Goal: Task Accomplishment & Management: Use online tool/utility

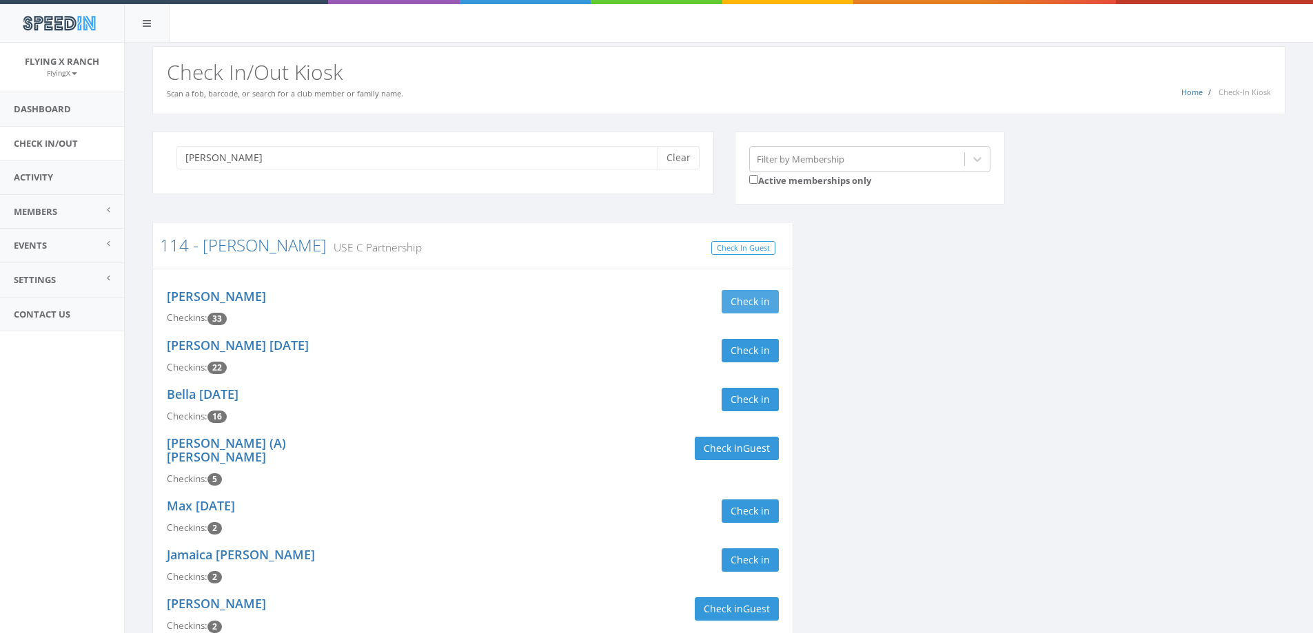
type input "sanden"
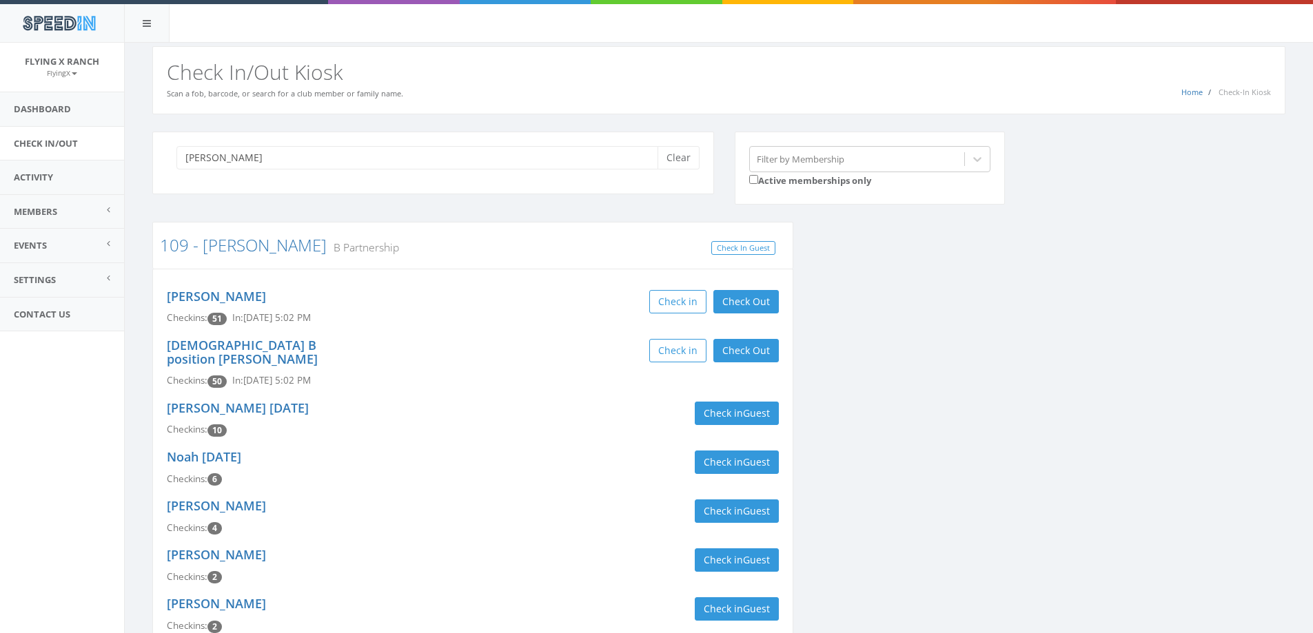
click at [739, 307] on button "Check Out" at bounding box center [745, 301] width 65 height 23
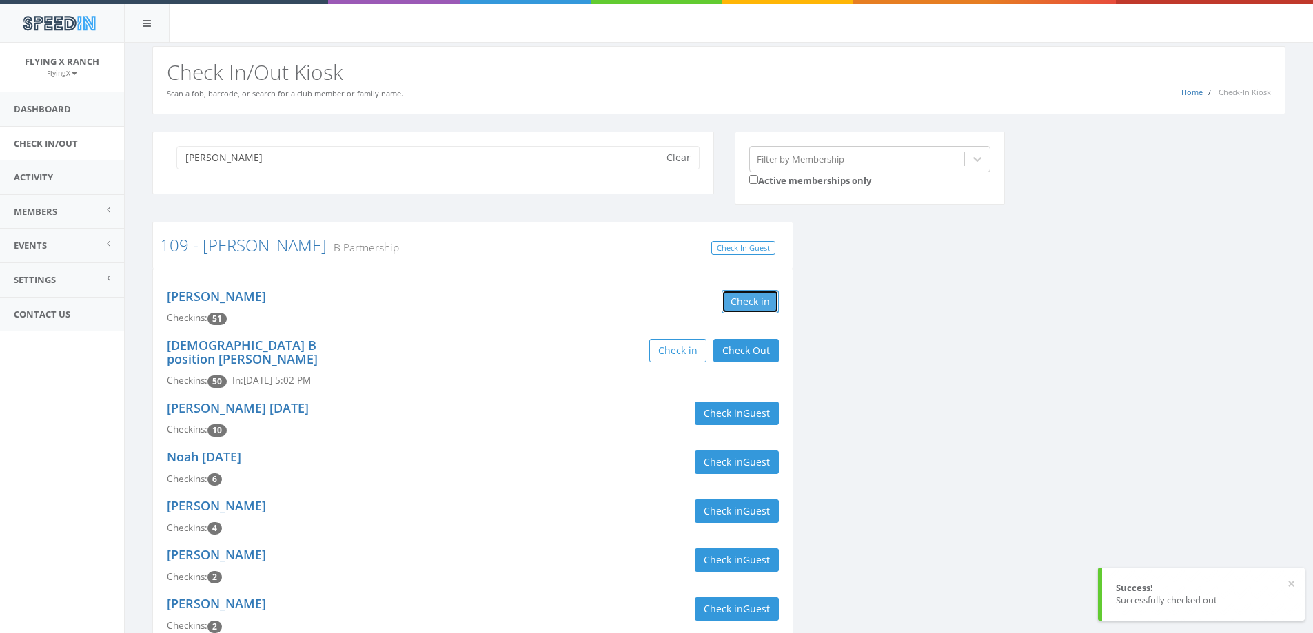
click at [742, 307] on button "Check in" at bounding box center [749, 301] width 57 height 23
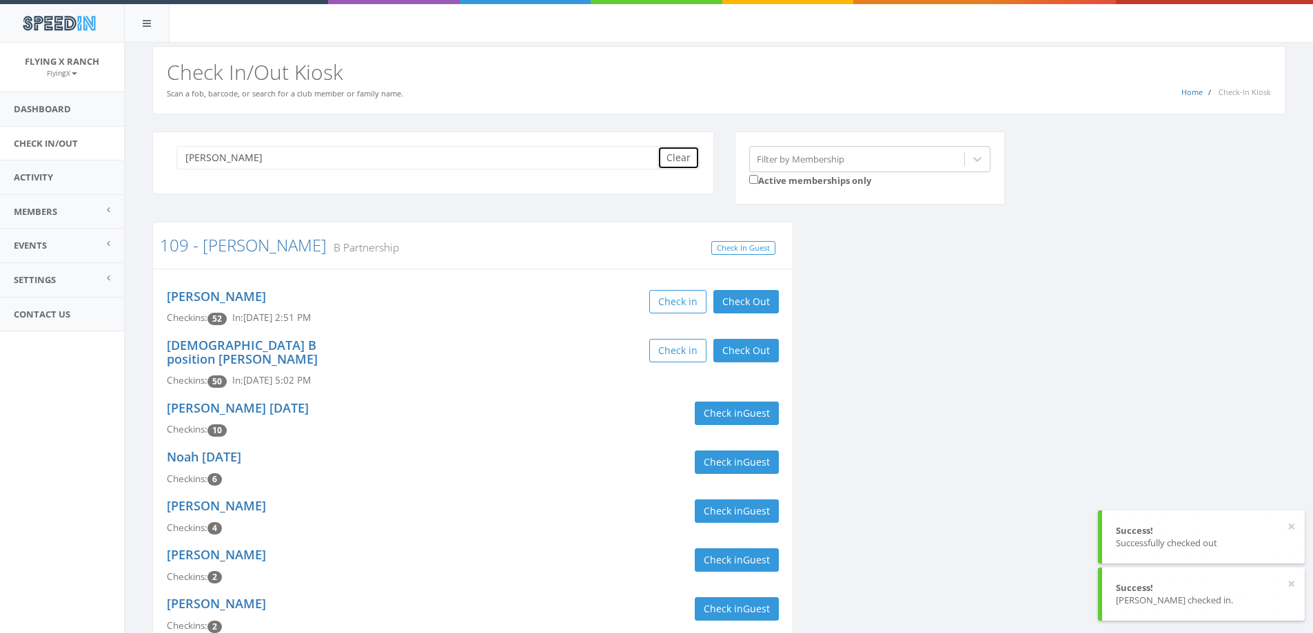
click at [684, 150] on button "Clear" at bounding box center [678, 157] width 42 height 23
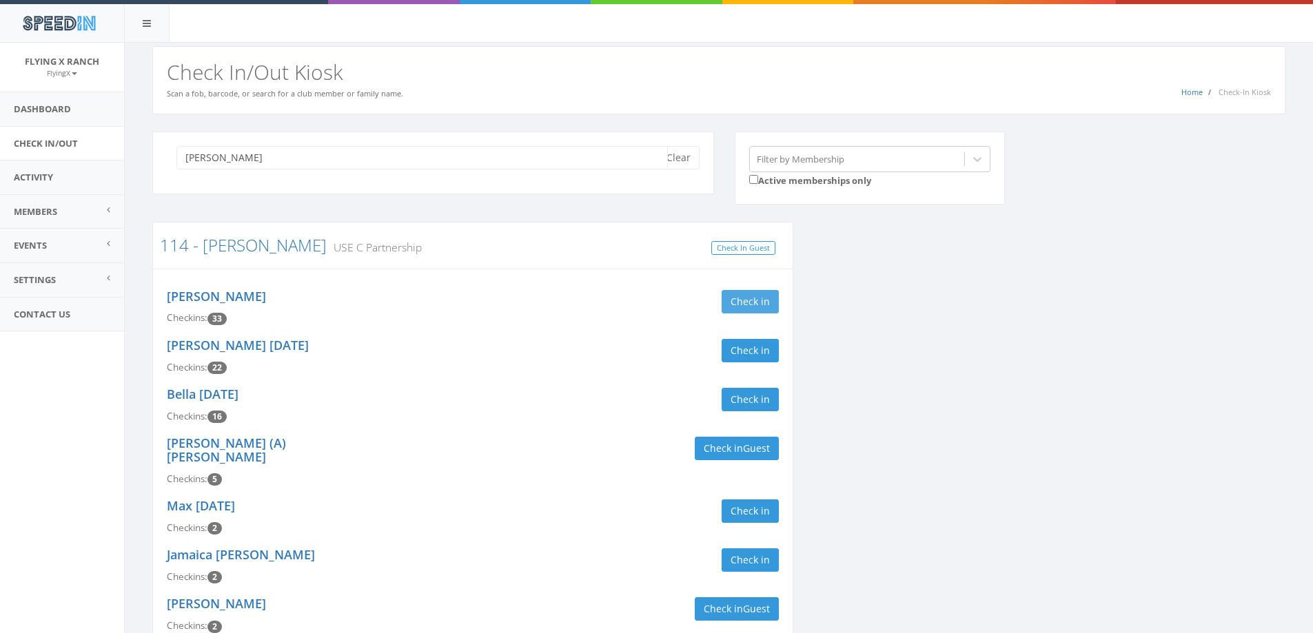
type input "sande"
click at [752, 298] on button "Check in" at bounding box center [749, 301] width 57 height 23
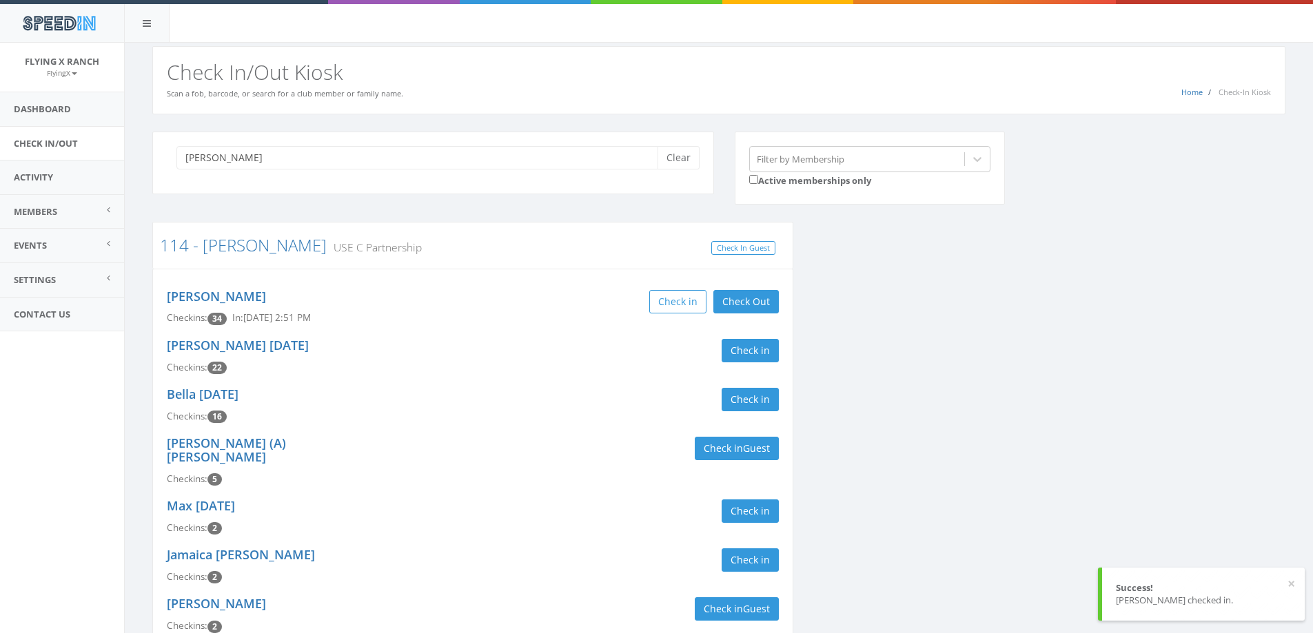
click at [525, 337] on div "McKenzie 06/22/2006 Checkins: 22 Check in" at bounding box center [472, 356] width 632 height 49
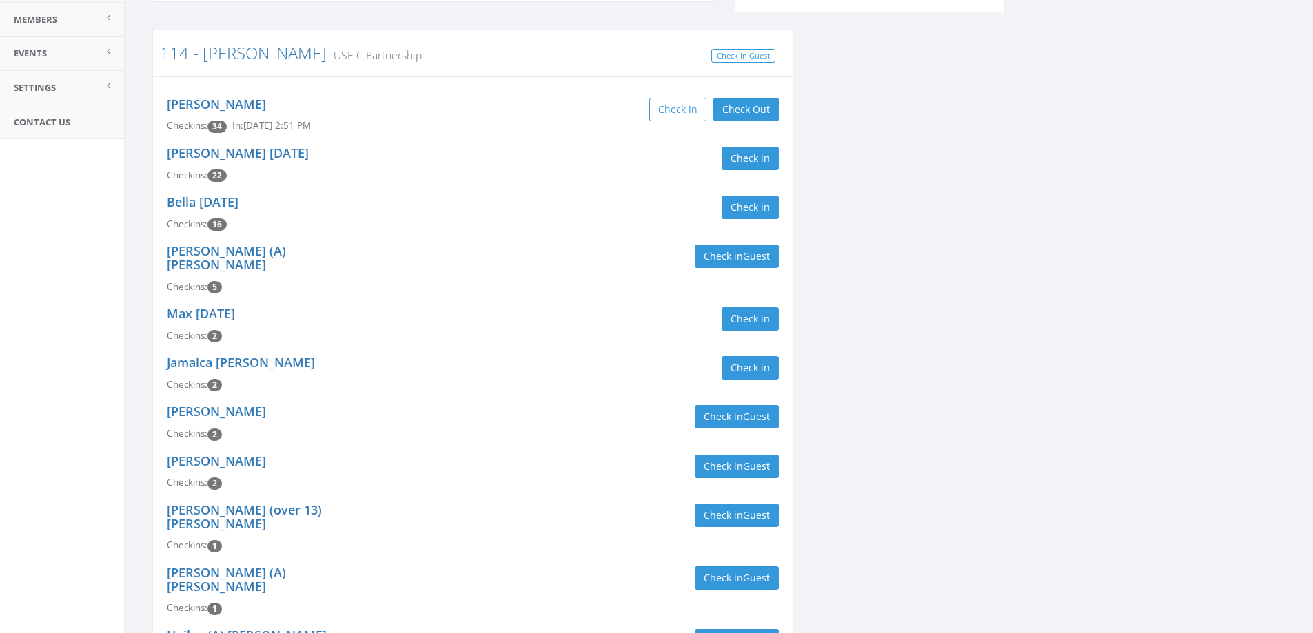
scroll to position [147, 0]
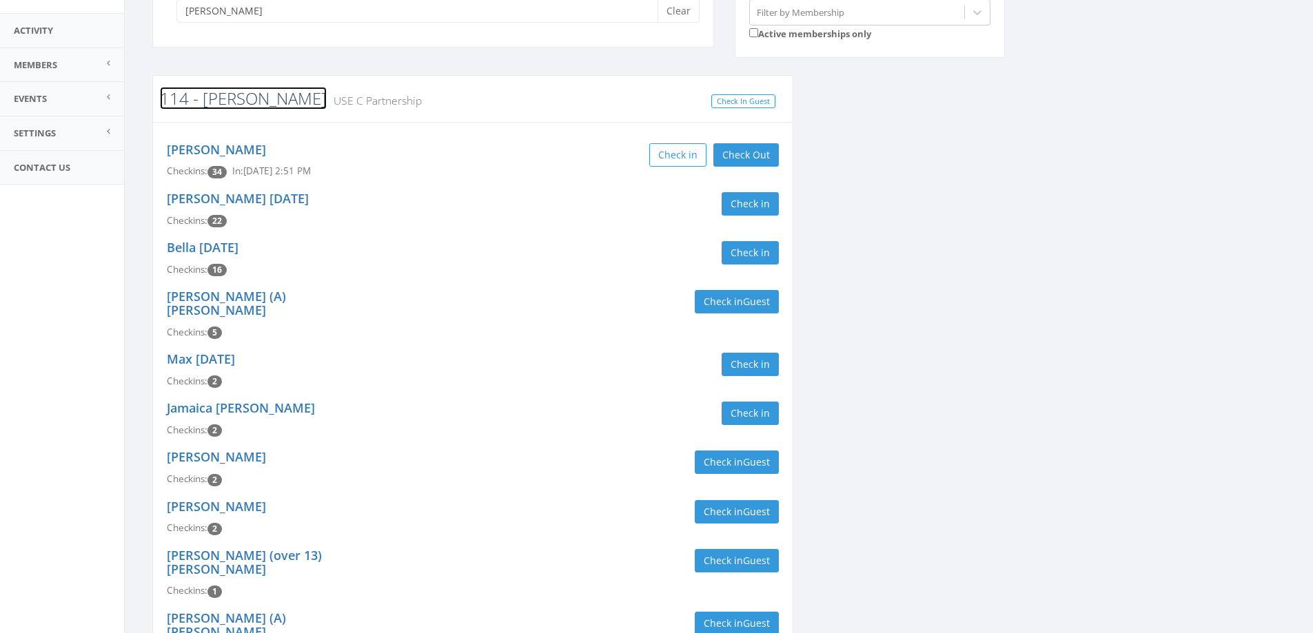
click at [217, 102] on link "114 - [PERSON_NAME]" at bounding box center [243, 98] width 167 height 23
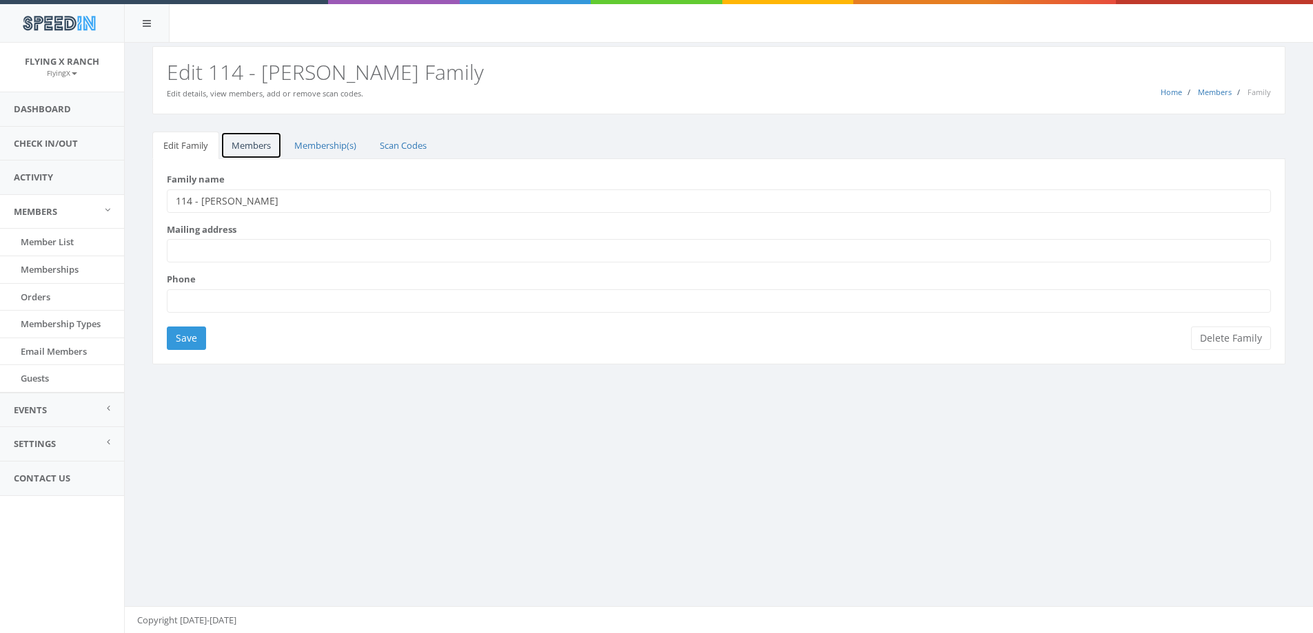
click at [258, 143] on link "Members" at bounding box center [250, 146] width 61 height 28
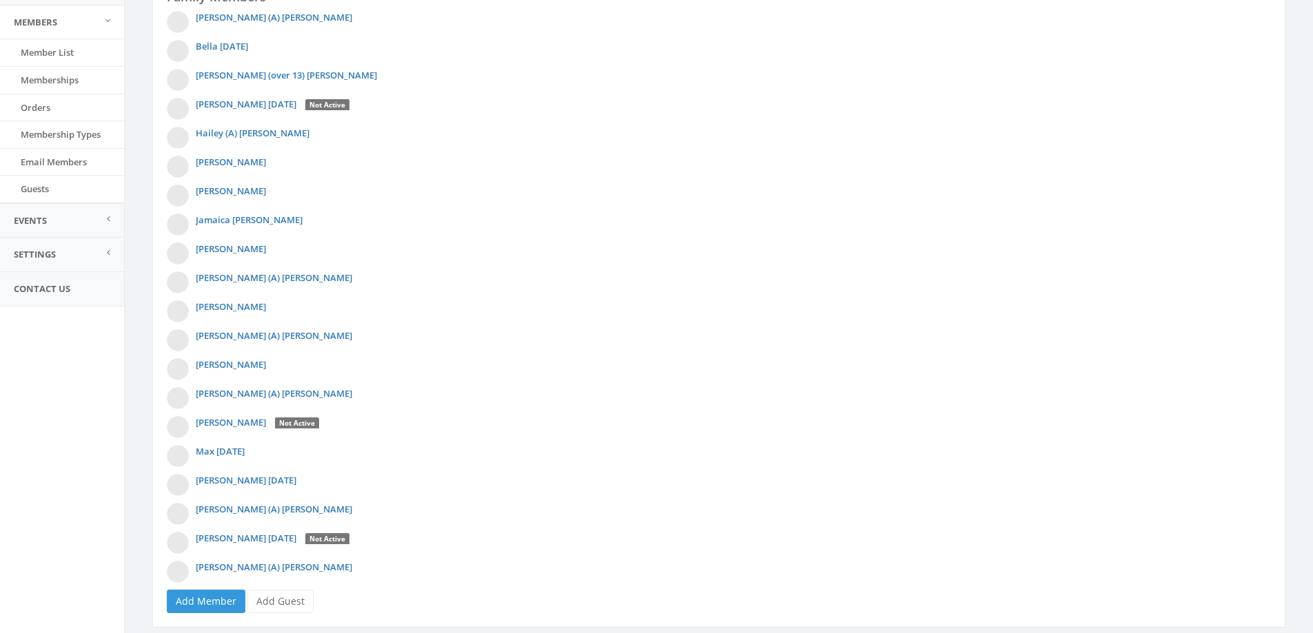
scroll to position [229, 0]
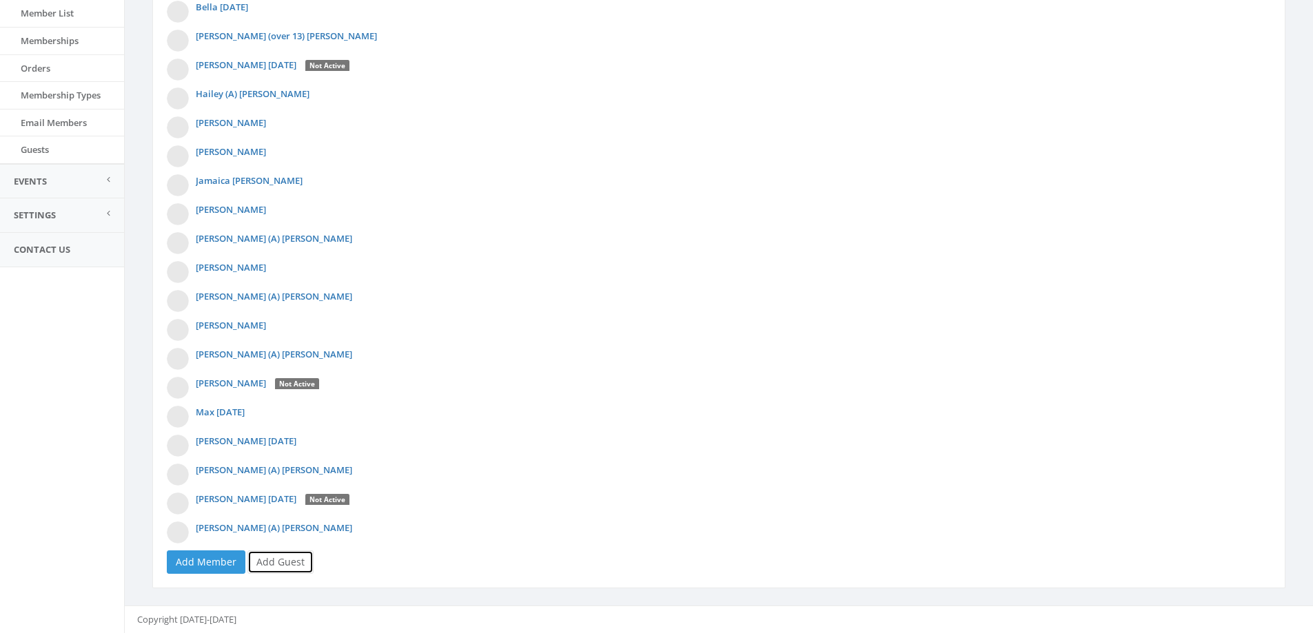
click at [278, 566] on link "Add Guest" at bounding box center [280, 561] width 66 height 23
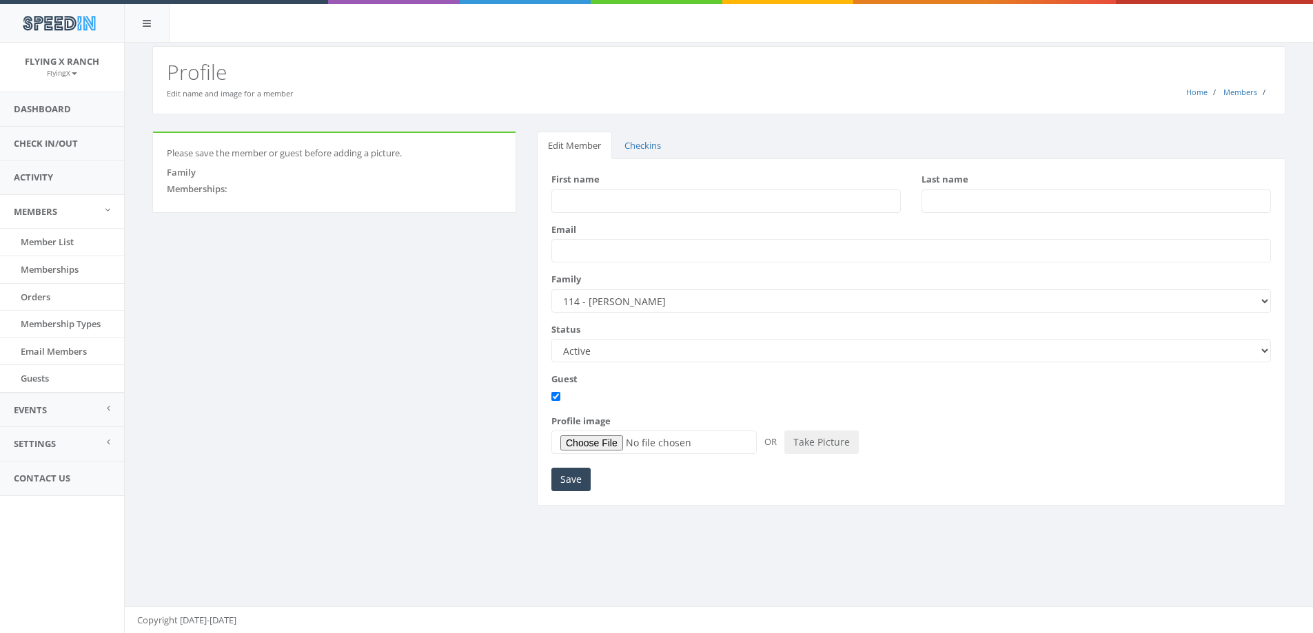
click at [608, 198] on input "First name" at bounding box center [725, 200] width 349 height 23
type input "Scott"
type input "Cross"
click at [564, 481] on input "Save" at bounding box center [570, 479] width 39 height 23
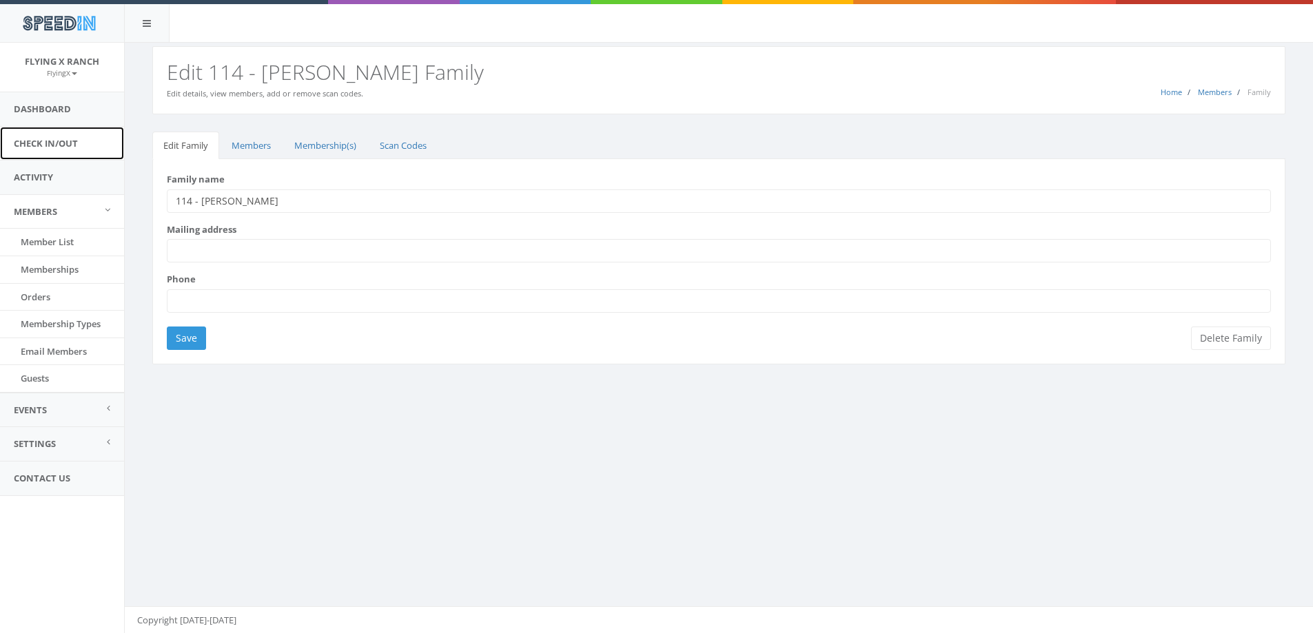
click at [66, 151] on link "Check In/Out" at bounding box center [62, 144] width 124 height 34
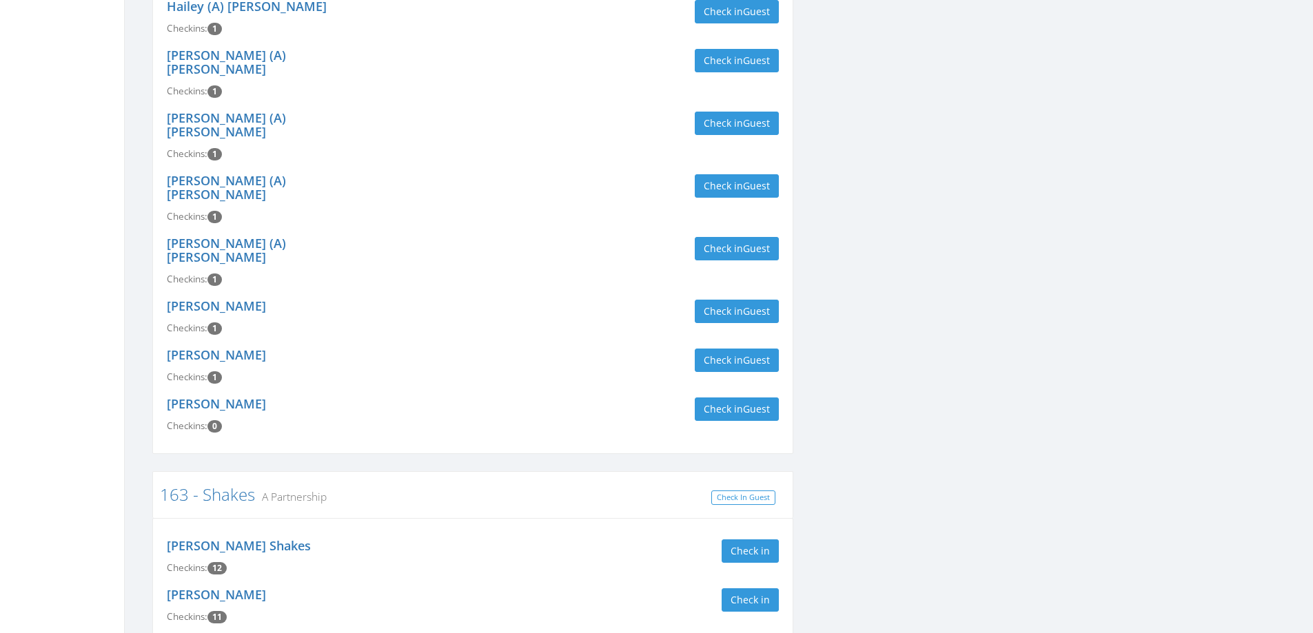
scroll to position [965, 0]
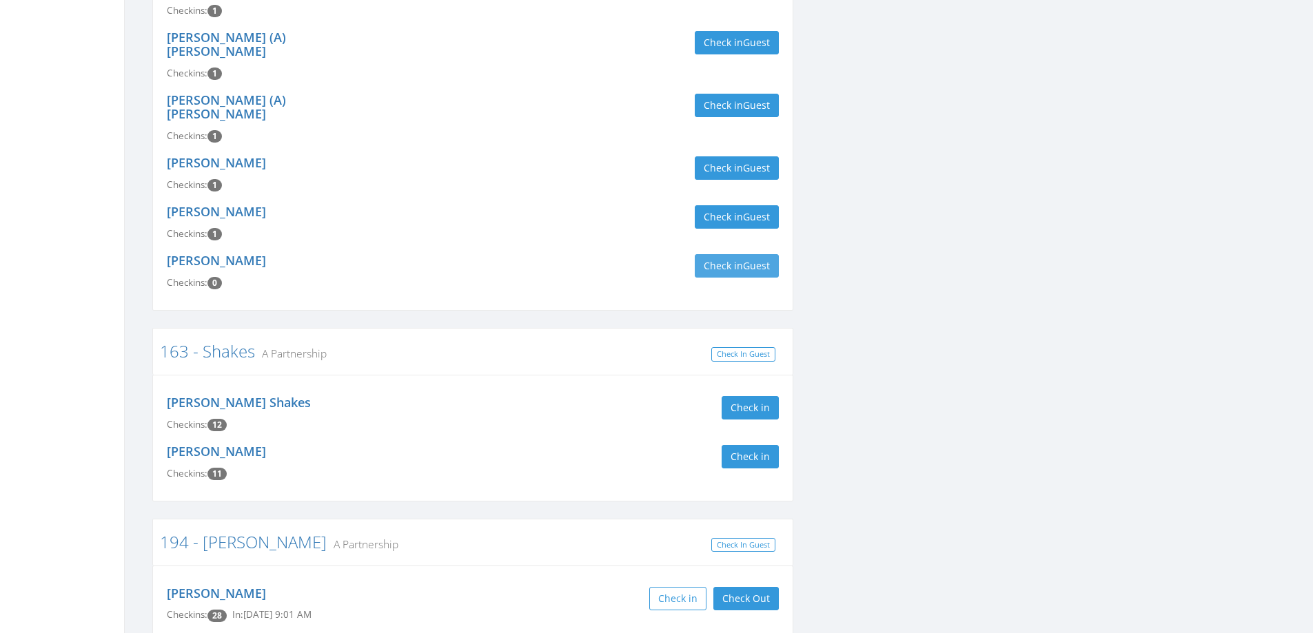
type input "sand"
click at [718, 254] on button "Check in Guest" at bounding box center [736, 265] width 84 height 23
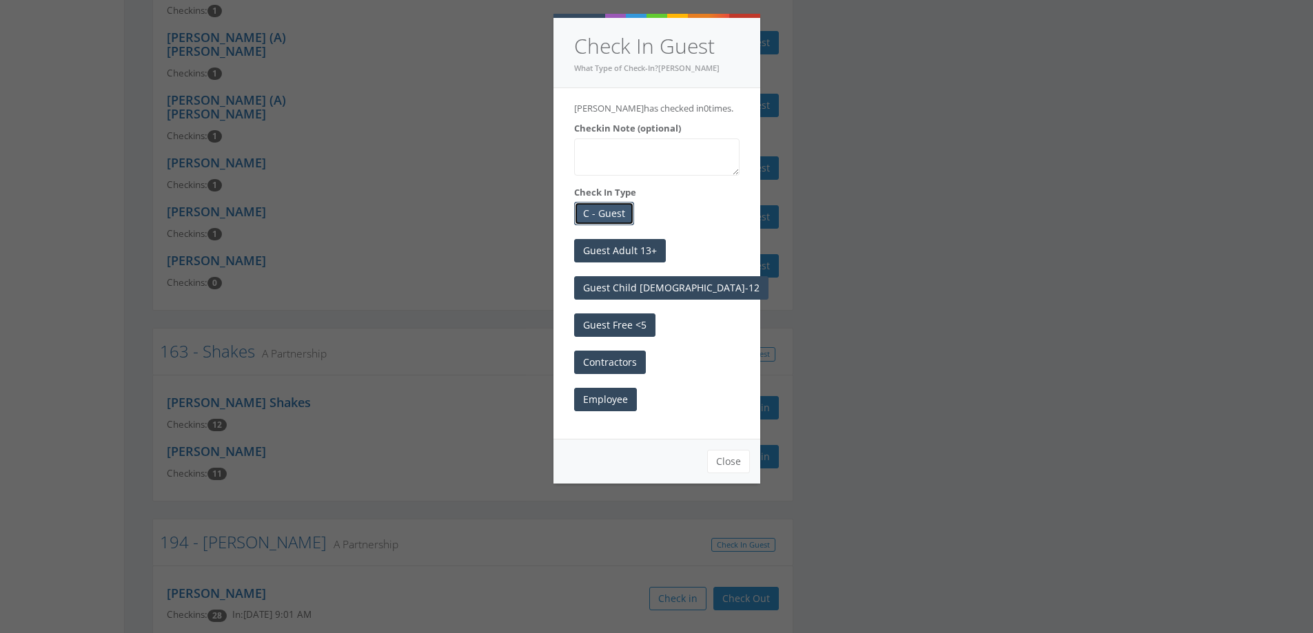
click at [604, 212] on button "C - Guest" at bounding box center [604, 213] width 60 height 23
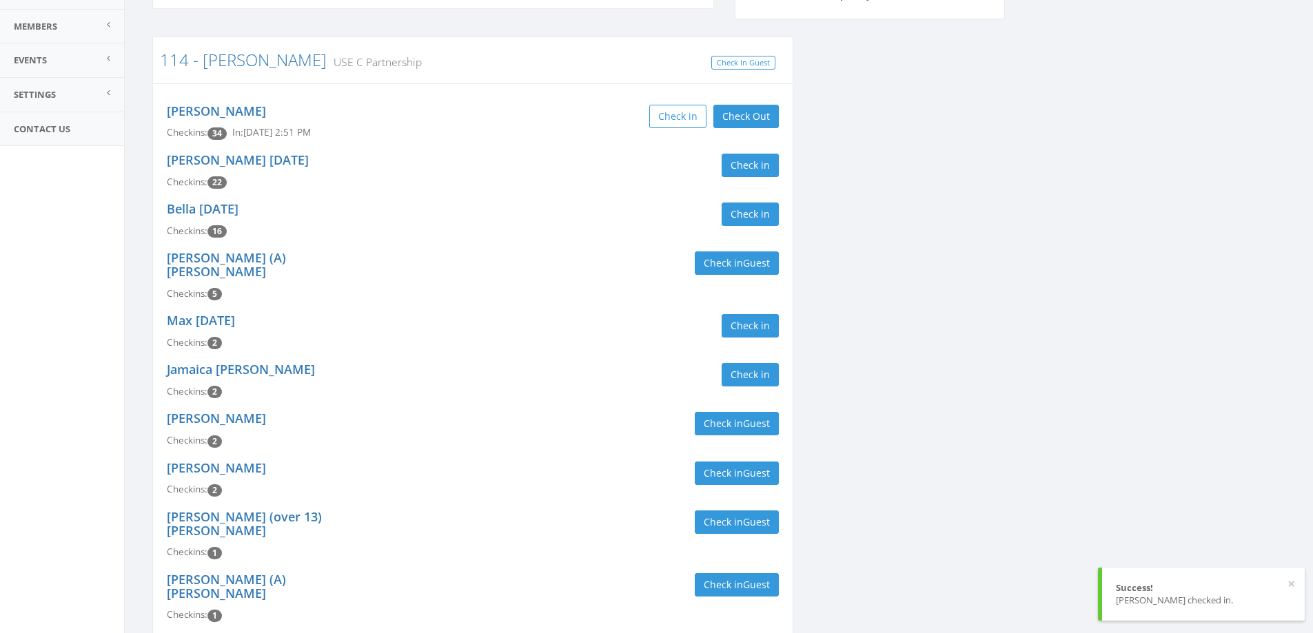
scroll to position [0, 0]
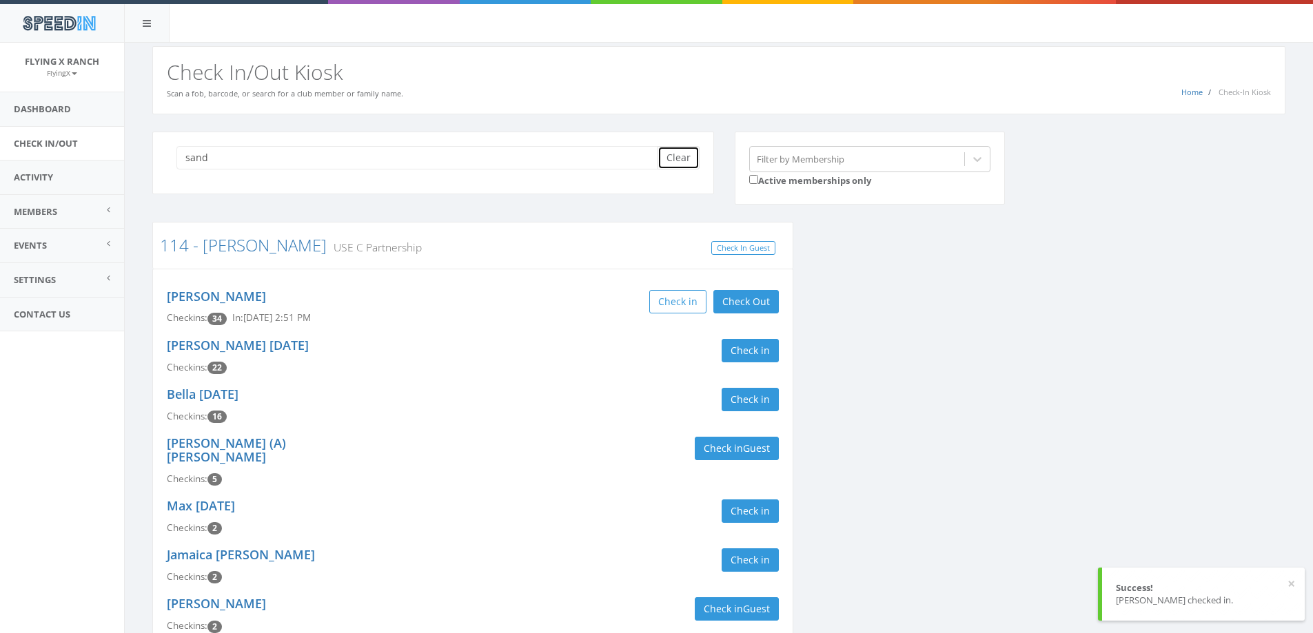
click at [688, 153] on button "Clear" at bounding box center [678, 157] width 42 height 23
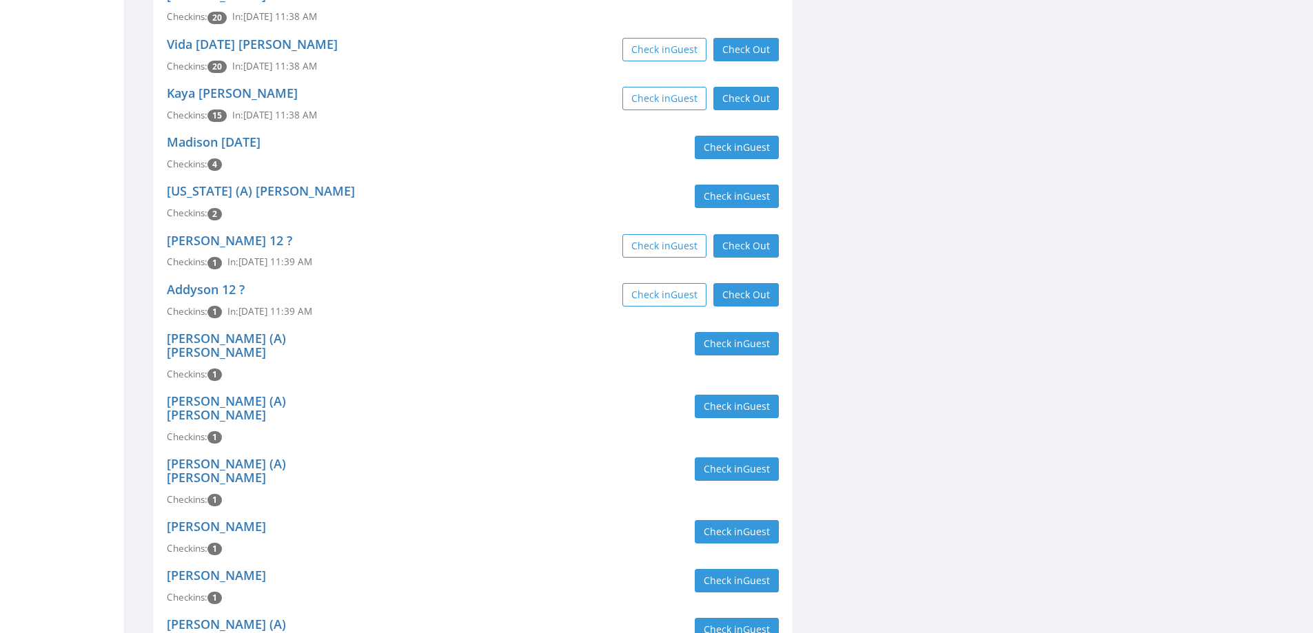
scroll to position [402, 0]
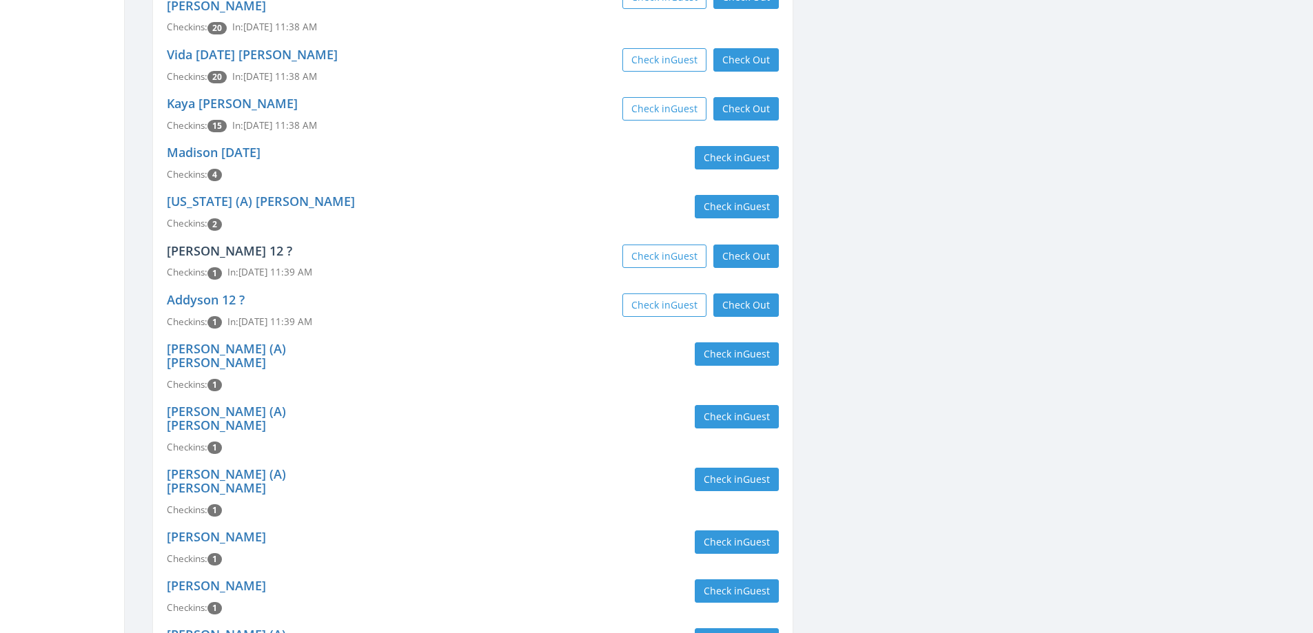
type input "qualls"
click at [202, 243] on link "Julianna 12 ?" at bounding box center [229, 251] width 125 height 17
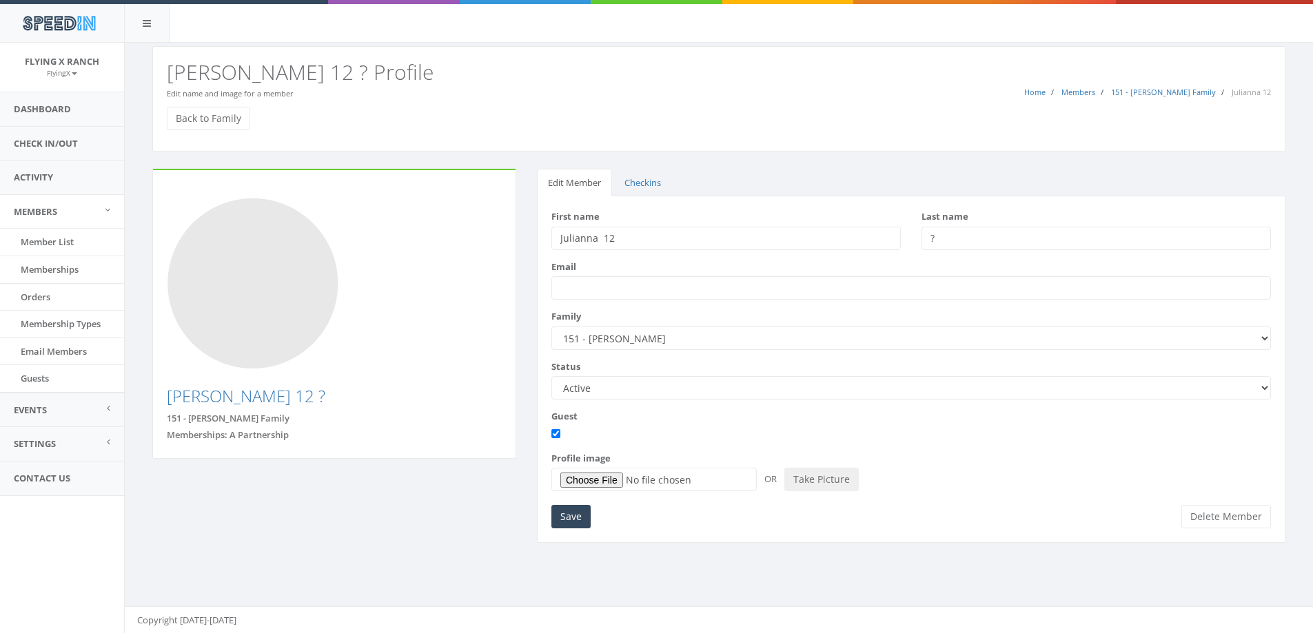
click at [947, 240] on input "?" at bounding box center [1095, 238] width 349 height 23
type input "[PERSON_NAME]"
click at [572, 522] on input "Save" at bounding box center [570, 516] width 39 height 23
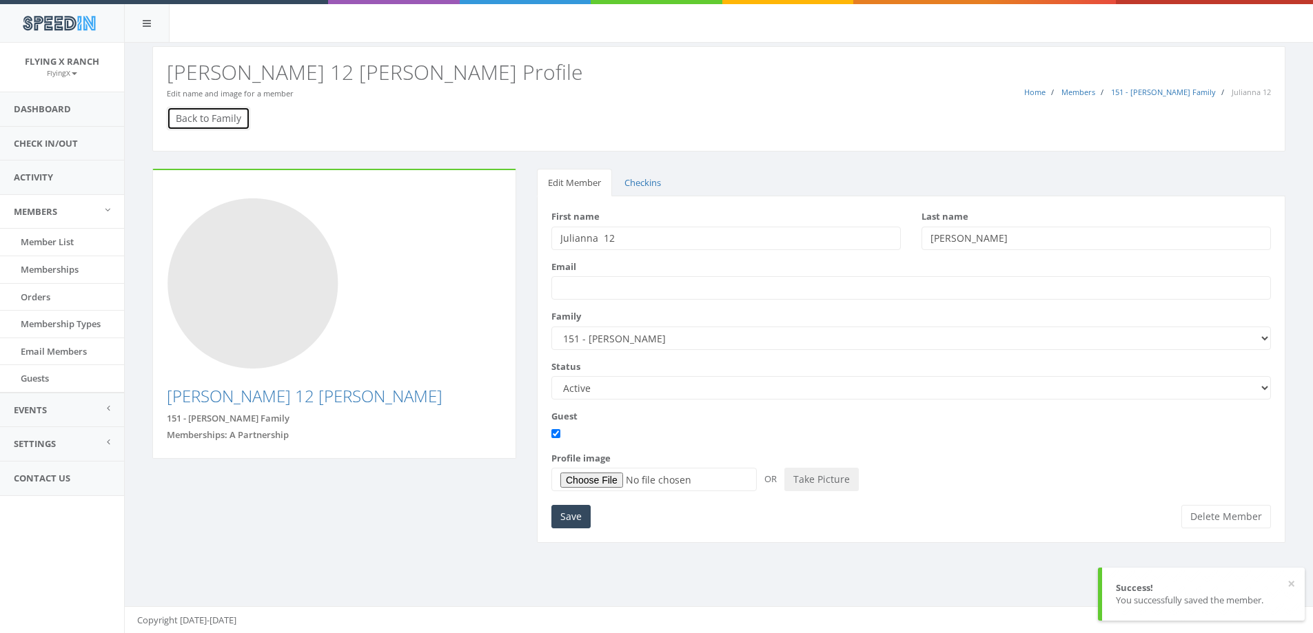
click at [223, 120] on link "Back to Family" at bounding box center [208, 118] width 83 height 23
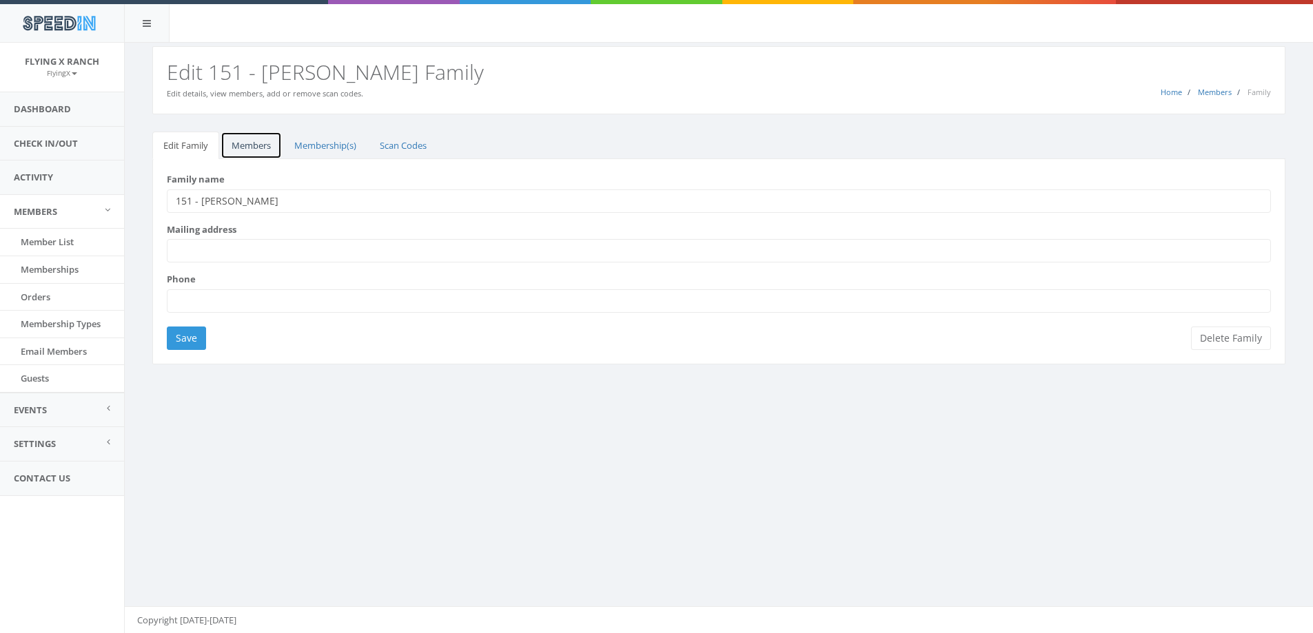
click at [254, 139] on link "Members" at bounding box center [250, 146] width 61 height 28
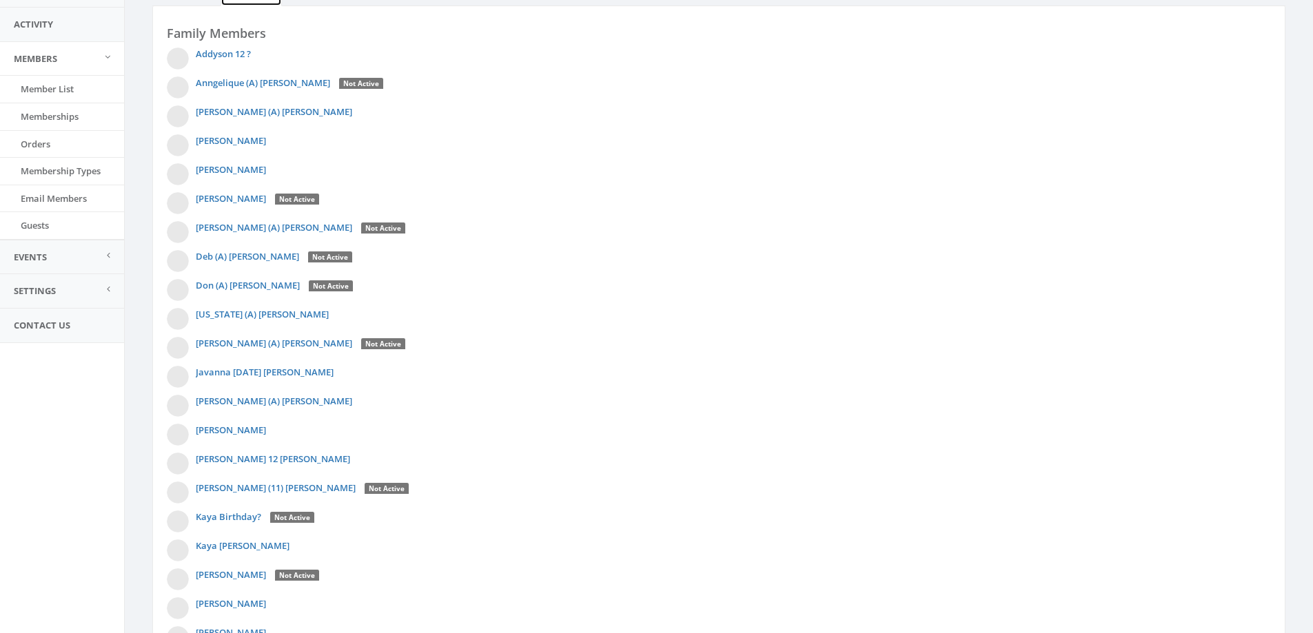
scroll to position [138, 0]
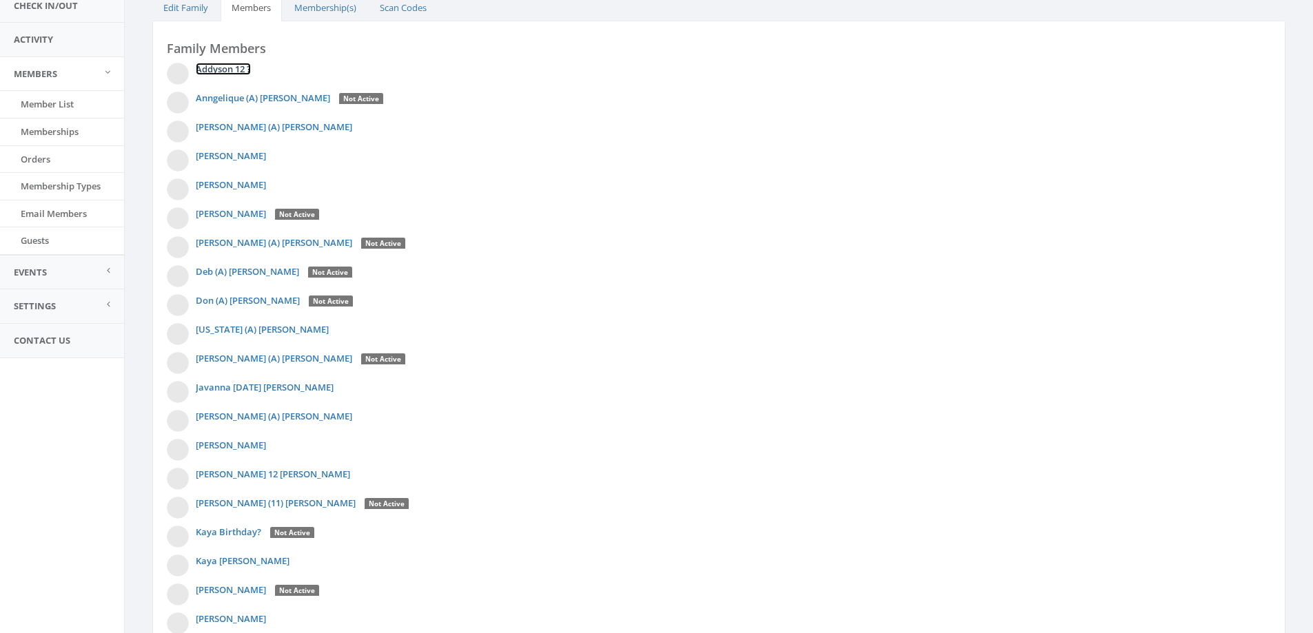
click at [225, 74] on link "Addyson 12 ?" at bounding box center [223, 69] width 55 height 12
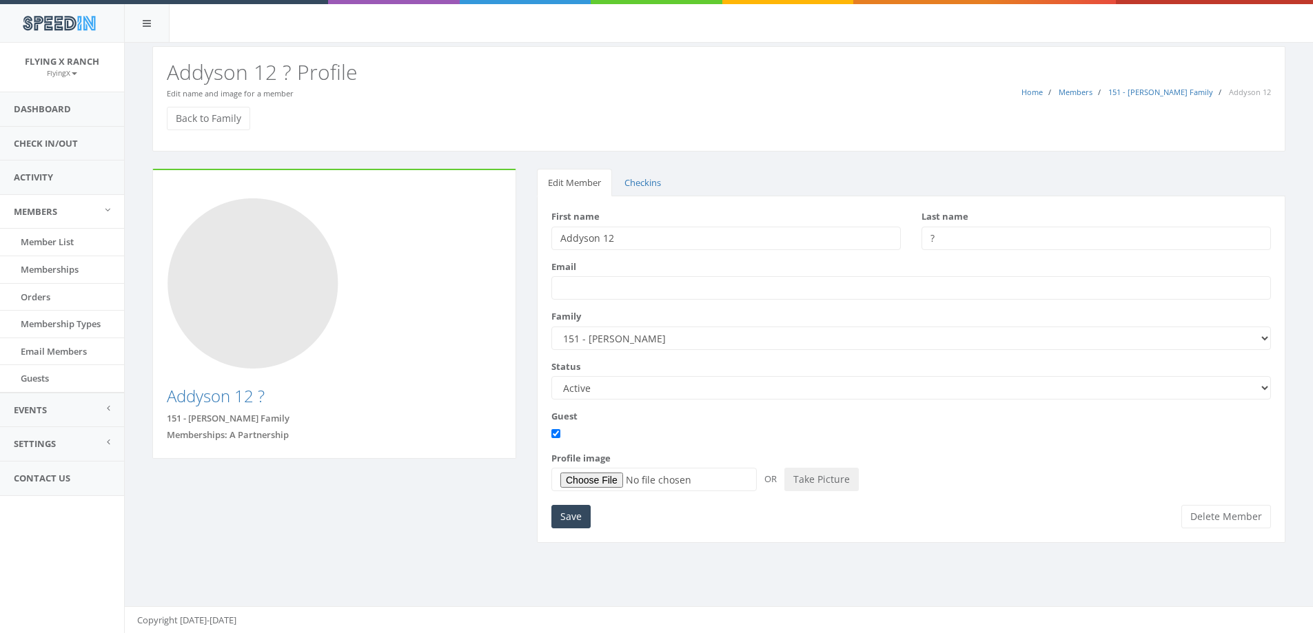
click at [947, 237] on input "?" at bounding box center [1095, 238] width 349 height 23
type input "[PERSON_NAME]"
click at [573, 508] on input "Save" at bounding box center [570, 516] width 39 height 23
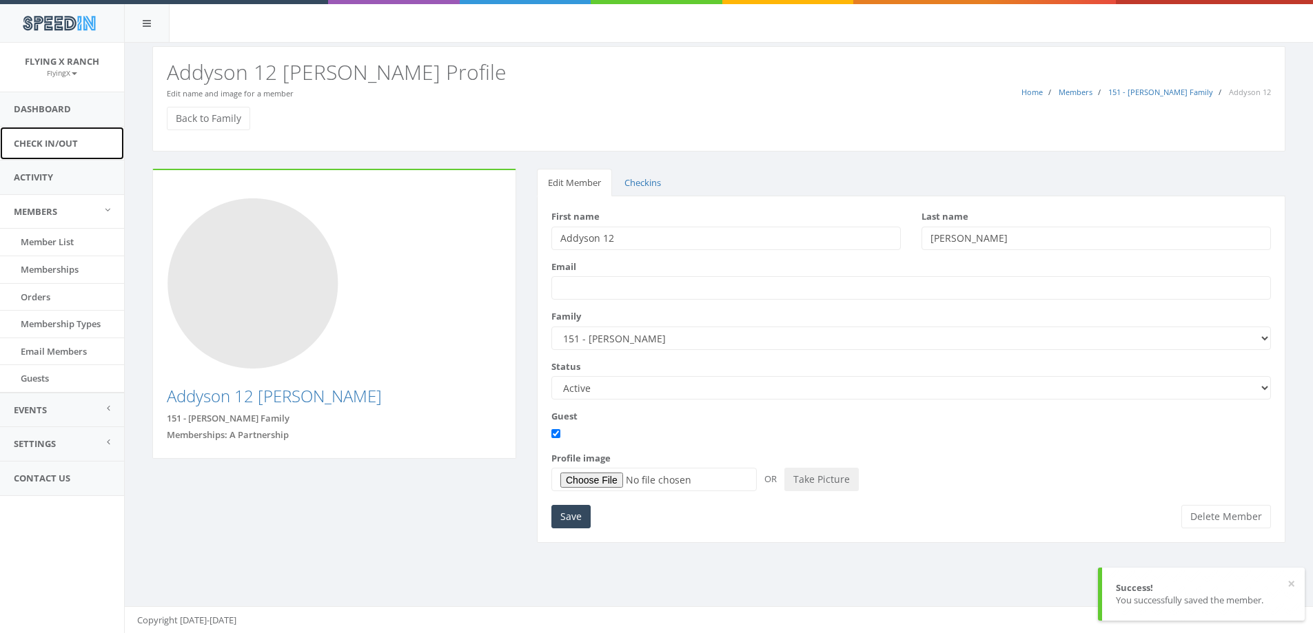
click at [50, 145] on link "Check In/Out" at bounding box center [62, 144] width 124 height 34
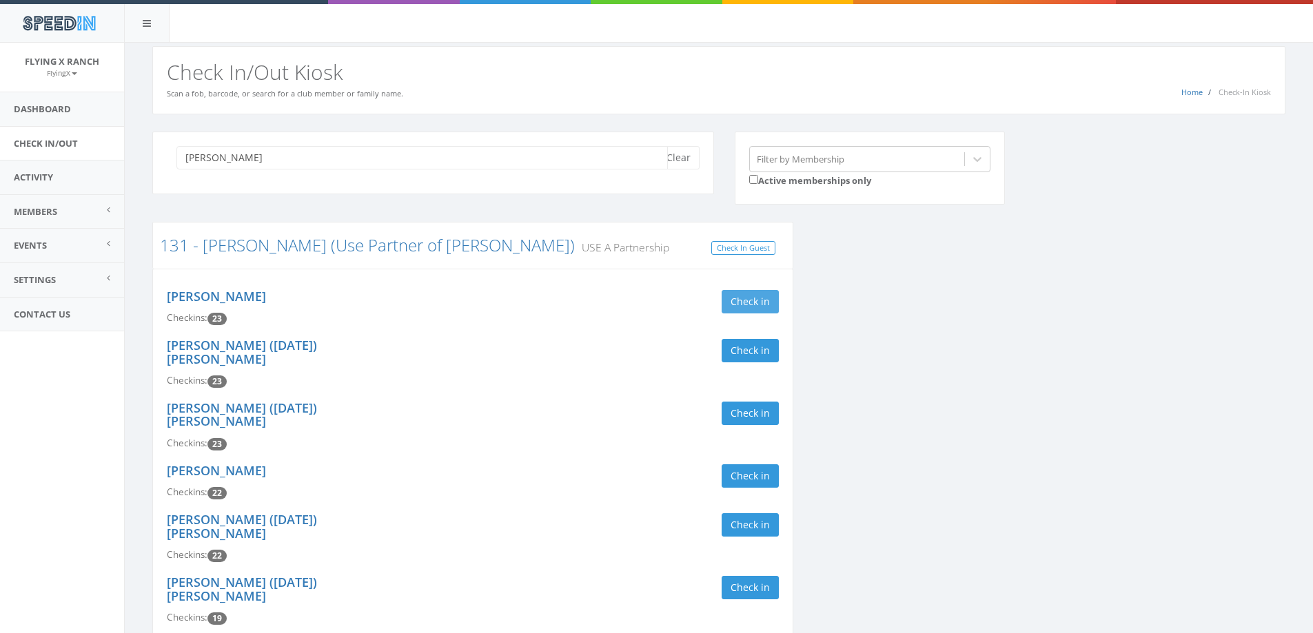
type input "[PERSON_NAME]"
click at [735, 303] on button "Check in" at bounding box center [749, 301] width 57 height 23
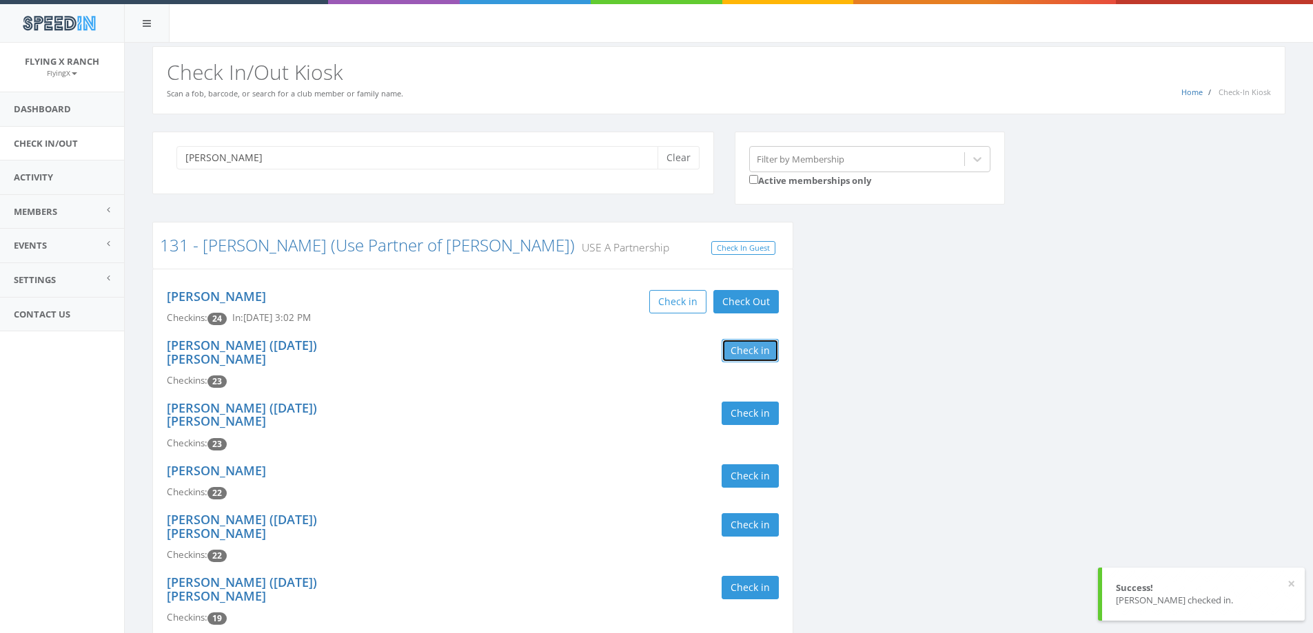
click at [750, 346] on button "Check in" at bounding box center [749, 350] width 57 height 23
click at [768, 402] on button "Check in" at bounding box center [749, 413] width 57 height 23
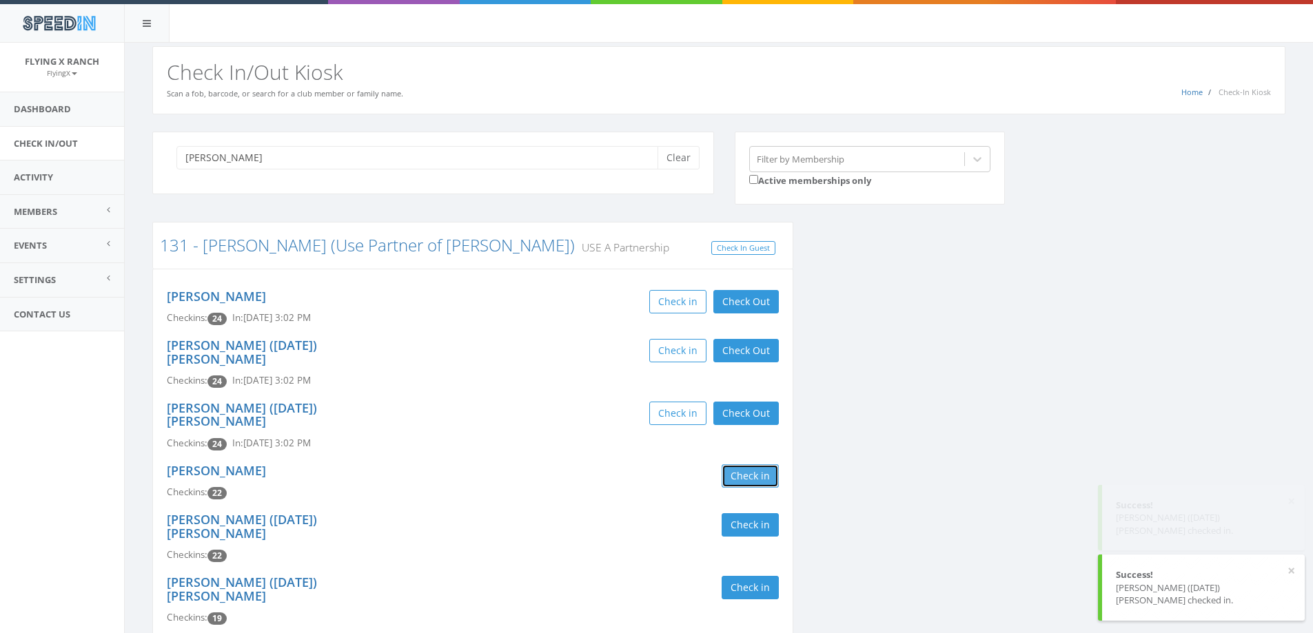
click at [755, 464] on button "Check in" at bounding box center [749, 475] width 57 height 23
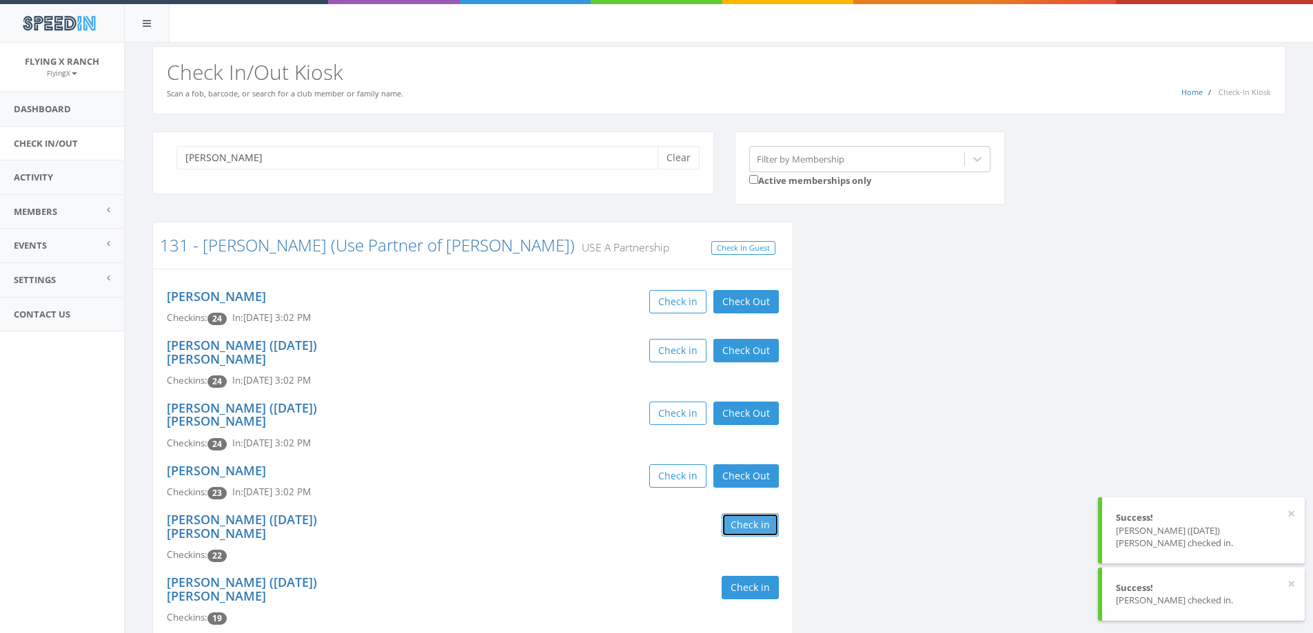
click at [754, 513] on button "Check in" at bounding box center [749, 524] width 57 height 23
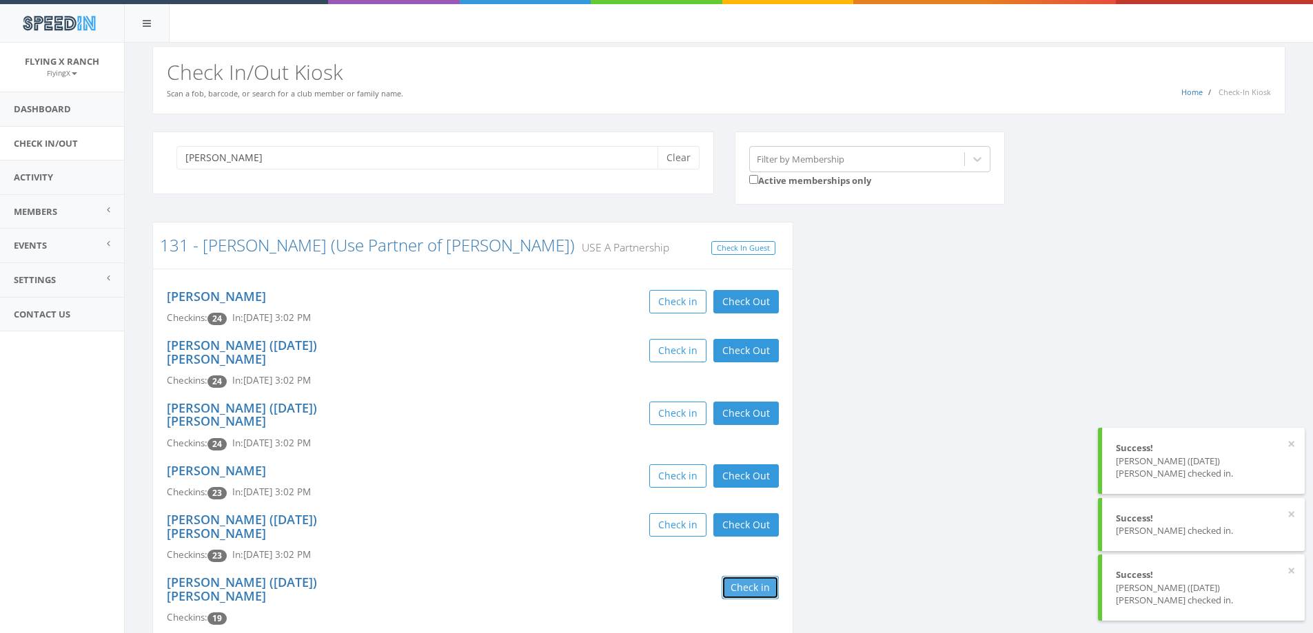
click at [753, 576] on button "Check in" at bounding box center [749, 587] width 57 height 23
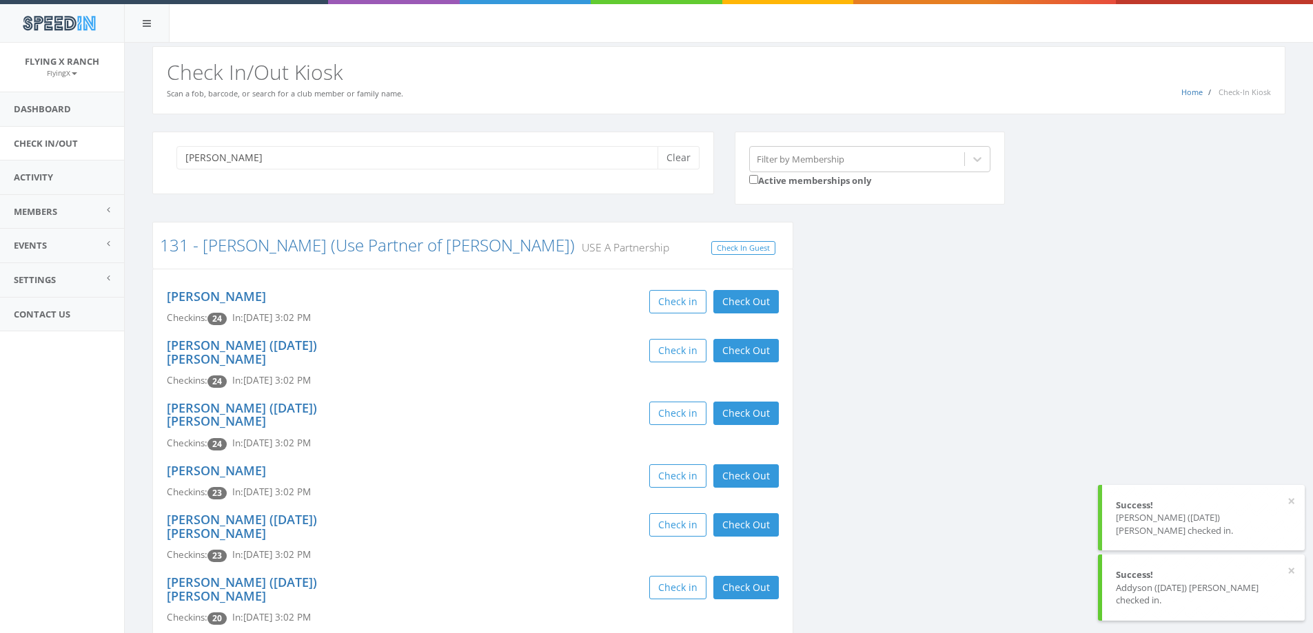
click at [556, 569] on div "Isabelle (7/31/2008) Koonce Checkins: 20 In: Aug 30, 3:02 PM Check in Check Out…" at bounding box center [472, 600] width 632 height 63
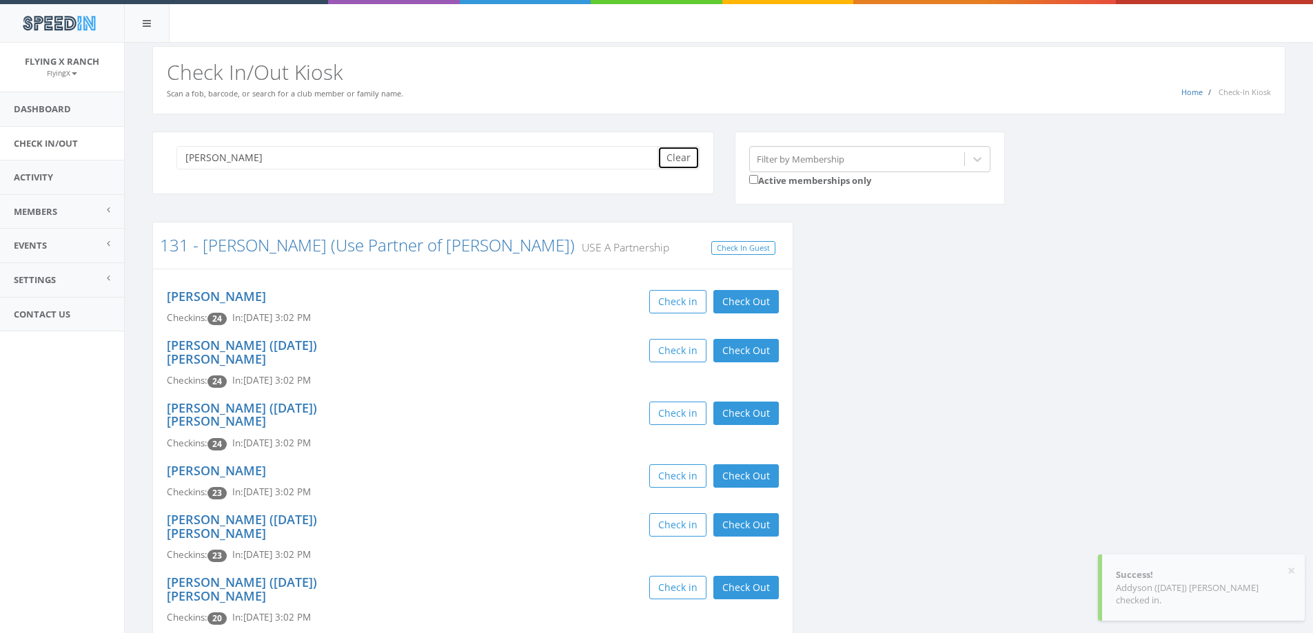
click at [681, 149] on button "Clear" at bounding box center [678, 157] width 42 height 23
click at [43, 110] on link "Dashboard" at bounding box center [62, 109] width 124 height 34
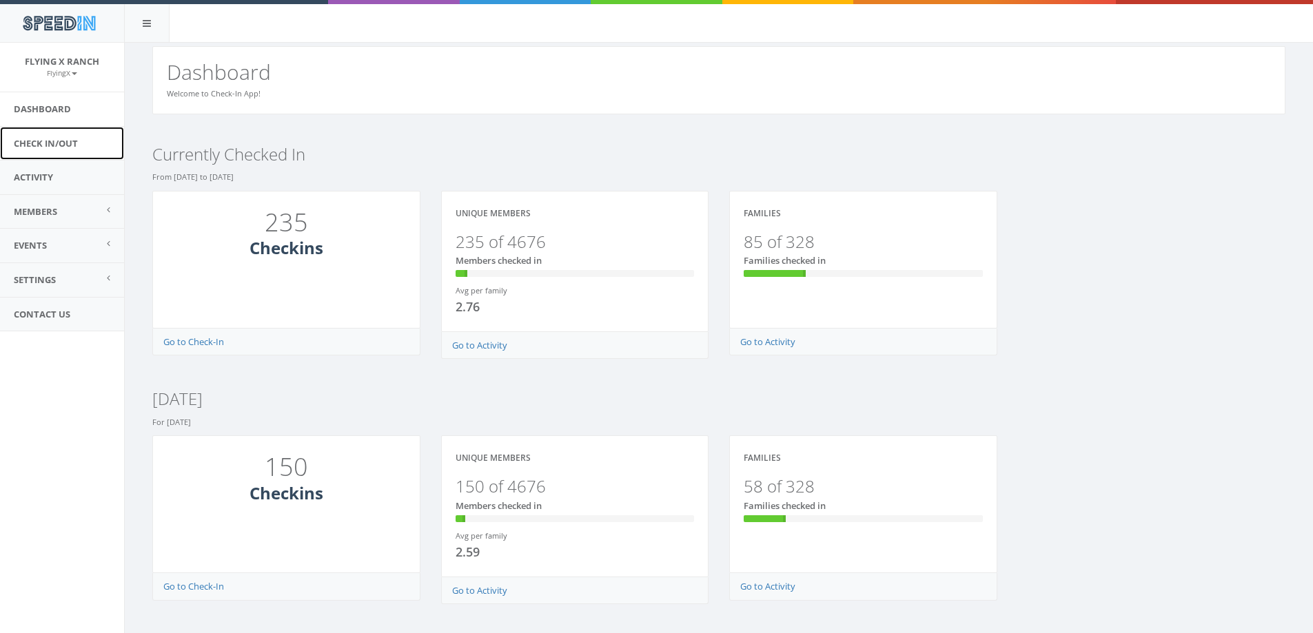
click at [57, 138] on link "Check In/Out" at bounding box center [62, 144] width 124 height 34
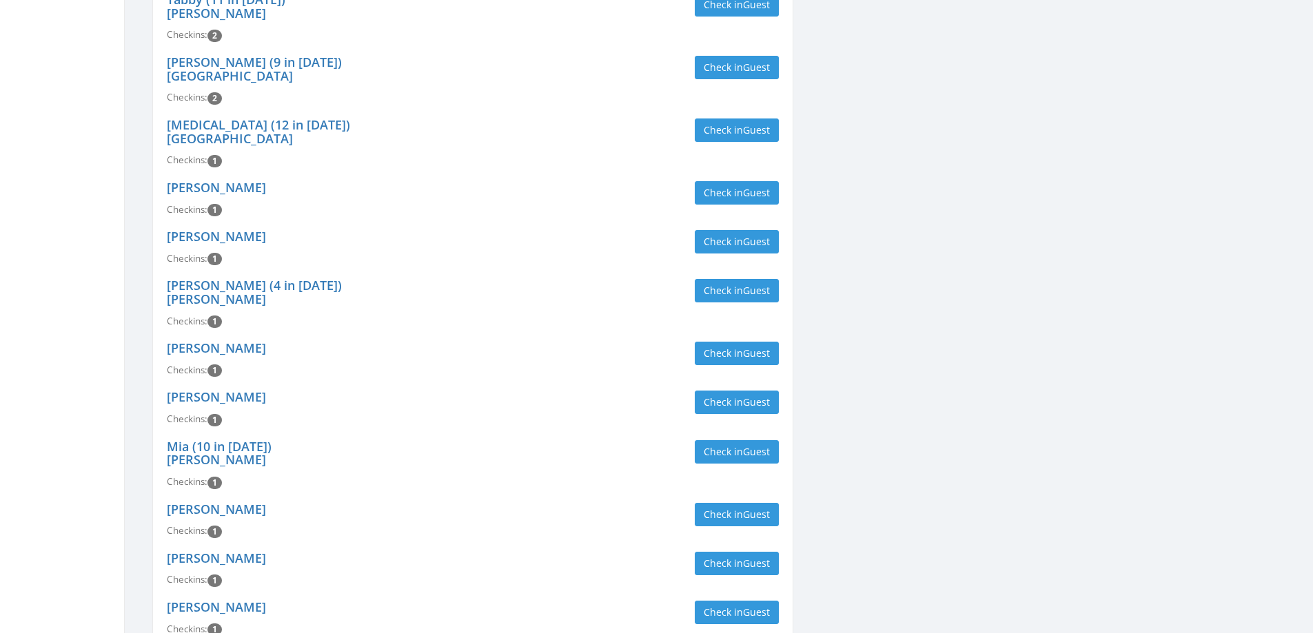
scroll to position [1516, 0]
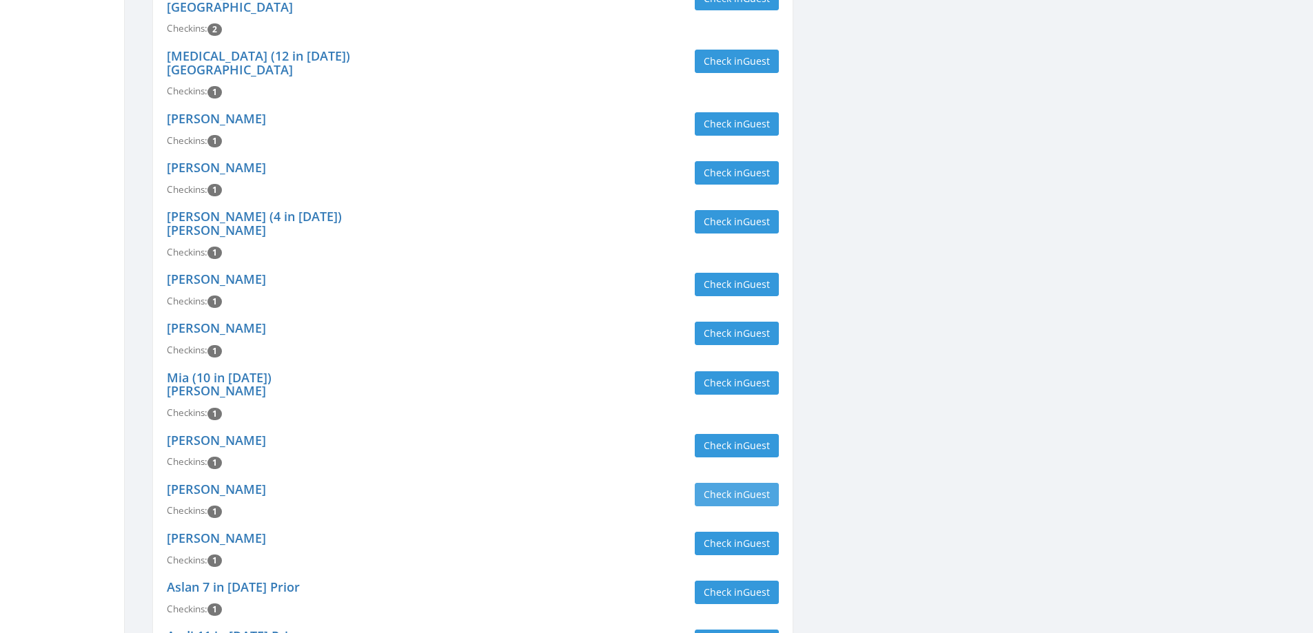
type input "[PERSON_NAME]"
click at [745, 488] on span "Guest" at bounding box center [756, 494] width 27 height 13
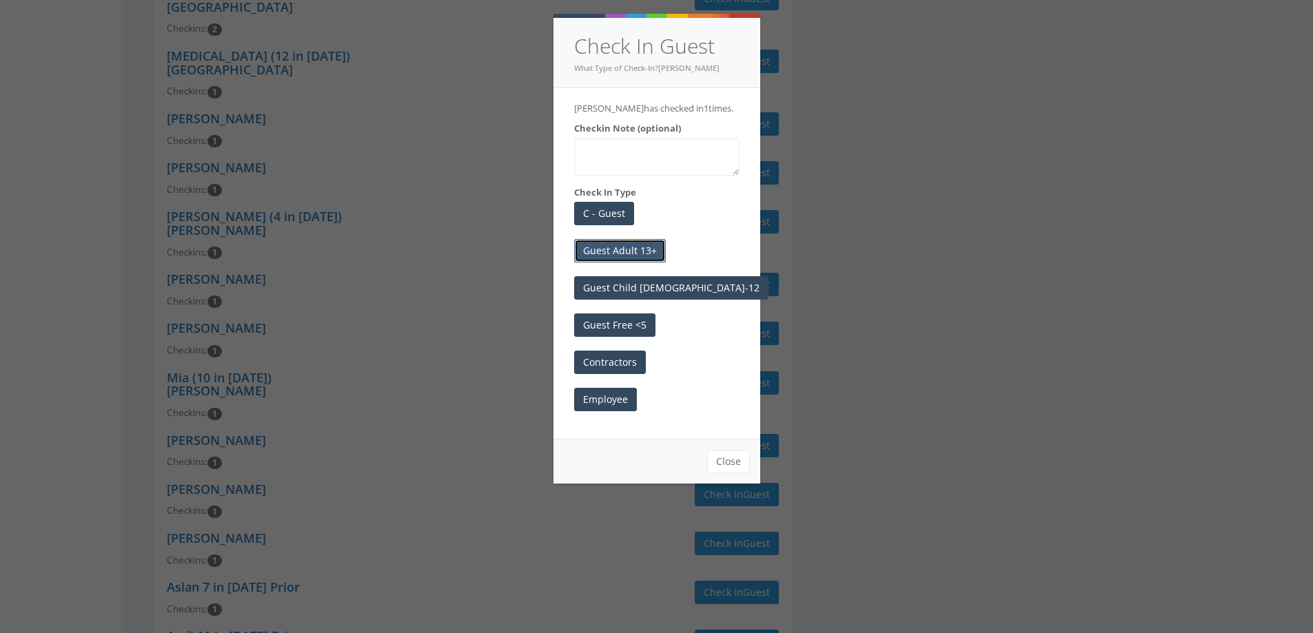
click at [632, 248] on button "Guest Adult 13+" at bounding box center [620, 250] width 92 height 23
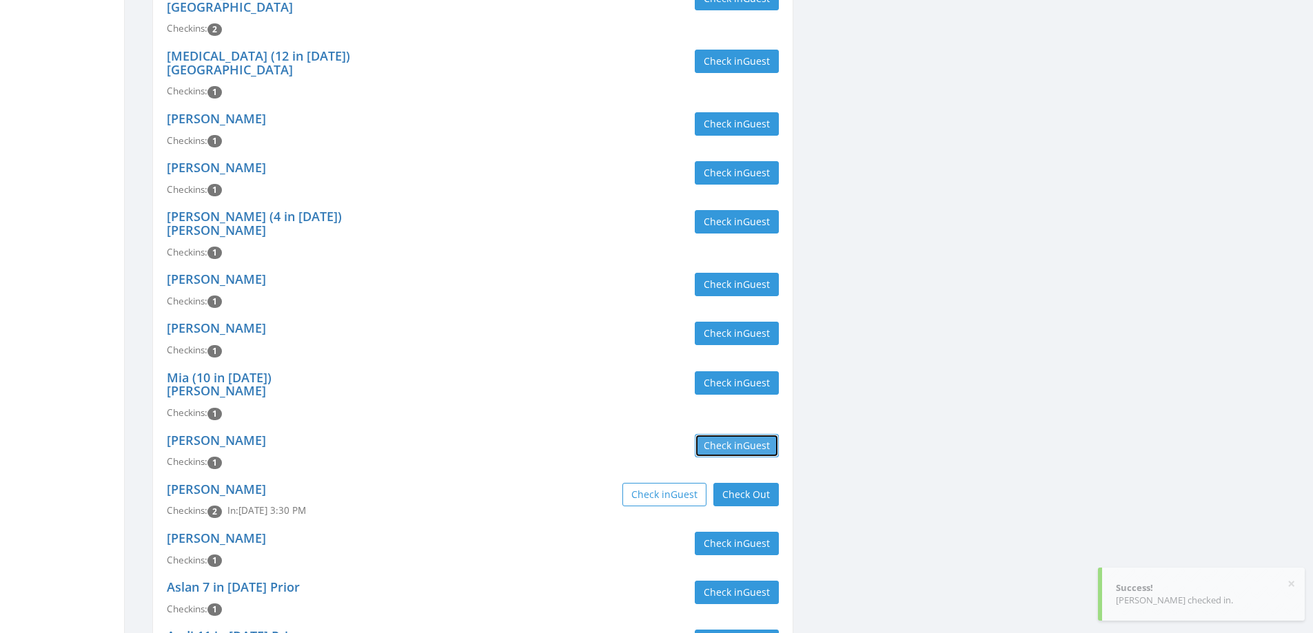
click at [734, 434] on button "Check in Guest" at bounding box center [736, 445] width 84 height 23
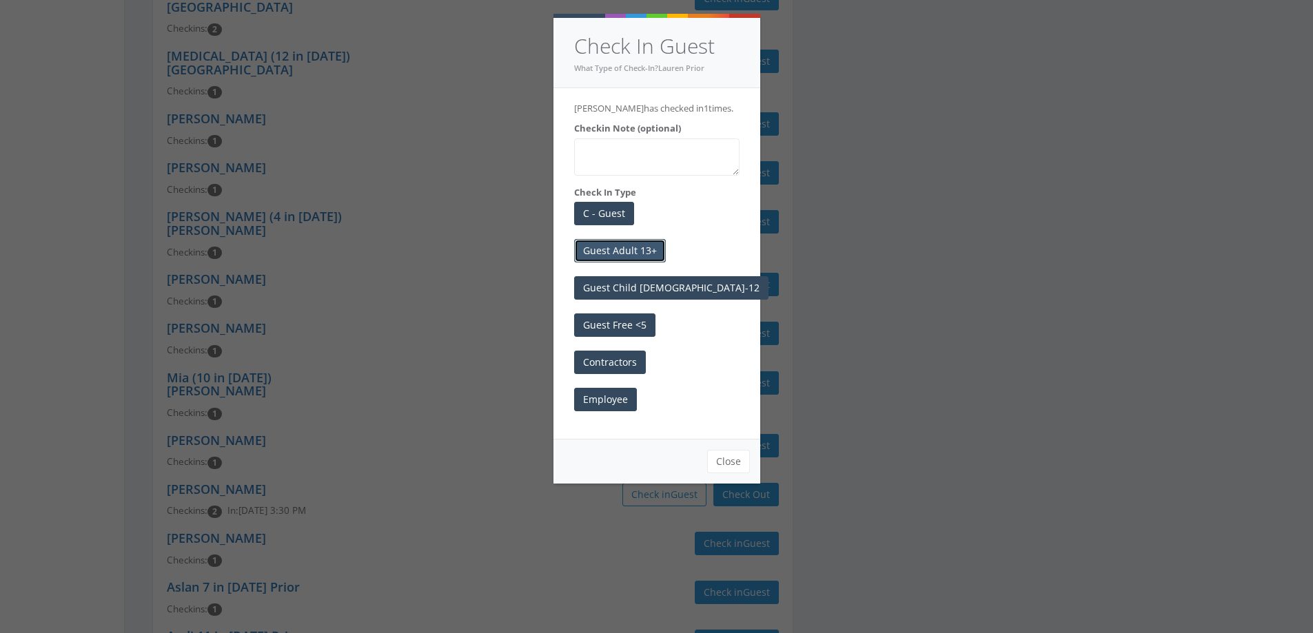
click at [604, 246] on button "Guest Adult 13+" at bounding box center [620, 250] width 92 height 23
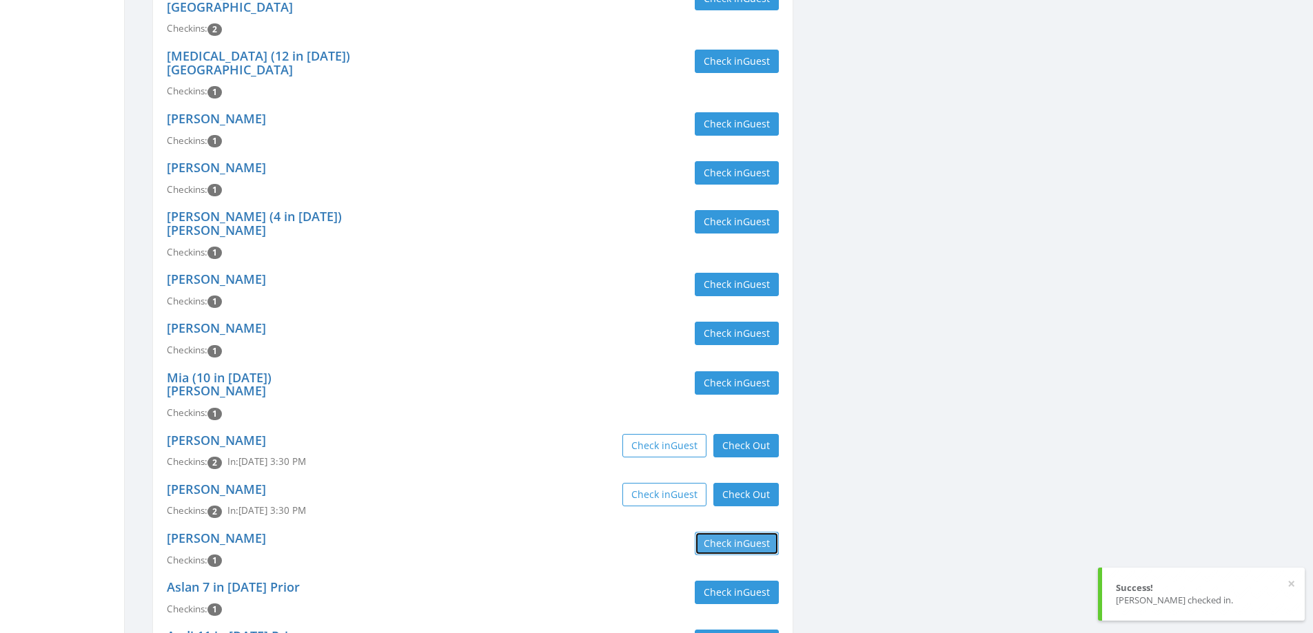
click at [710, 532] on button "Check in Guest" at bounding box center [736, 543] width 84 height 23
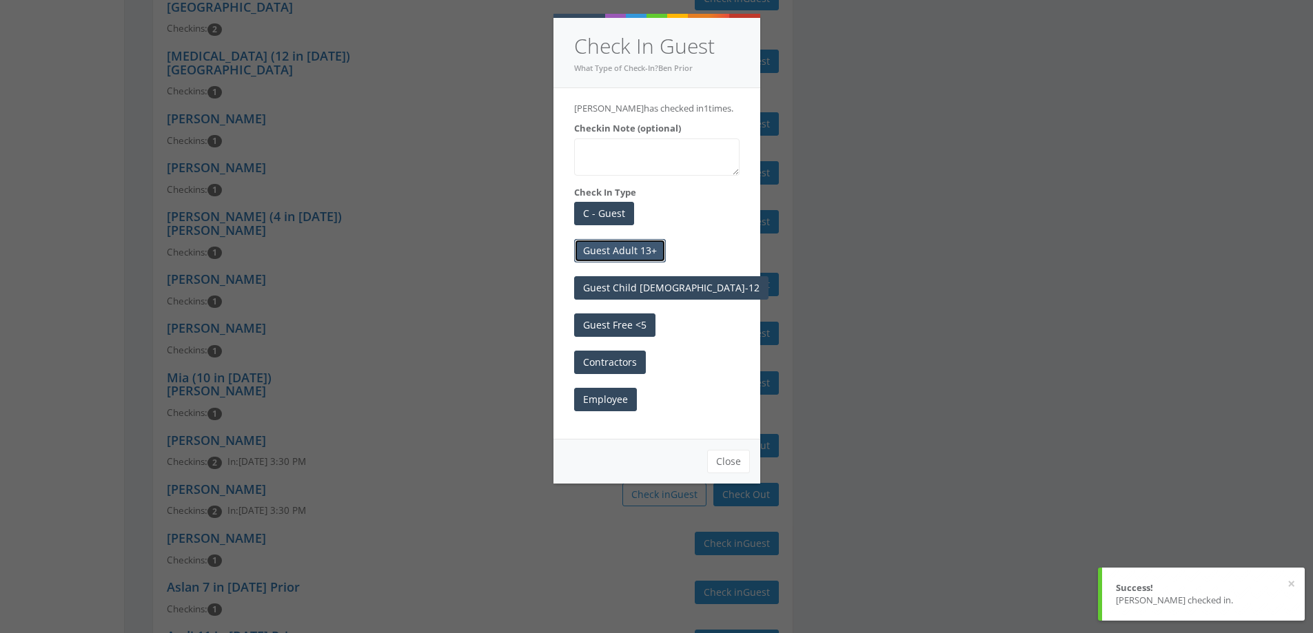
click at [634, 247] on button "Guest Adult 13+" at bounding box center [620, 250] width 92 height 23
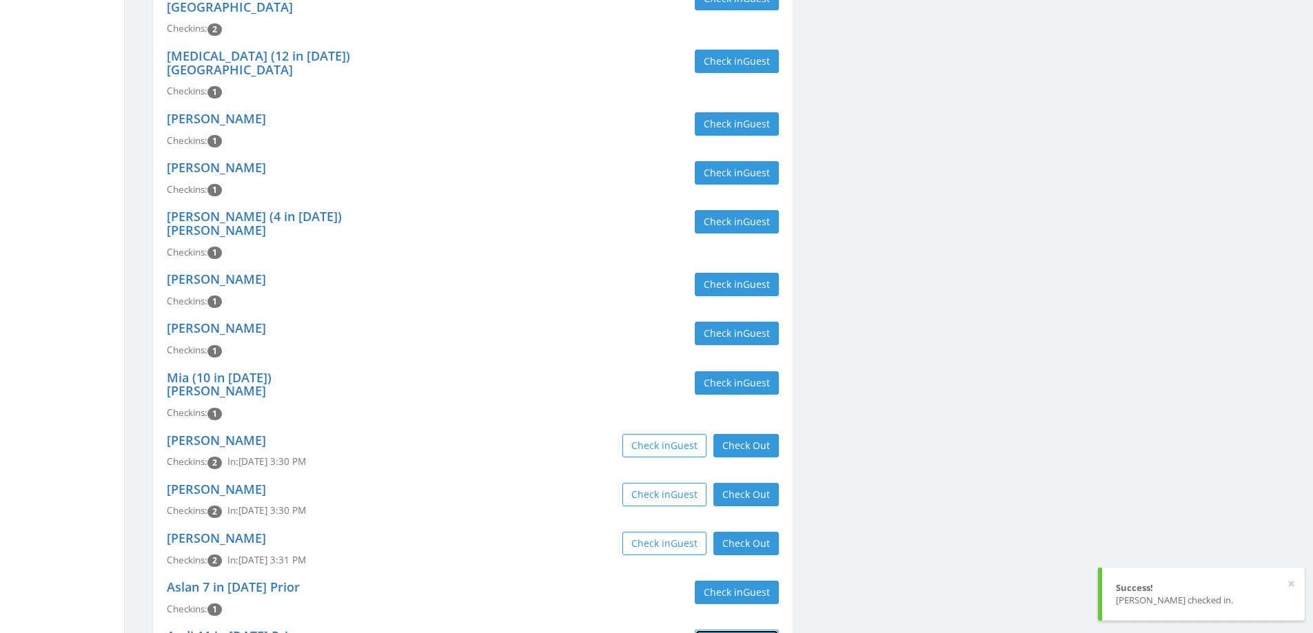
click at [723, 630] on button "Check in Guest" at bounding box center [736, 641] width 84 height 23
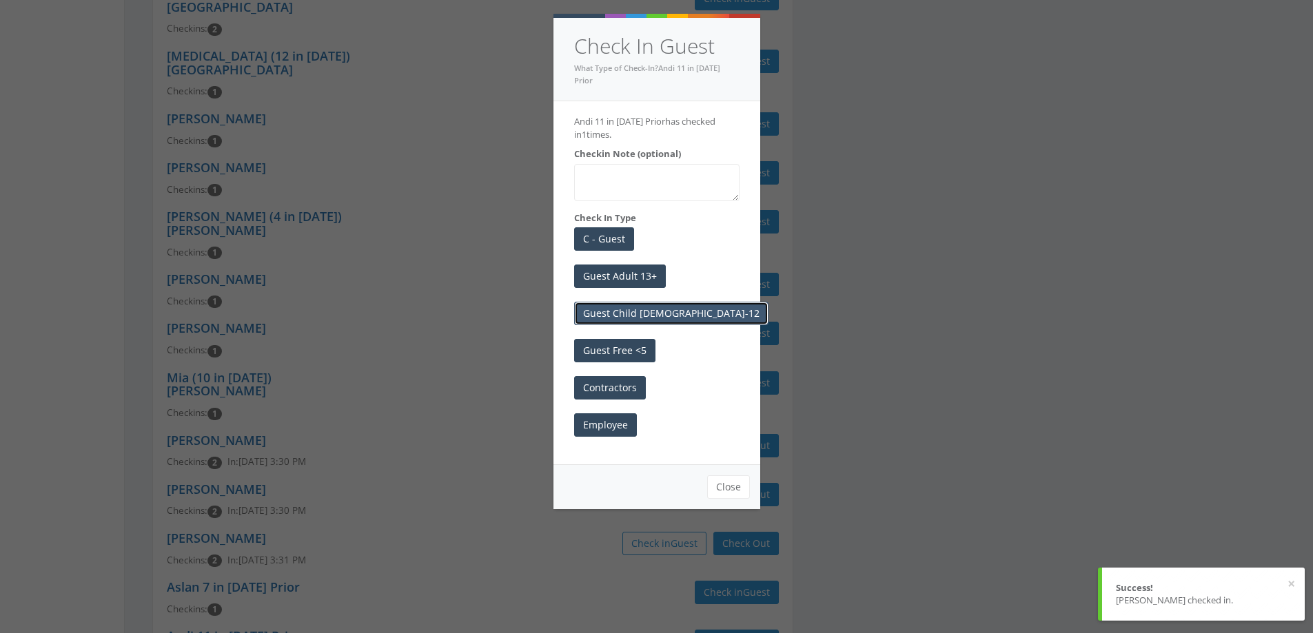
click at [631, 302] on button "Guest Child 6-12" at bounding box center [671, 313] width 194 height 23
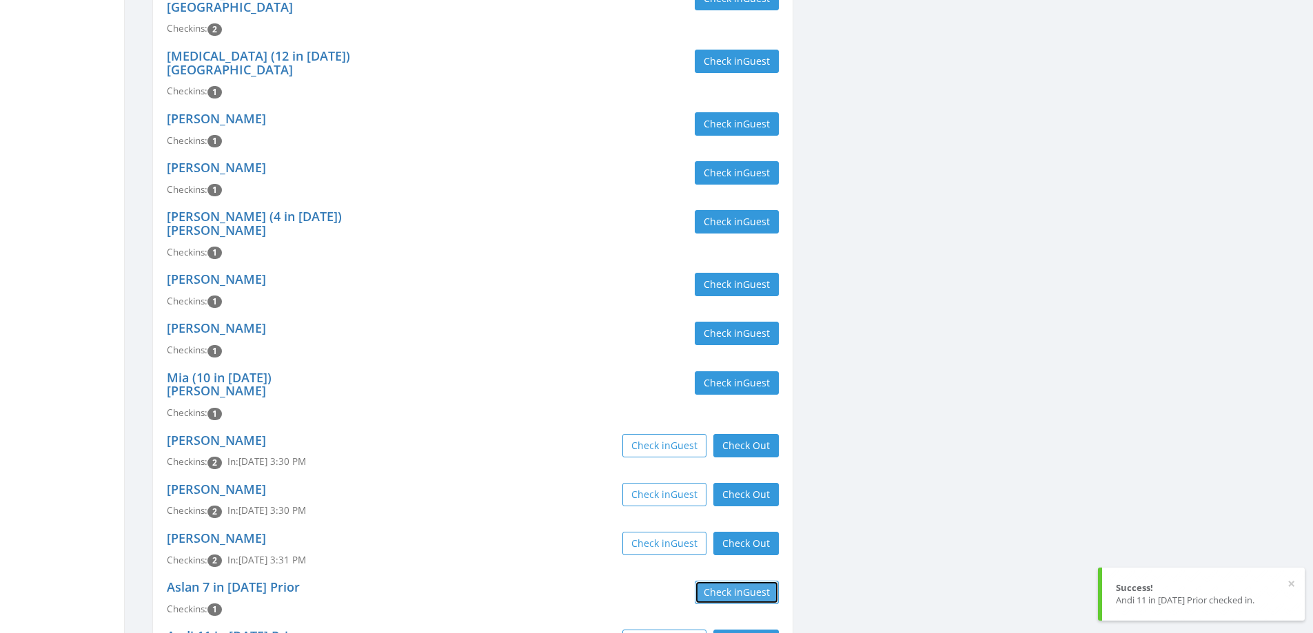
click at [751, 586] on span "Guest" at bounding box center [756, 592] width 27 height 13
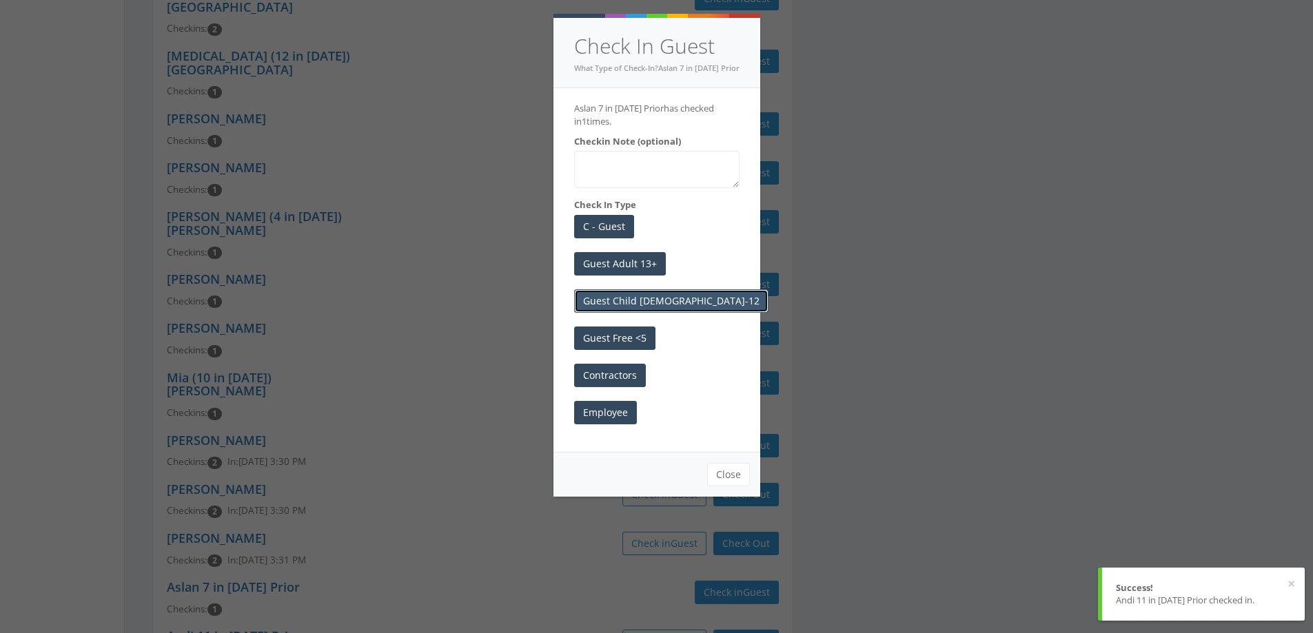
click at [639, 299] on button "Guest Child 6-12" at bounding box center [671, 300] width 194 height 23
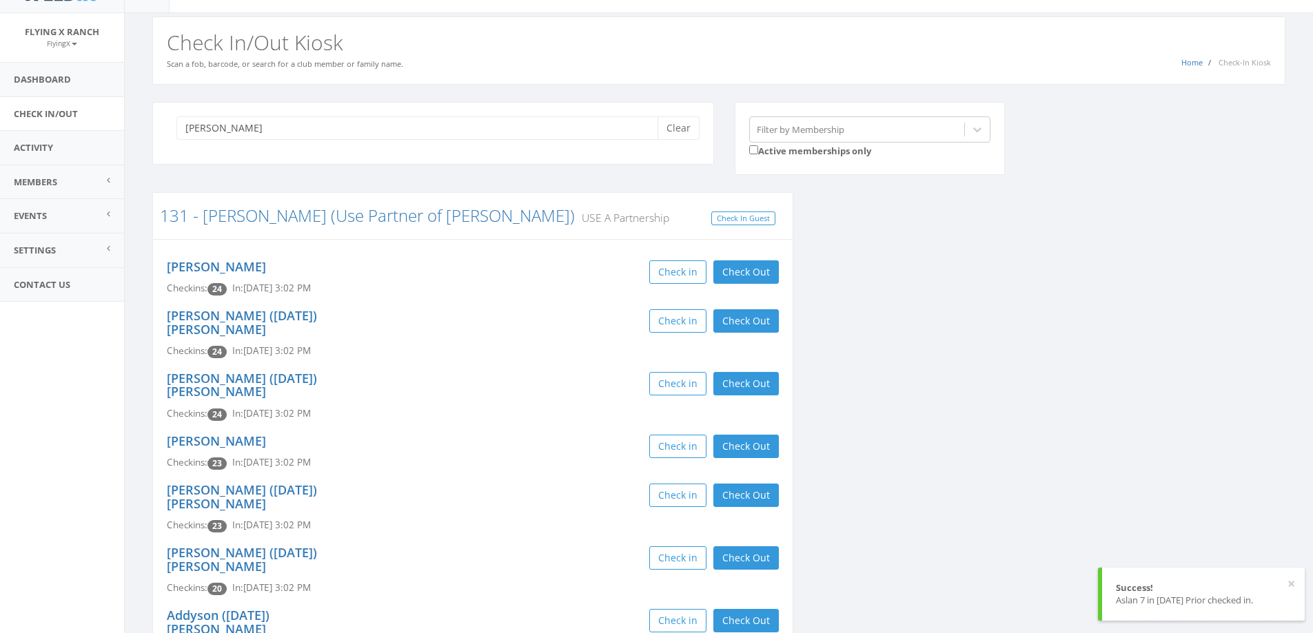
scroll to position [0, 0]
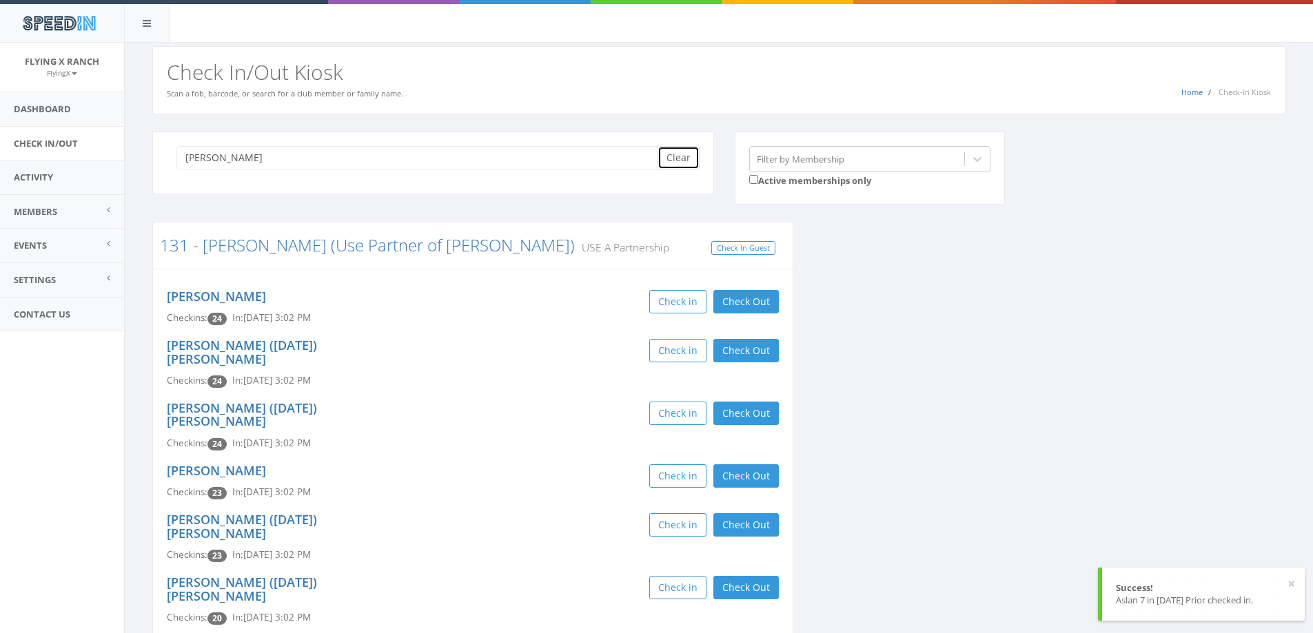
click at [670, 158] on button "Clear" at bounding box center [678, 157] width 42 height 23
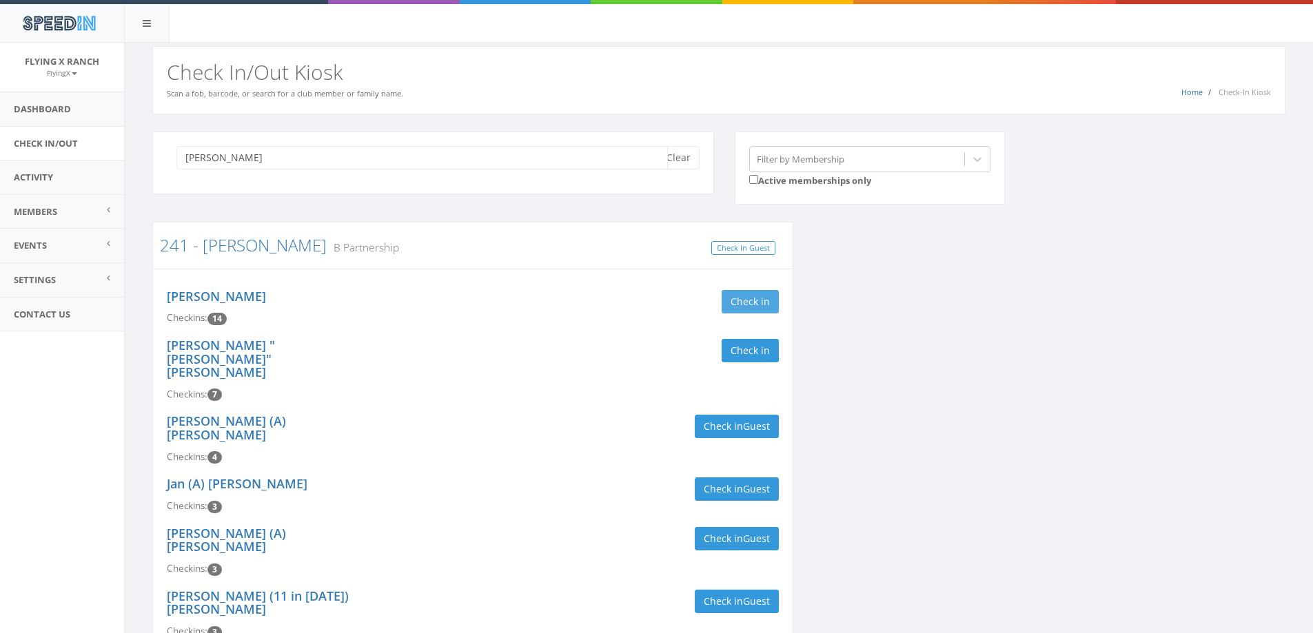
type input "harris"
click at [730, 308] on button "Check in" at bounding box center [749, 301] width 57 height 23
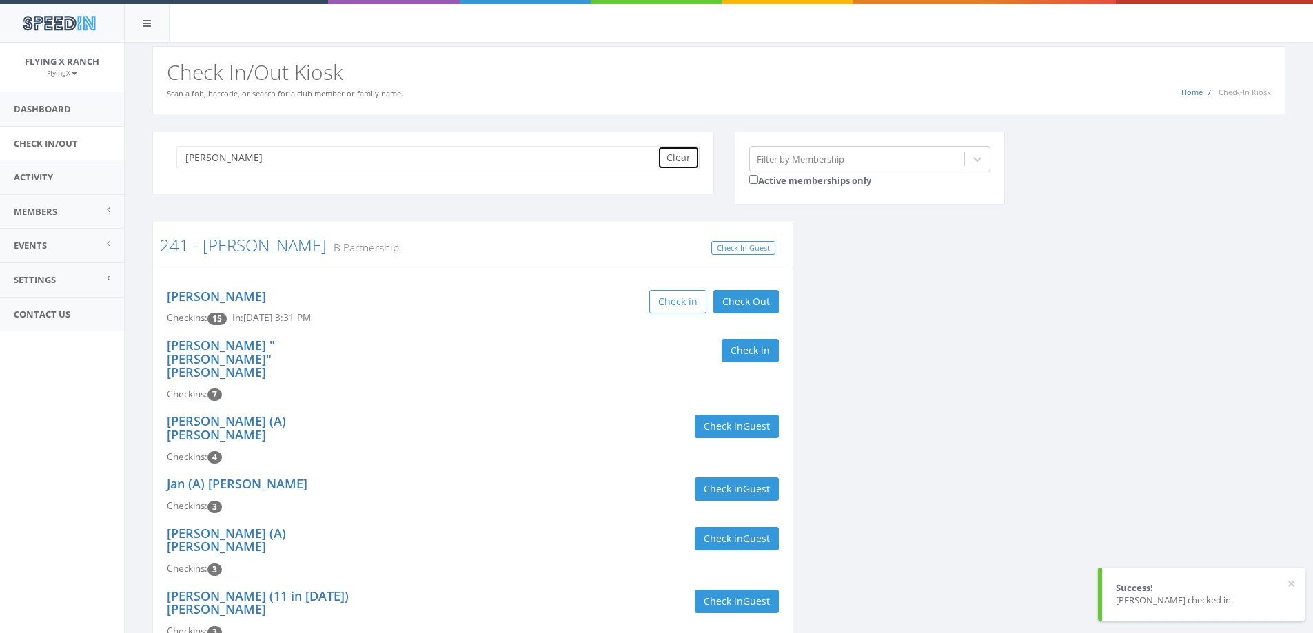
click at [675, 159] on button "Clear" at bounding box center [678, 157] width 42 height 23
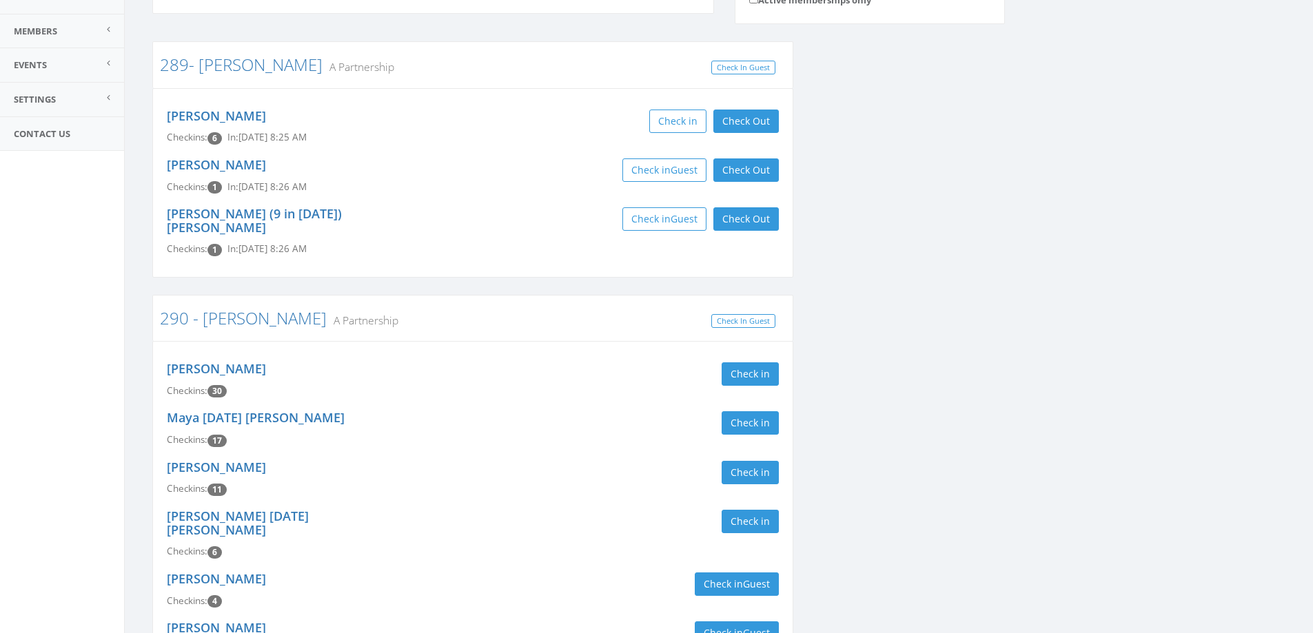
scroll to position [207, 0]
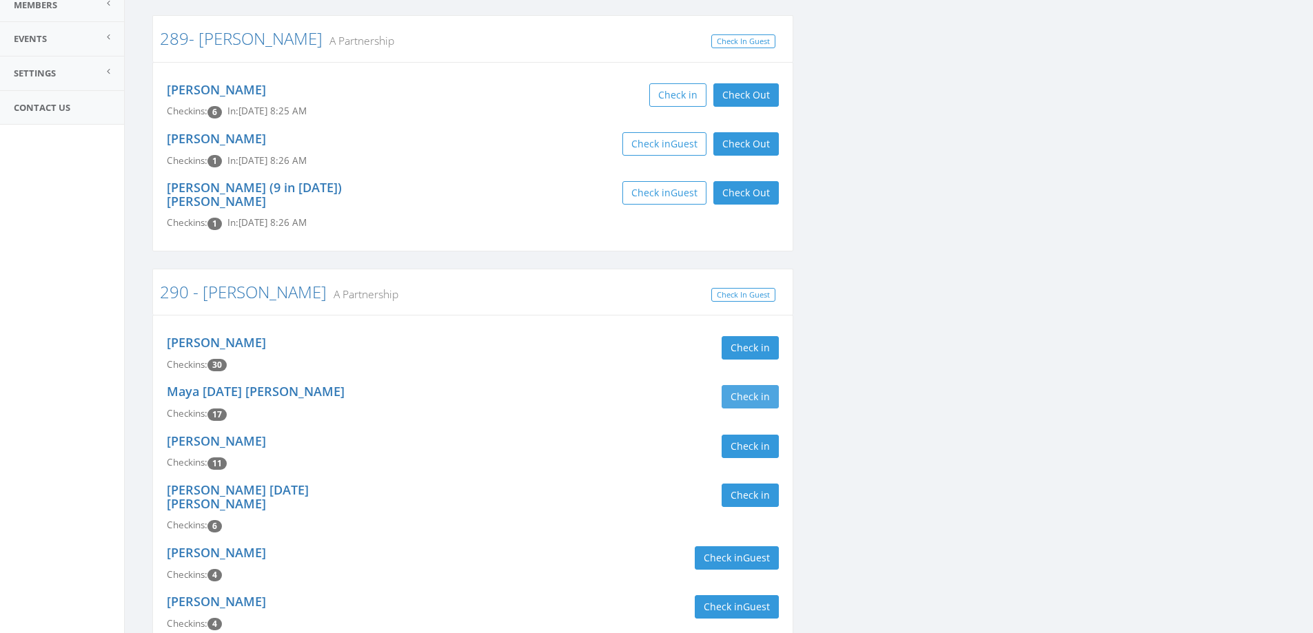
type input "larson"
click at [741, 387] on button "Check in" at bounding box center [749, 396] width 57 height 23
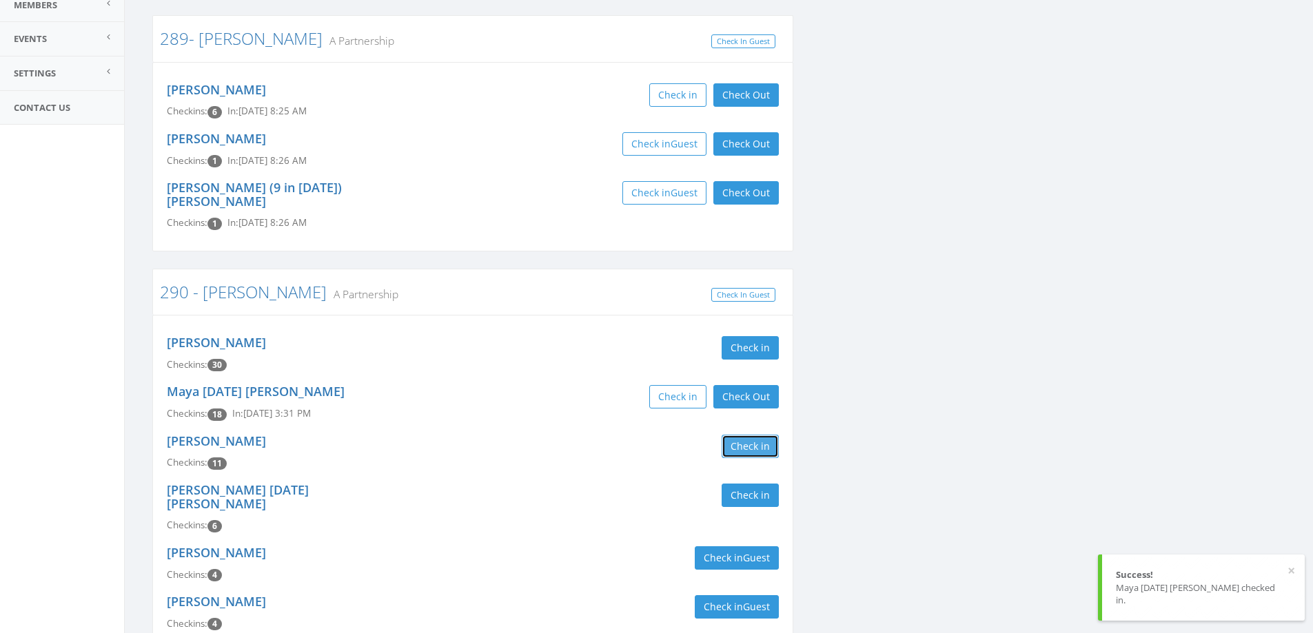
click at [742, 435] on button "Check in" at bounding box center [749, 446] width 57 height 23
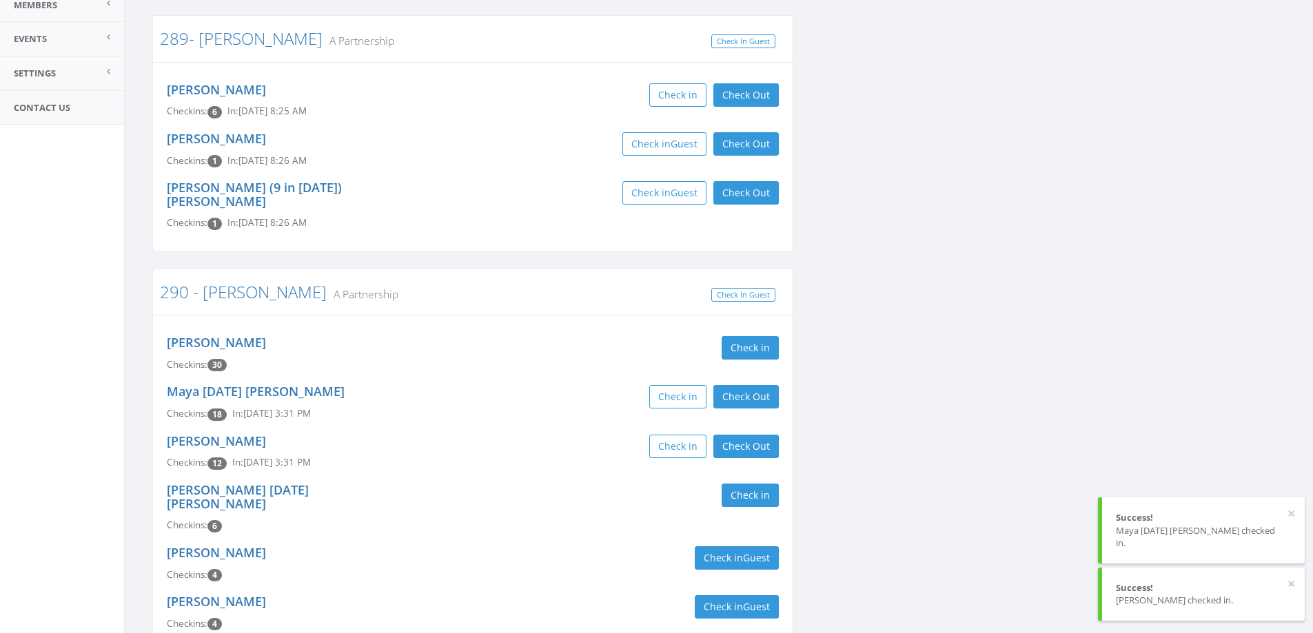
click at [557, 385] on div "Check in Check Out Check Out" at bounding box center [631, 396] width 296 height 23
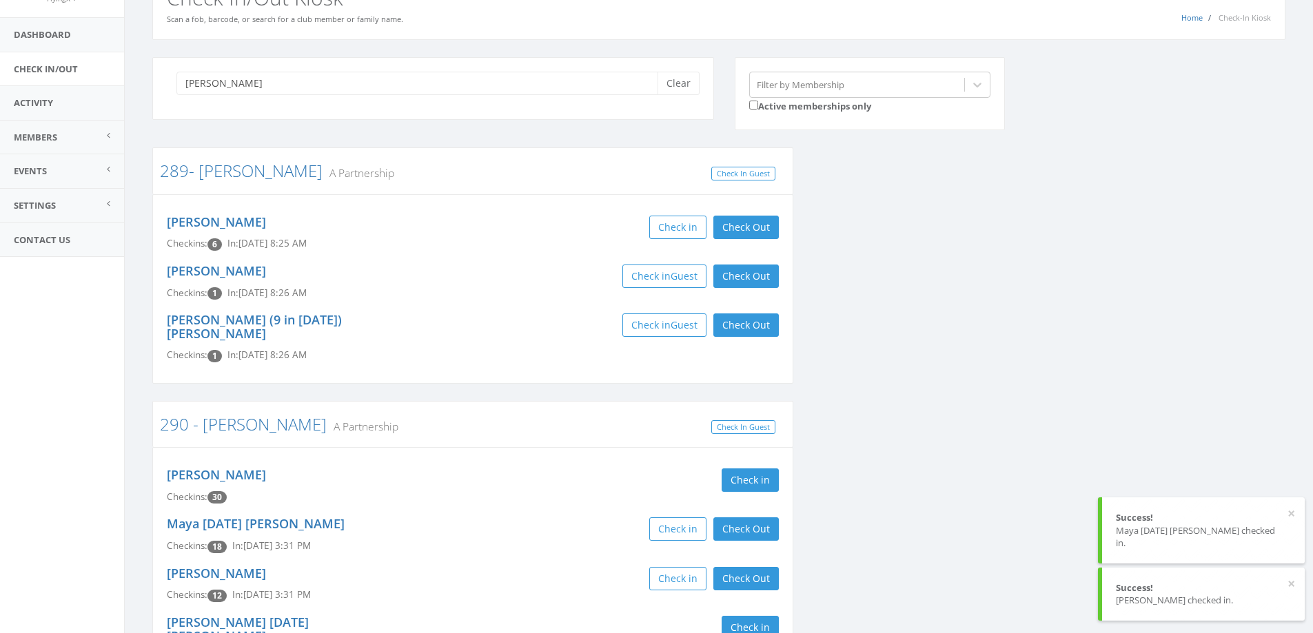
scroll to position [0, 0]
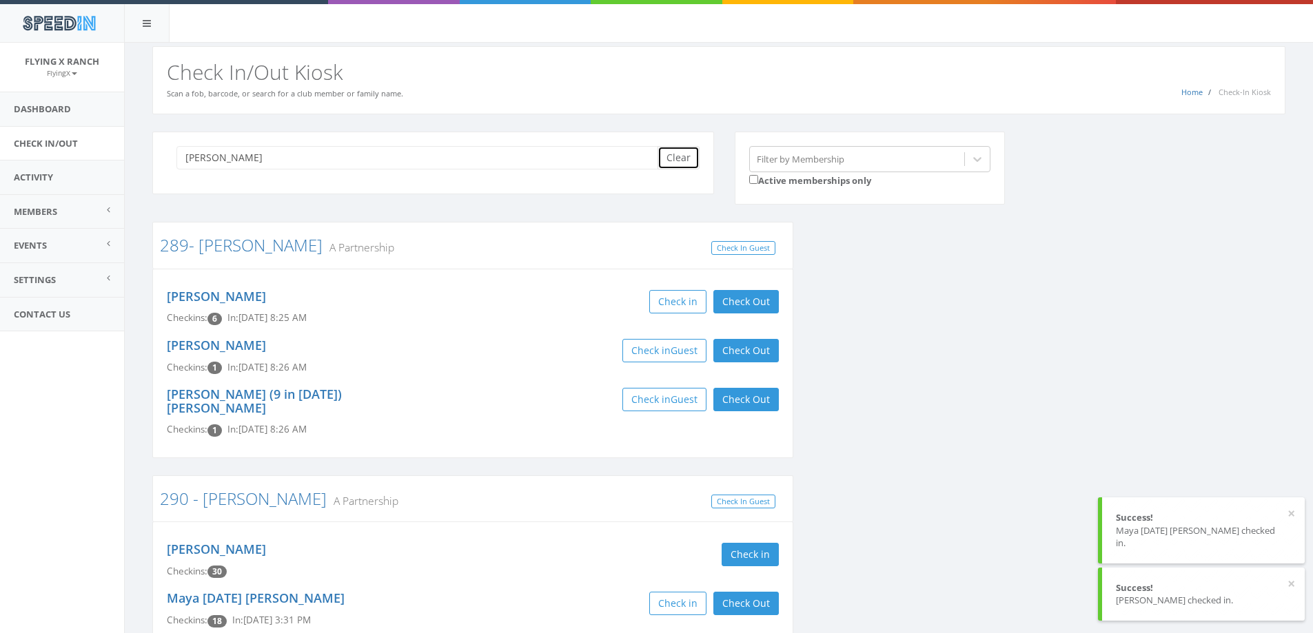
click at [677, 155] on button "Clear" at bounding box center [678, 157] width 42 height 23
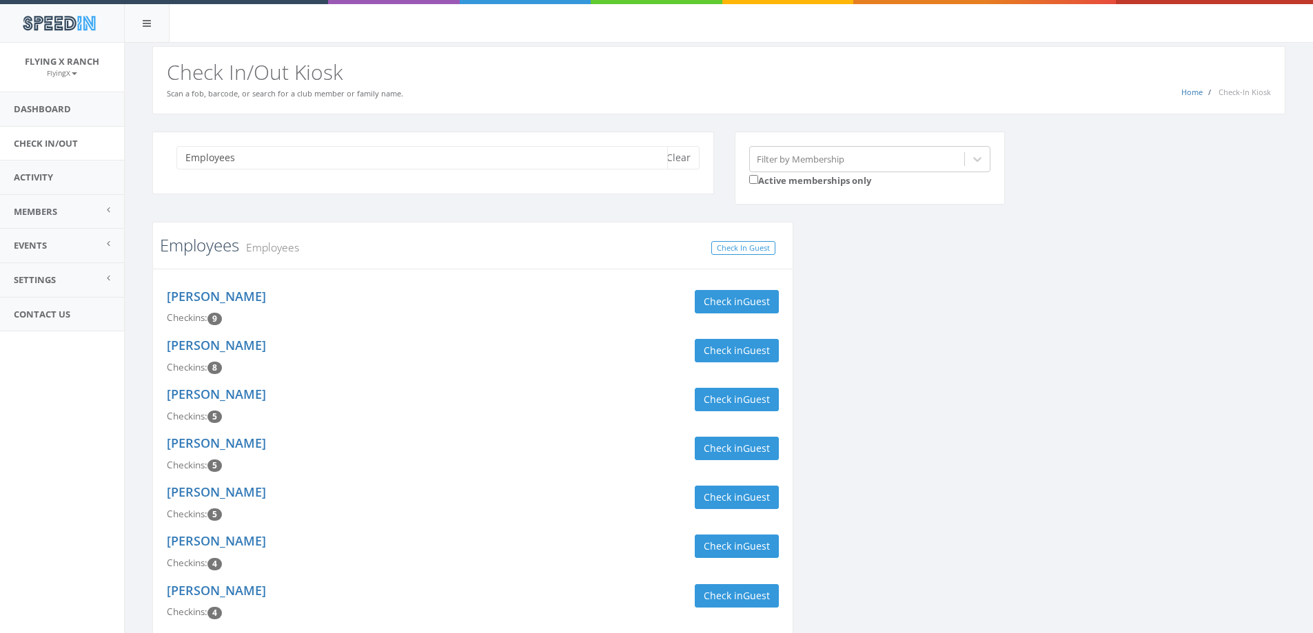
type input "Employees"
click at [205, 245] on link "Employees" at bounding box center [199, 245] width 79 height 23
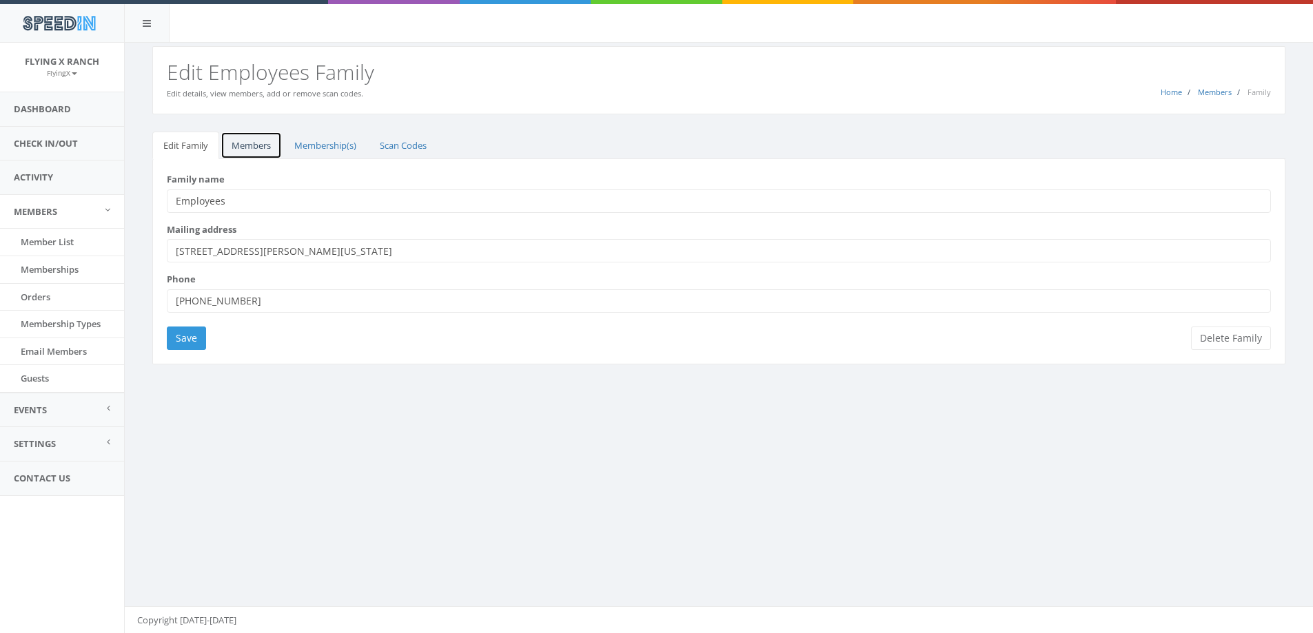
click at [247, 149] on link "Members" at bounding box center [250, 146] width 61 height 28
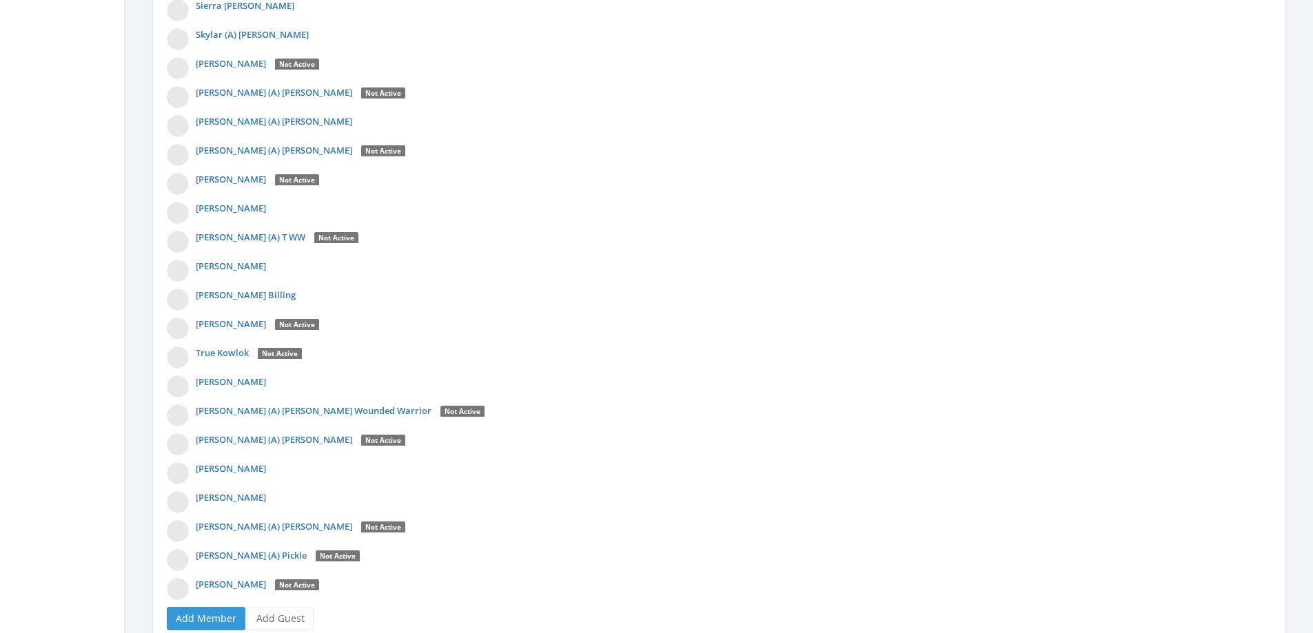
scroll to position [3499, 0]
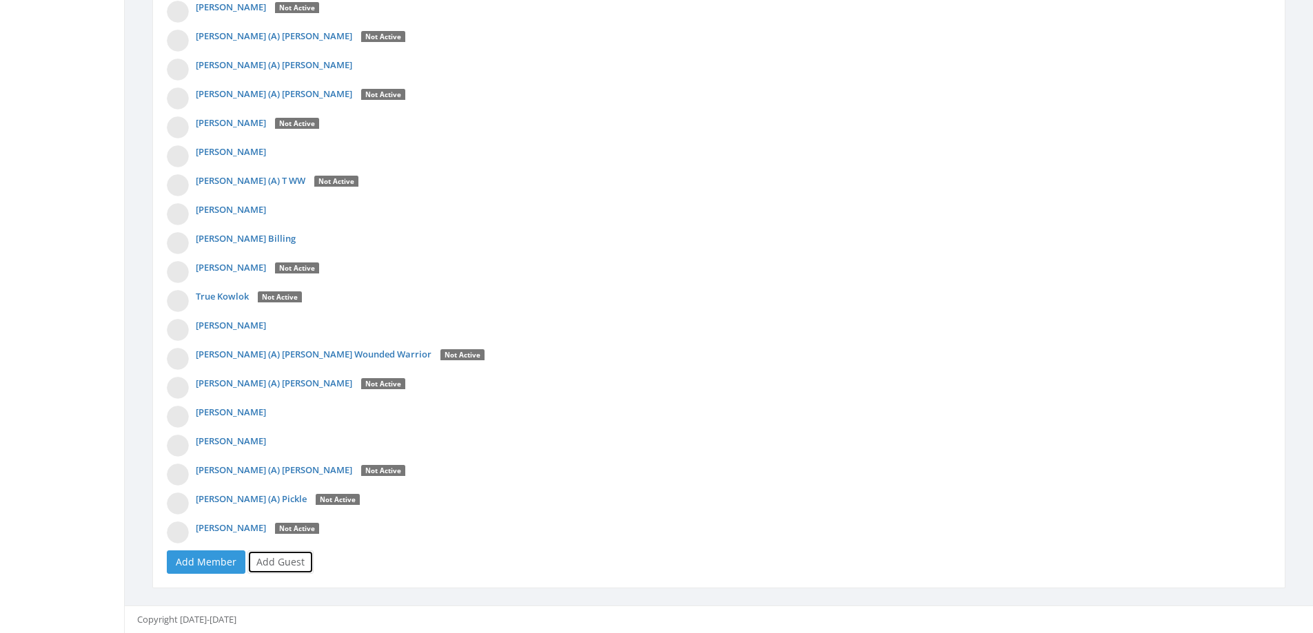
click at [277, 563] on link "Add Guest" at bounding box center [280, 561] width 66 height 23
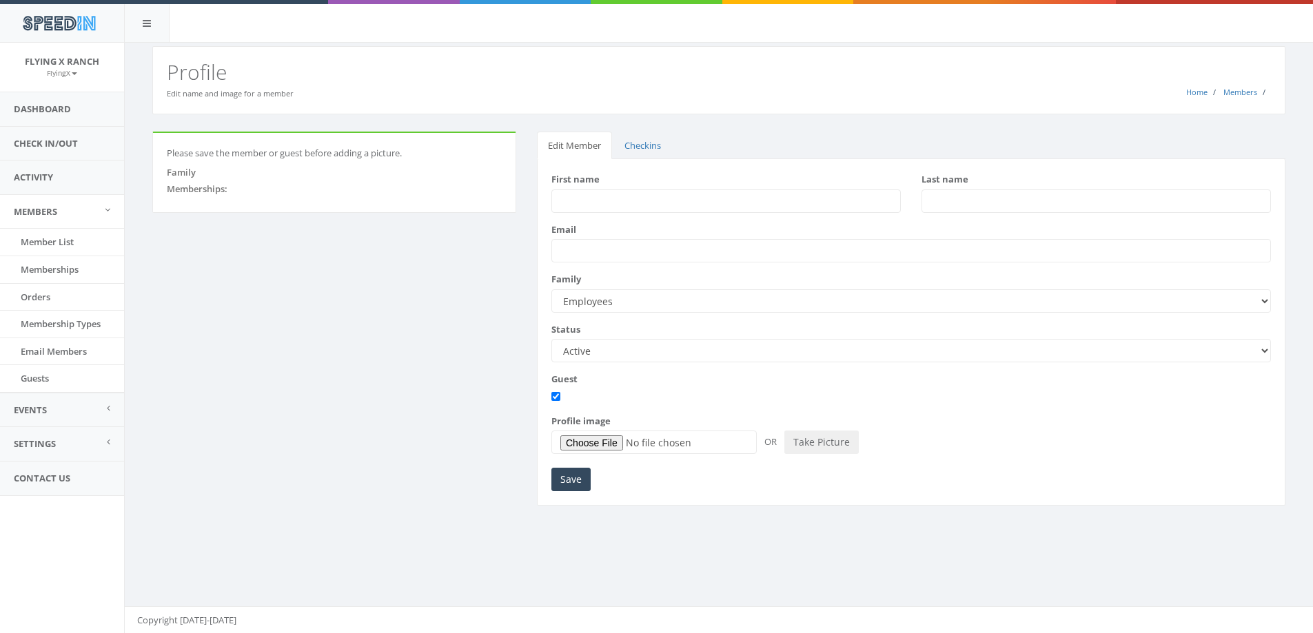
click at [595, 203] on input "First name" at bounding box center [725, 200] width 349 height 23
type input "Christen"
type input "MacGuire"
click at [568, 480] on input "Save" at bounding box center [570, 479] width 39 height 23
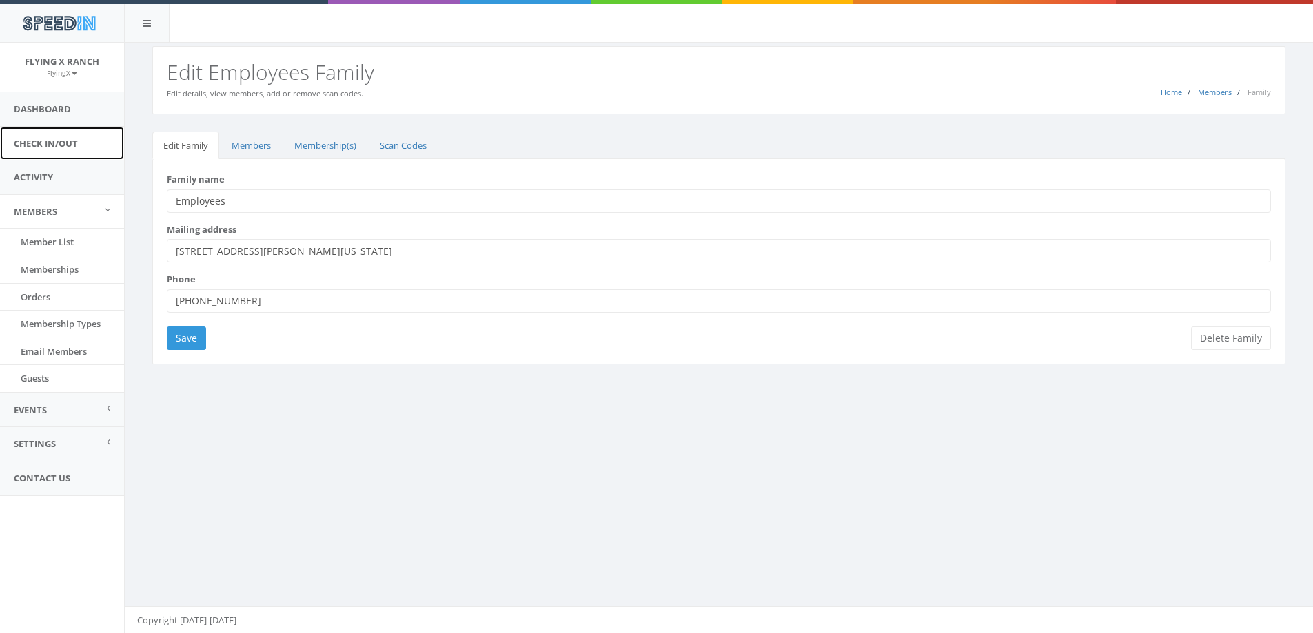
click at [52, 147] on link "Check In/Out" at bounding box center [62, 144] width 124 height 34
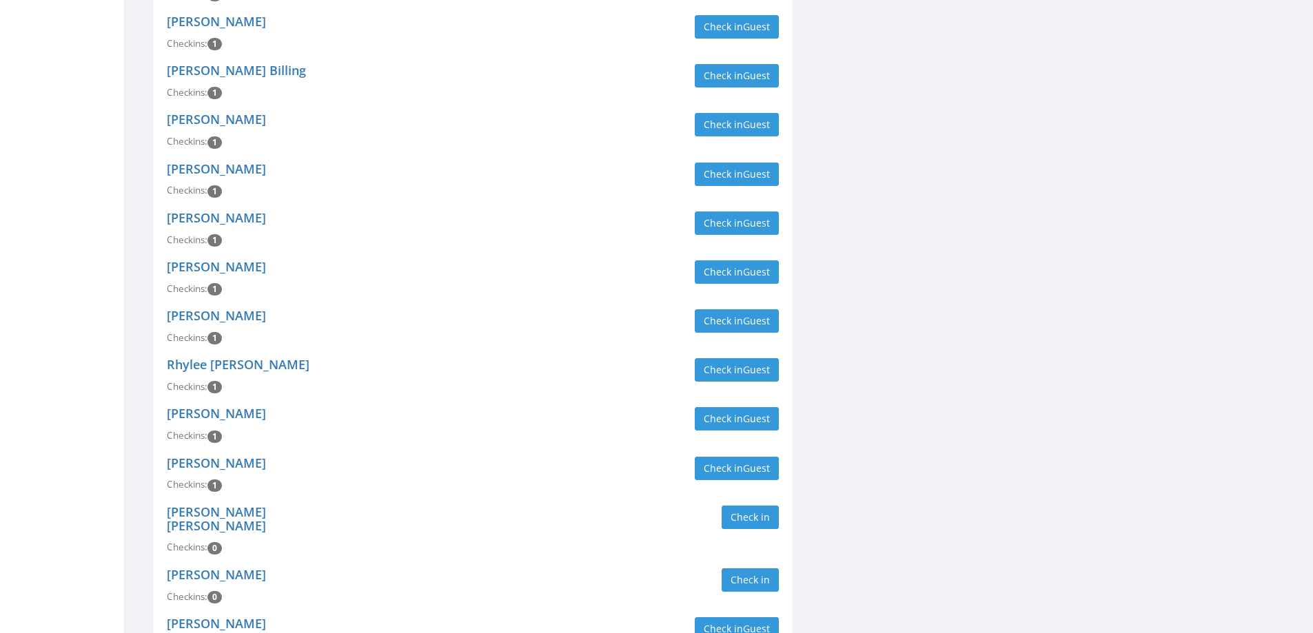
scroll to position [2375, 0]
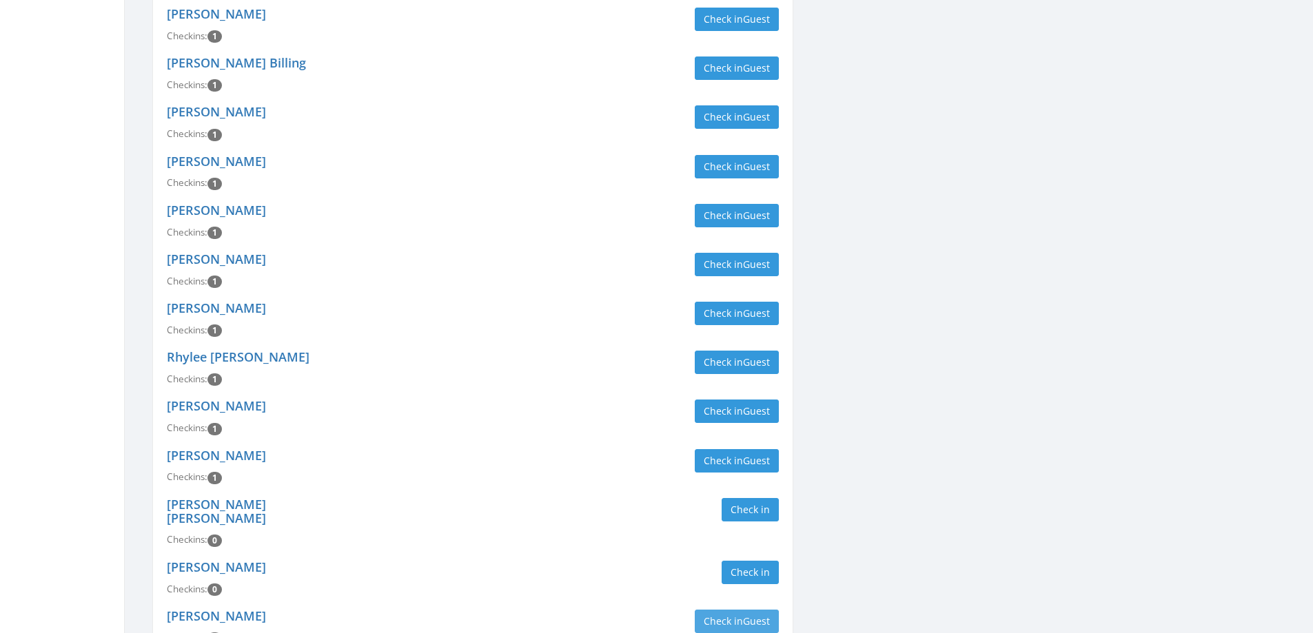
type input "employees"
click at [734, 610] on button "Check in Guest" at bounding box center [736, 621] width 84 height 23
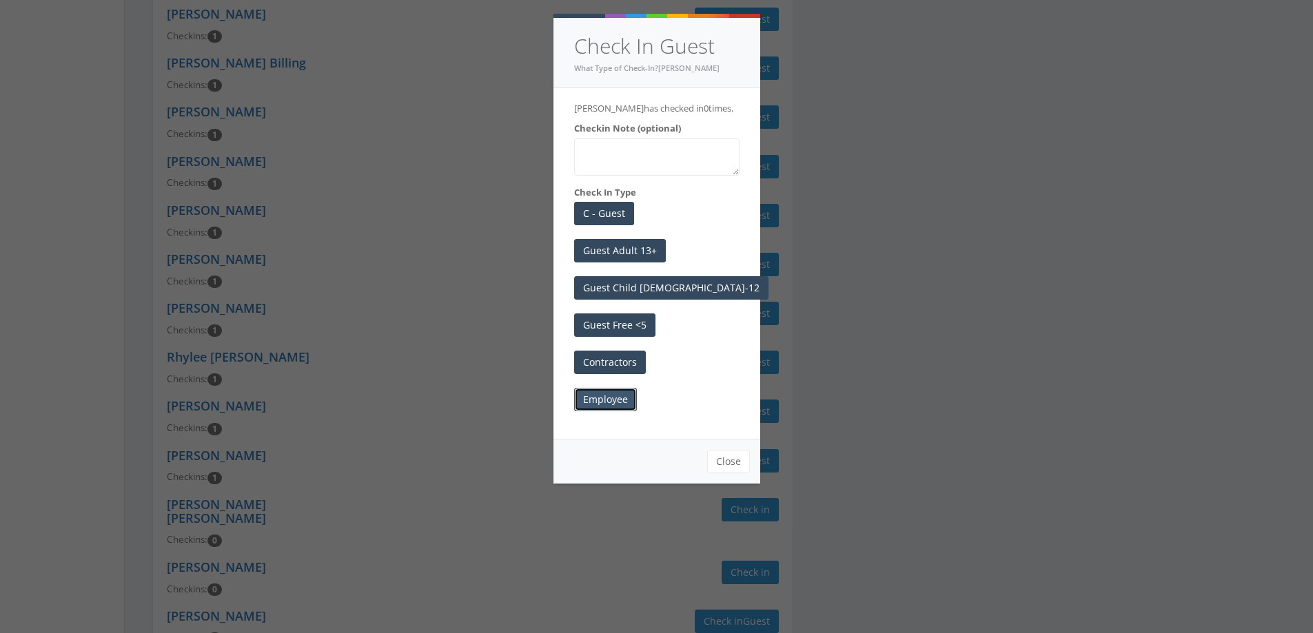
click at [612, 411] on button "Employee" at bounding box center [605, 399] width 63 height 23
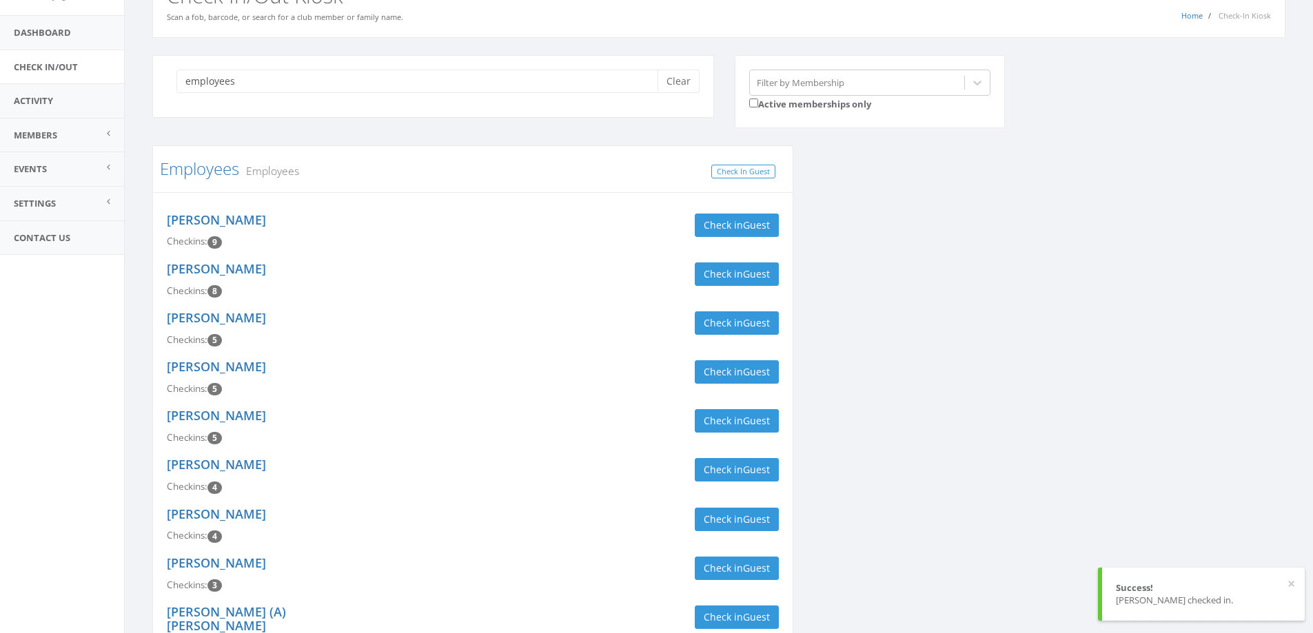
scroll to position [0, 0]
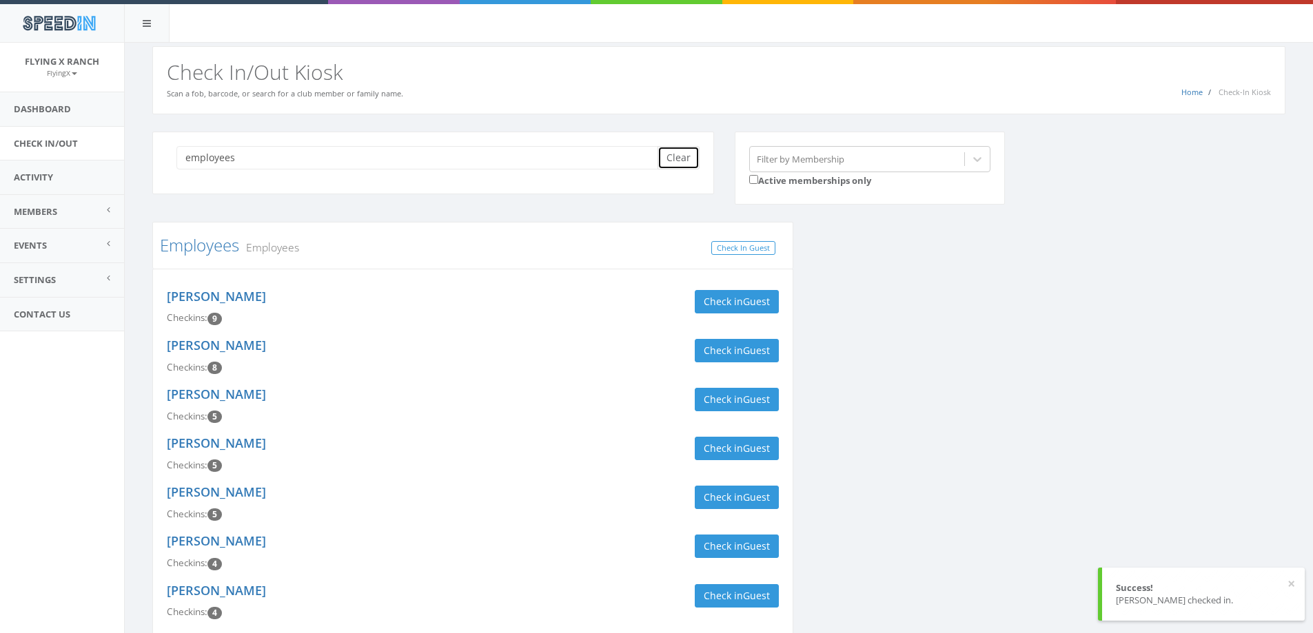
click at [681, 158] on button "Clear" at bounding box center [678, 157] width 42 height 23
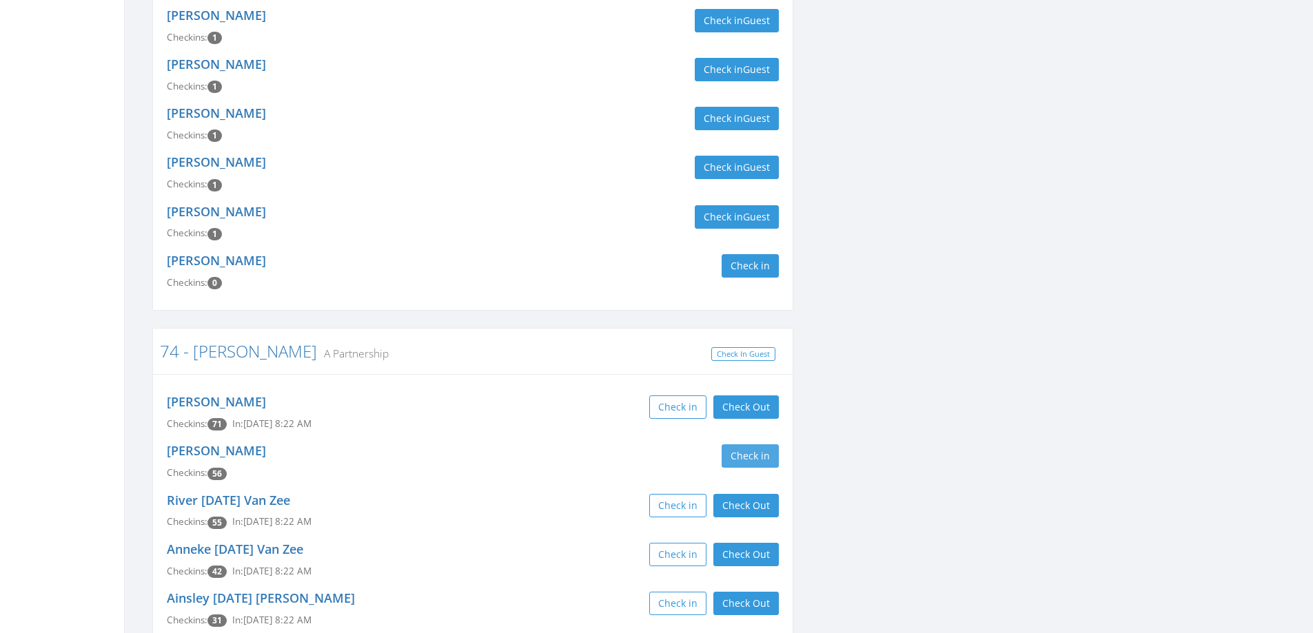
type input "vanz"
click at [748, 444] on button "Check in" at bounding box center [749, 455] width 57 height 23
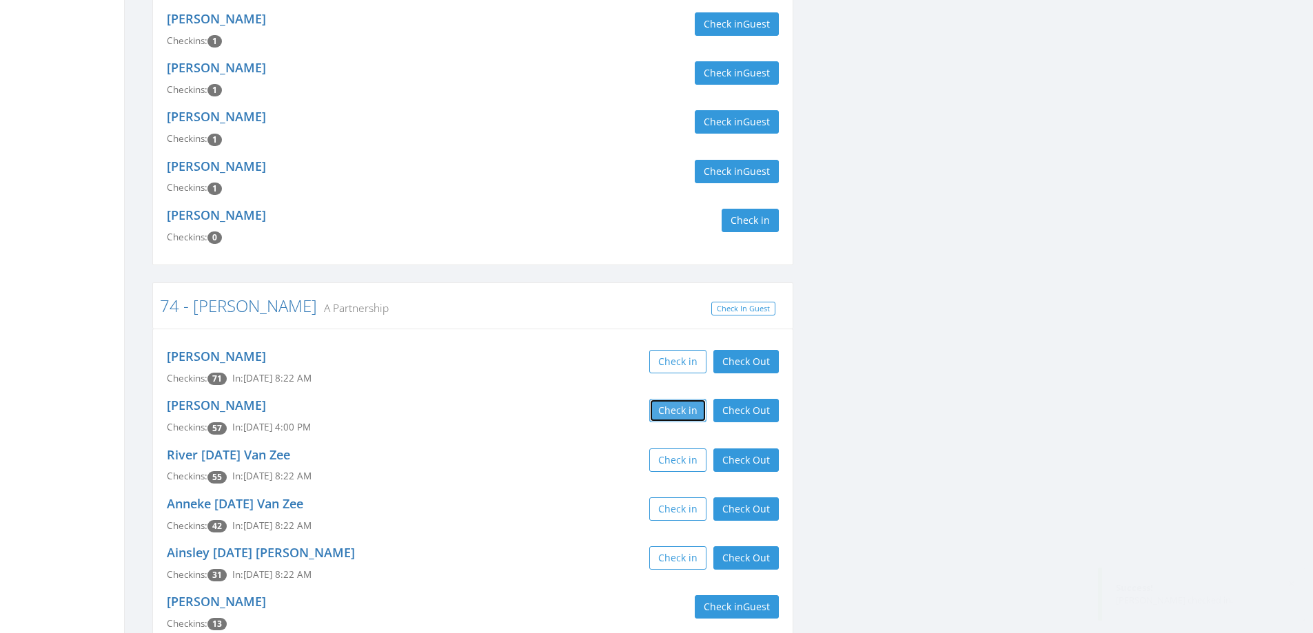
scroll to position [1791, 0]
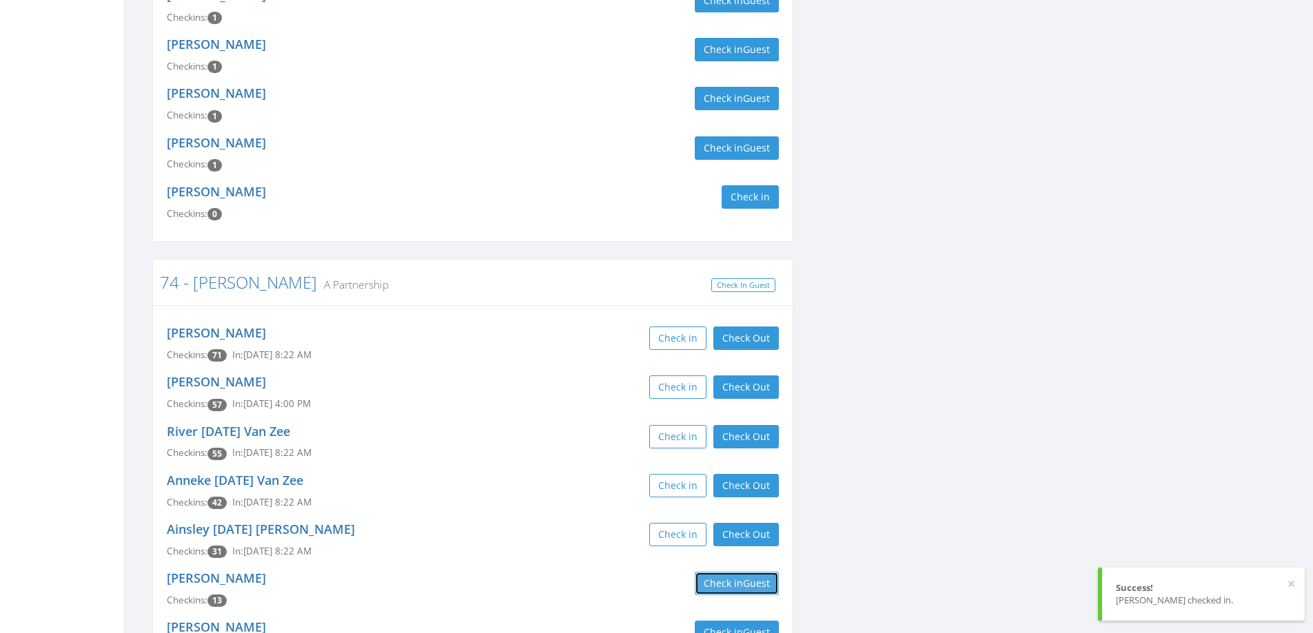
click at [742, 572] on button "Check in Guest" at bounding box center [736, 583] width 84 height 23
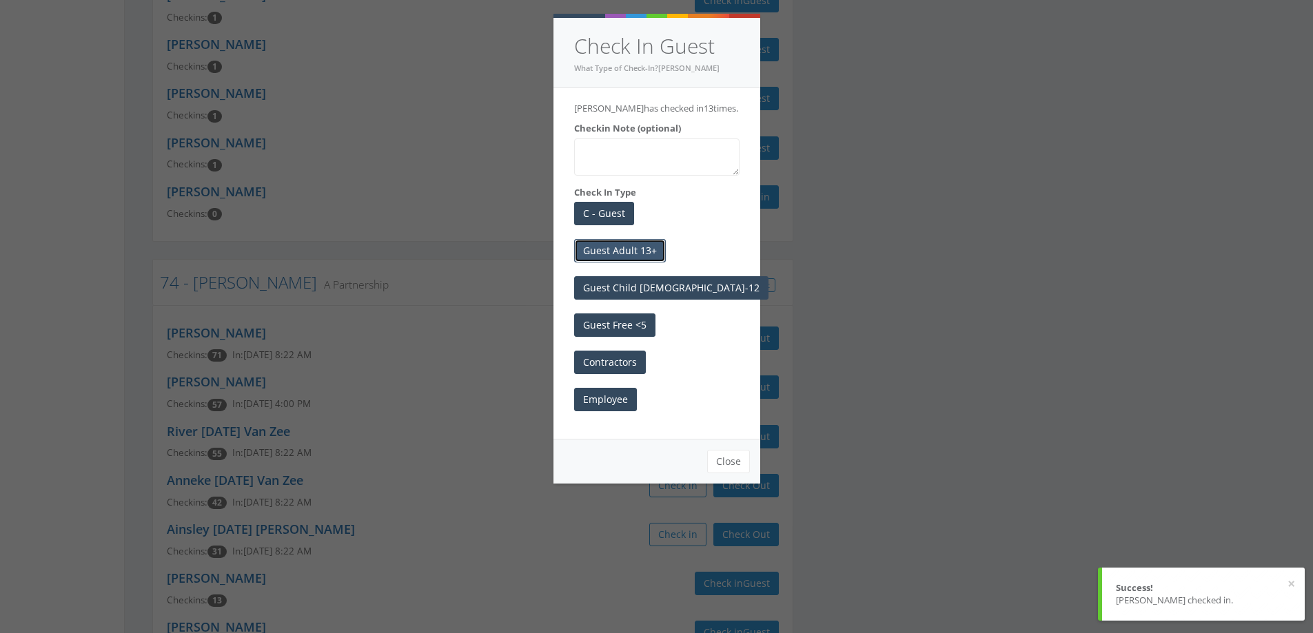
click at [634, 263] on button "Guest Adult 13+" at bounding box center [620, 250] width 92 height 23
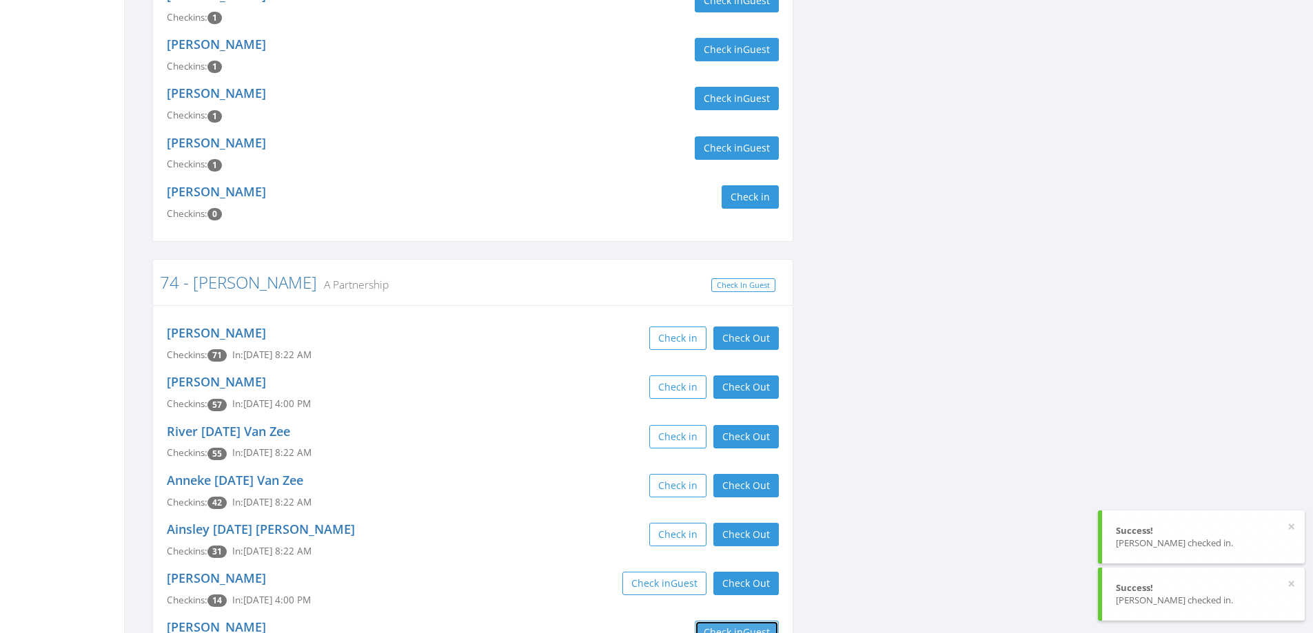
click at [720, 621] on button "Check in Guest" at bounding box center [736, 632] width 84 height 23
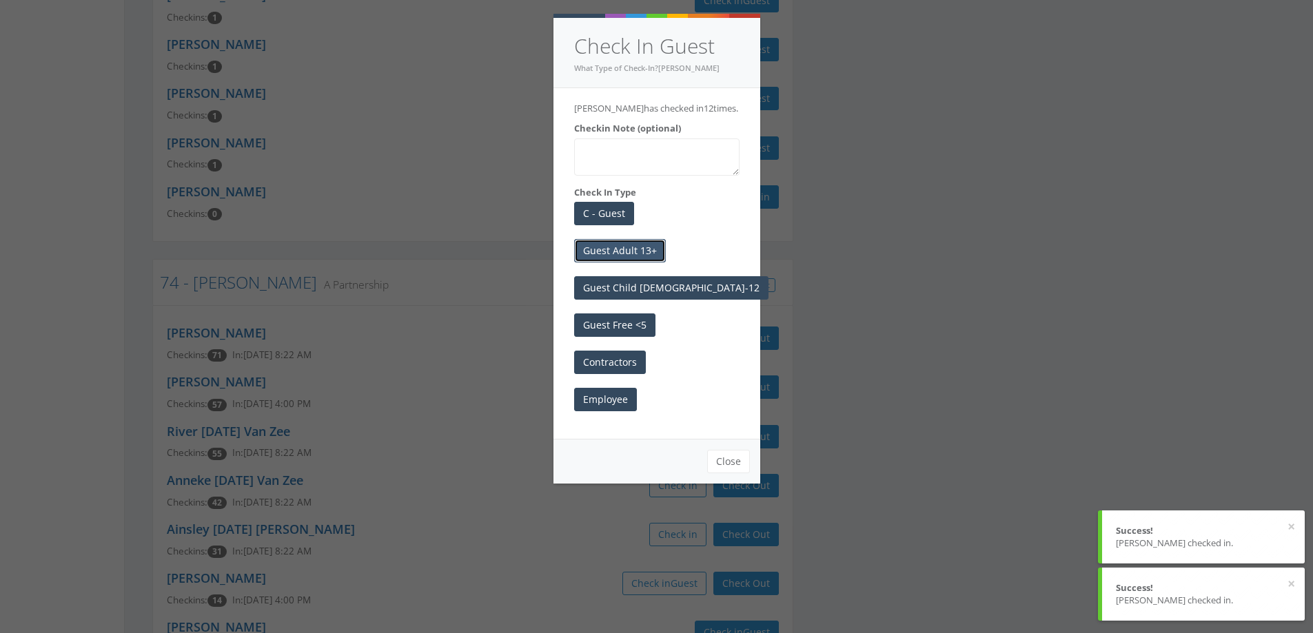
click at [632, 244] on button "Guest Adult 13+" at bounding box center [620, 250] width 92 height 23
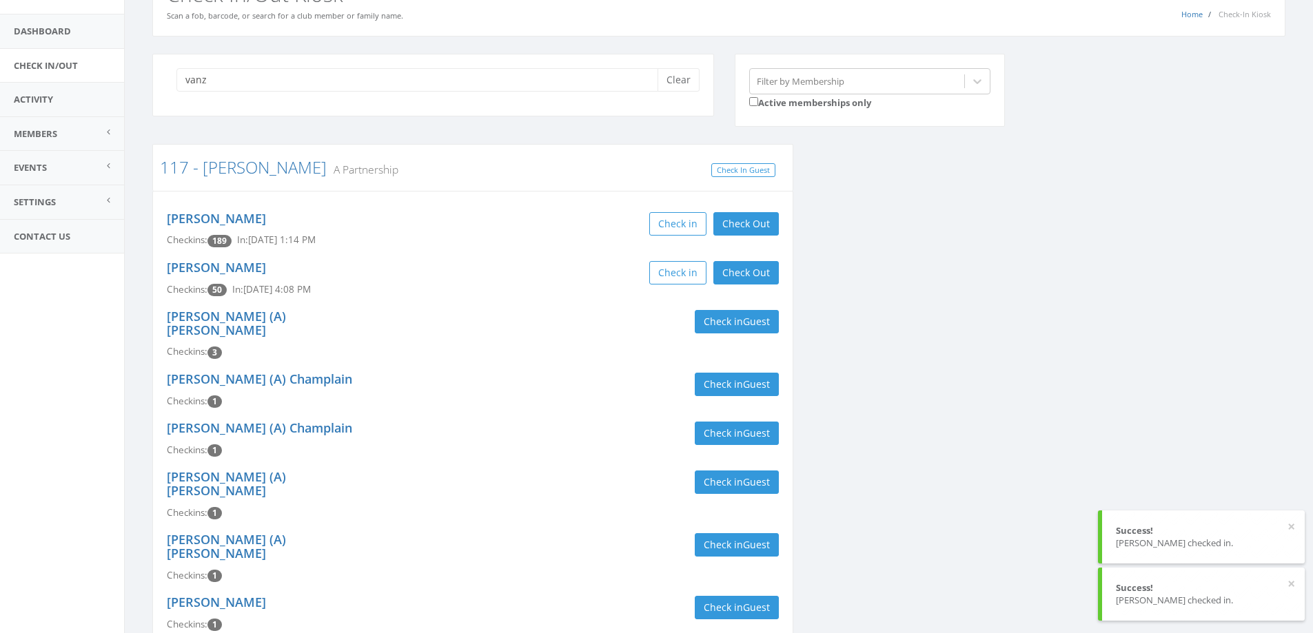
scroll to position [0, 0]
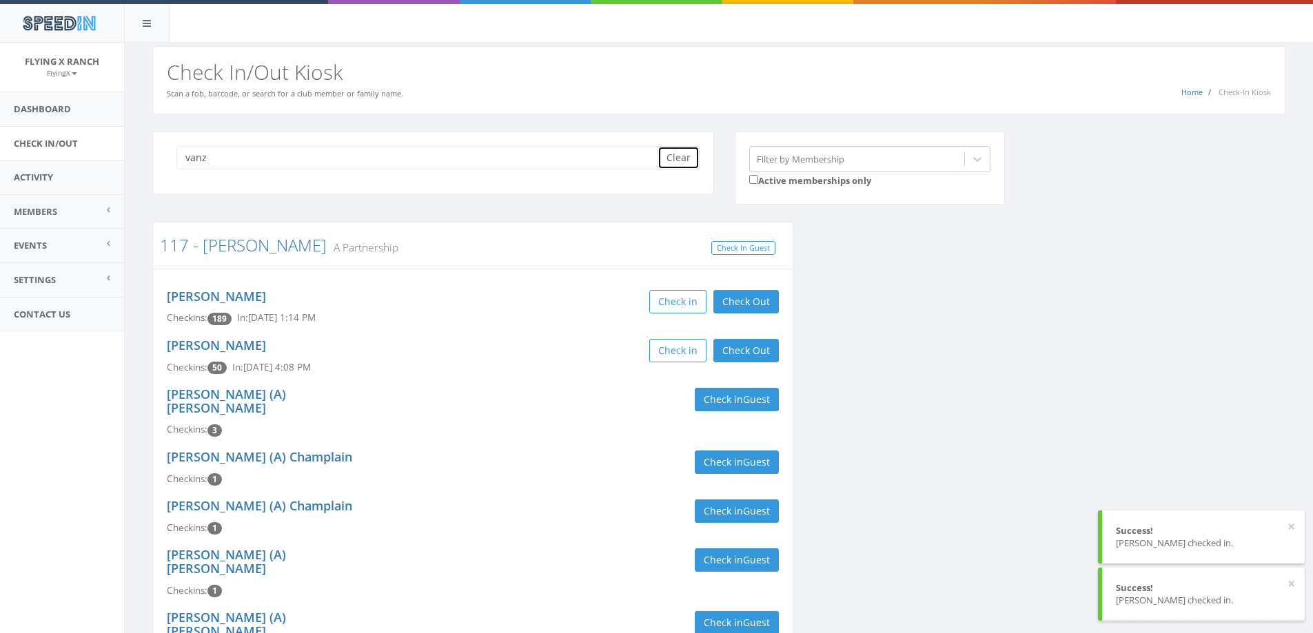
click at [663, 158] on button "Clear" at bounding box center [678, 157] width 42 height 23
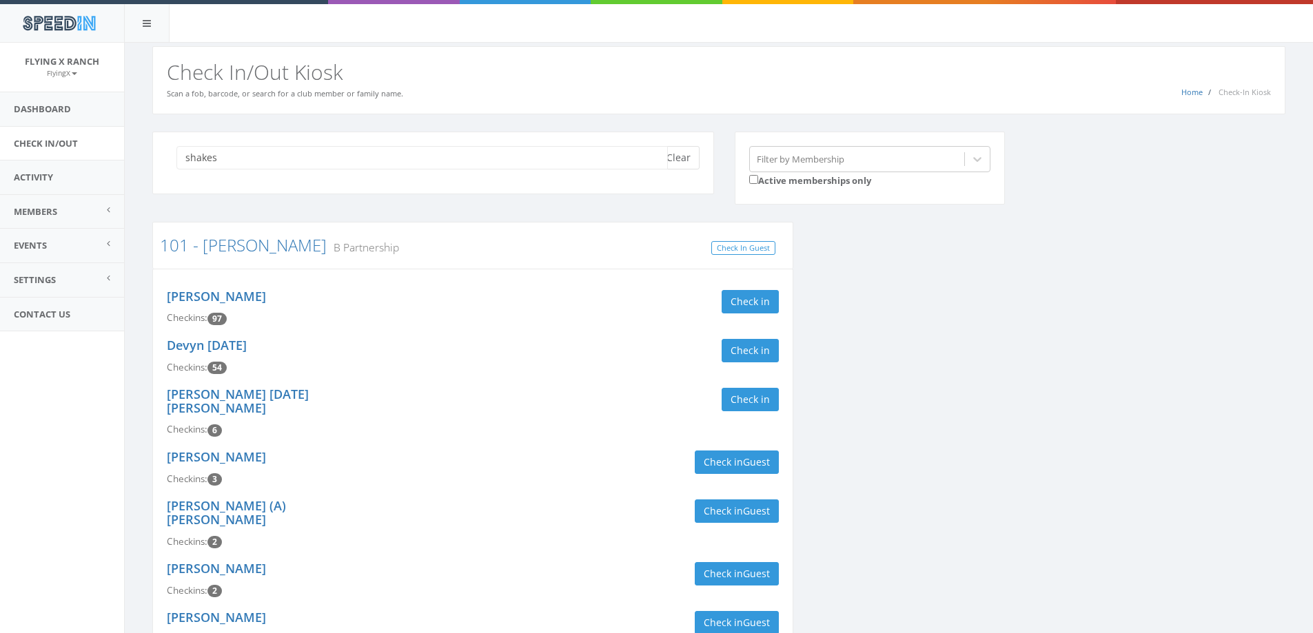
type input "shakes"
click at [676, 160] on button "Clear" at bounding box center [678, 157] width 42 height 23
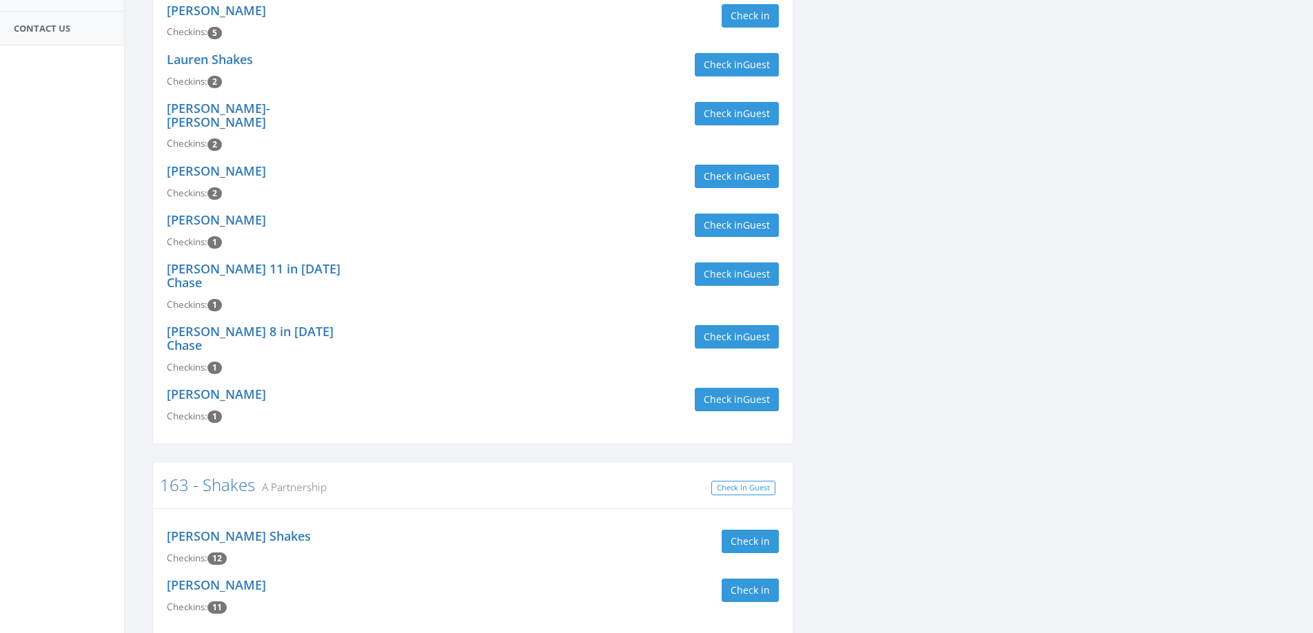
scroll to position [309, 0]
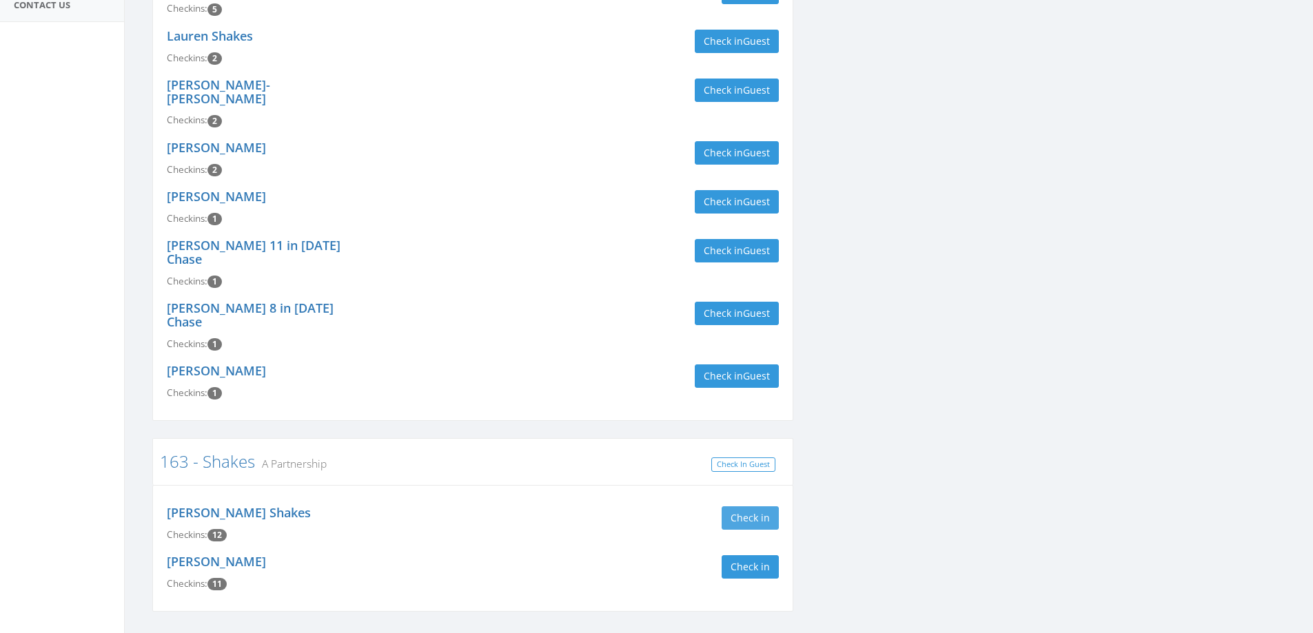
type input "shake"
click at [764, 506] on button "Check in" at bounding box center [749, 517] width 57 height 23
click at [757, 555] on button "Check in" at bounding box center [749, 566] width 57 height 23
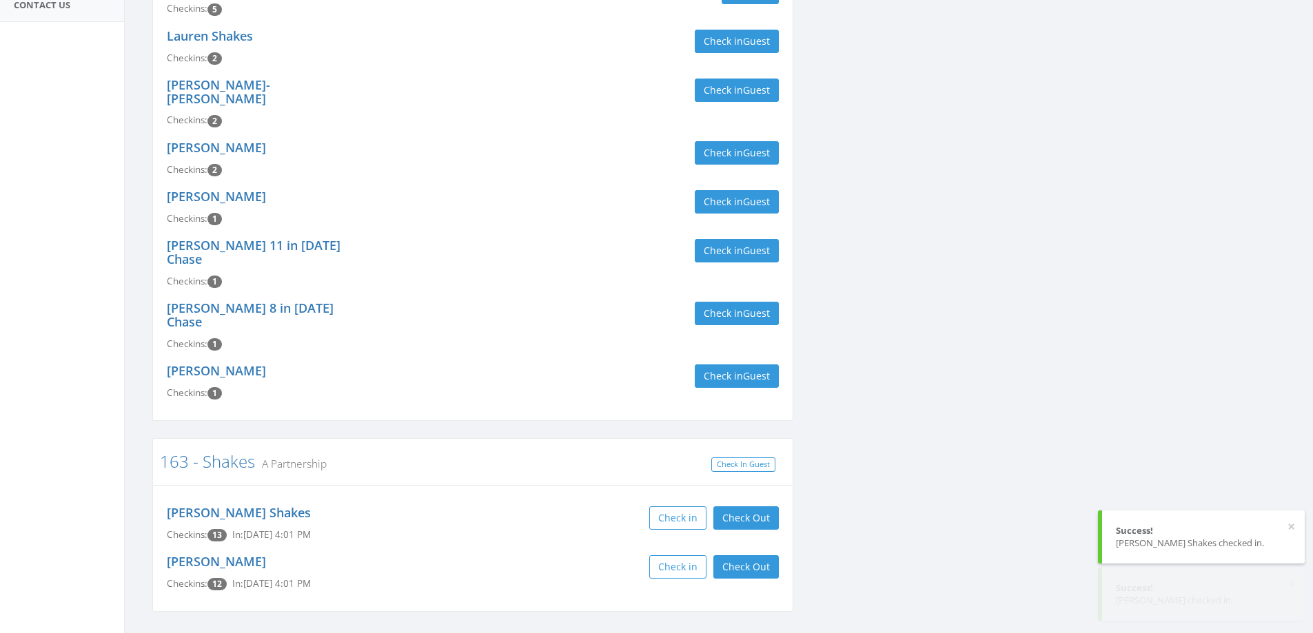
click at [553, 555] on div "Check in Check Out Check Out" at bounding box center [631, 566] width 296 height 23
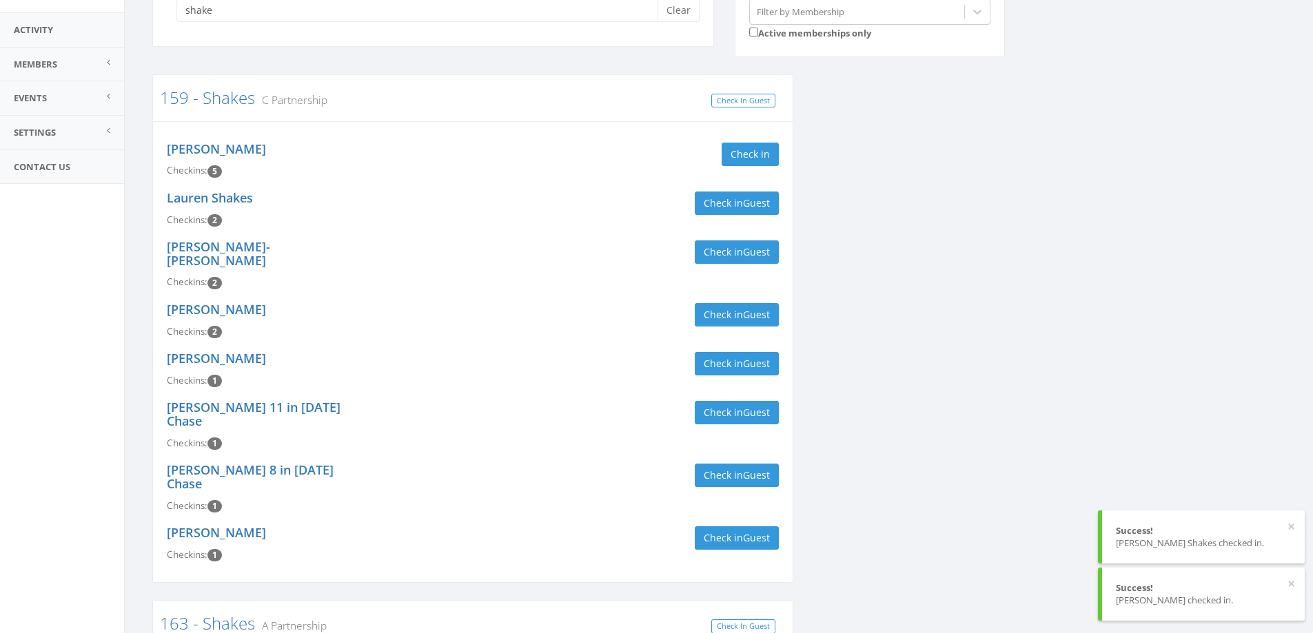
scroll to position [0, 0]
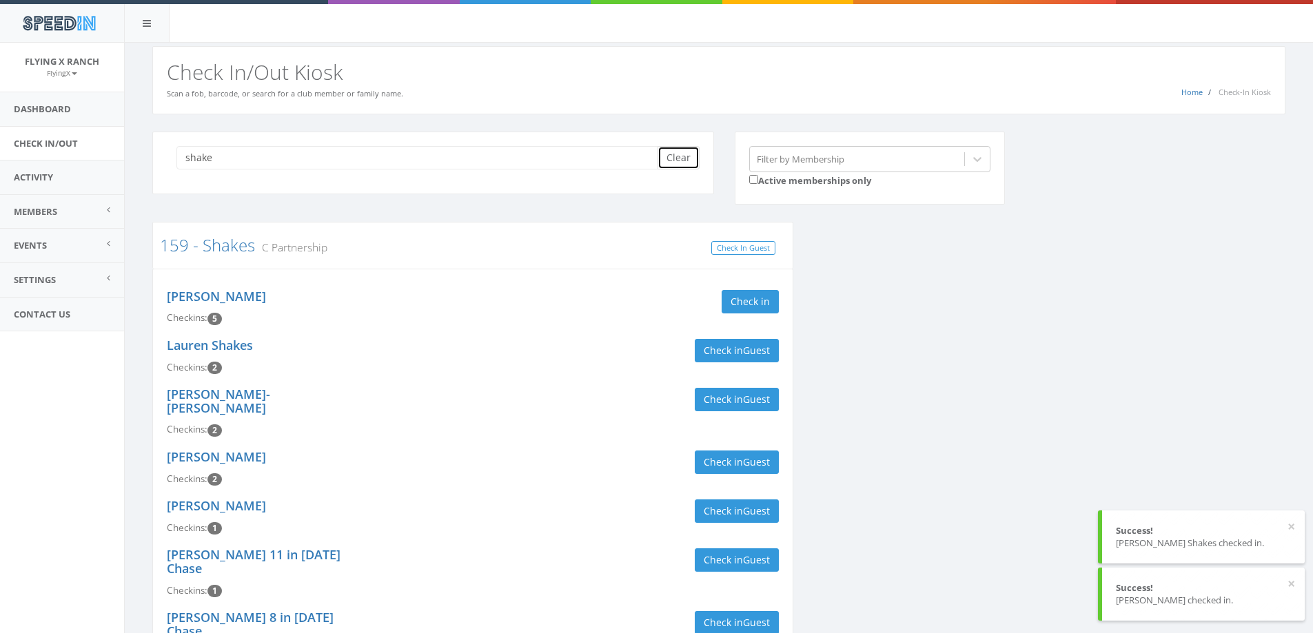
click at [677, 160] on button "Clear" at bounding box center [678, 157] width 42 height 23
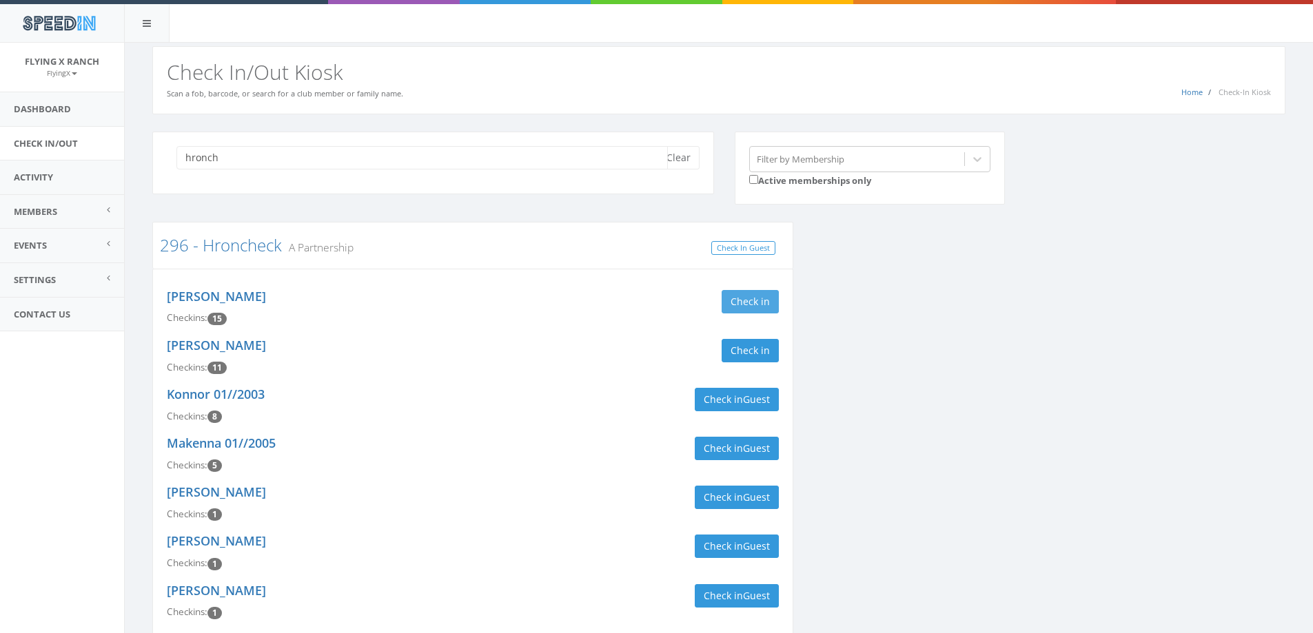
type input "hronch"
drag, startPoint x: 753, startPoint y: 294, endPoint x: 761, endPoint y: 336, distance: 42.7
click at [754, 296] on button "Check in" at bounding box center [749, 301] width 57 height 23
click at [757, 354] on button "Check in" at bounding box center [749, 350] width 57 height 23
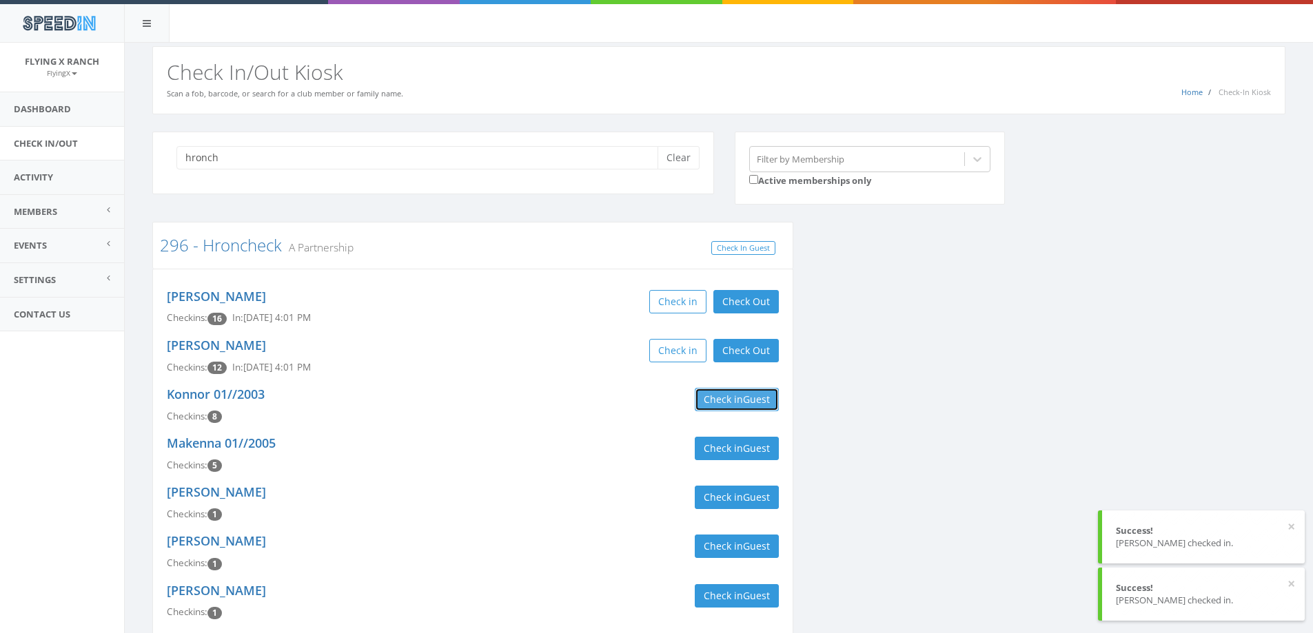
click at [707, 405] on button "Check in Guest" at bounding box center [736, 399] width 84 height 23
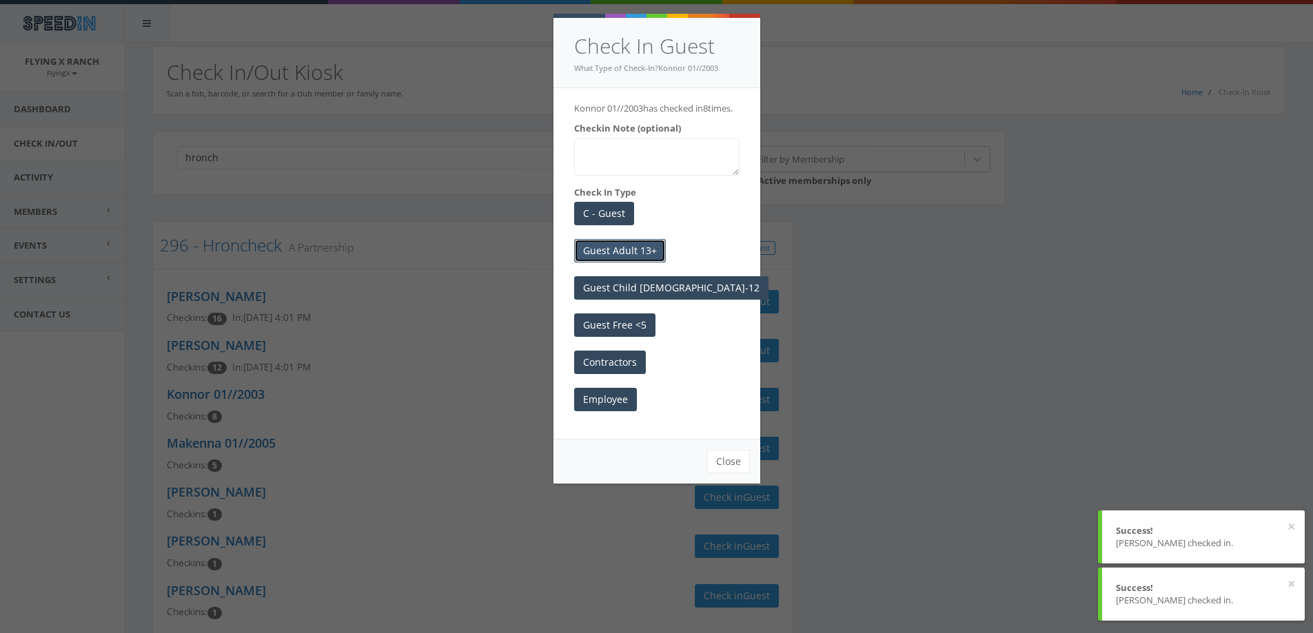
drag, startPoint x: 607, startPoint y: 260, endPoint x: 504, endPoint y: 254, distance: 102.8
click at [602, 261] on button "Guest Adult 13+" at bounding box center [620, 250] width 92 height 23
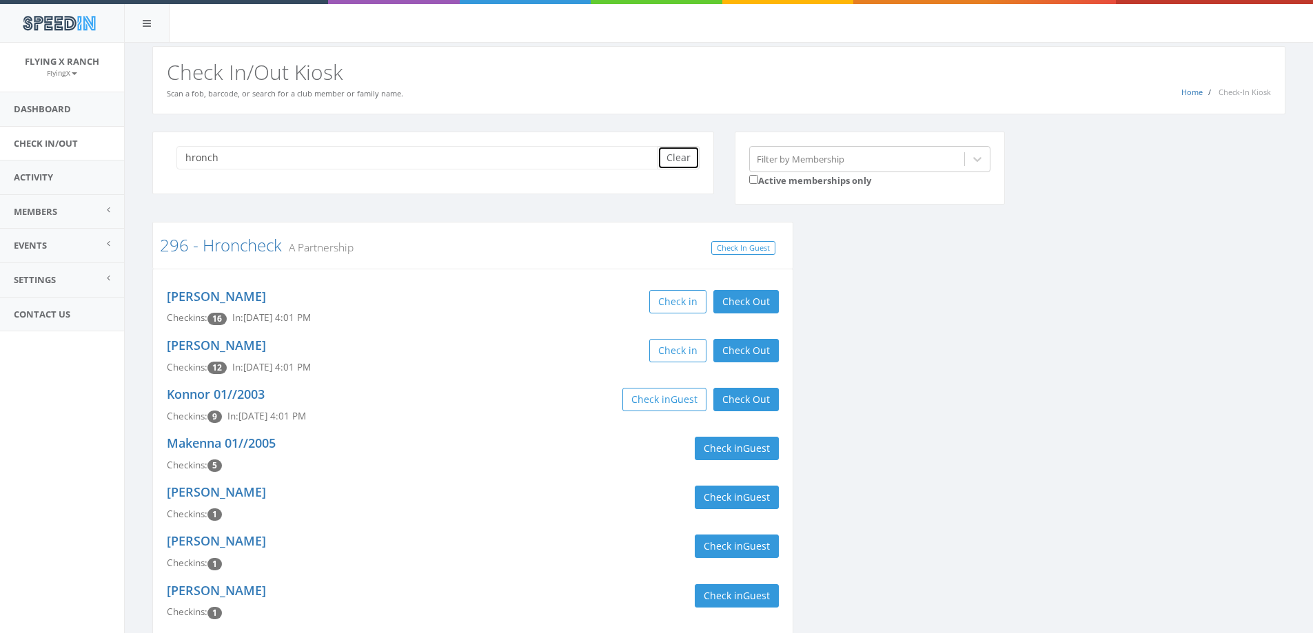
click at [670, 157] on button "Clear" at bounding box center [678, 157] width 42 height 23
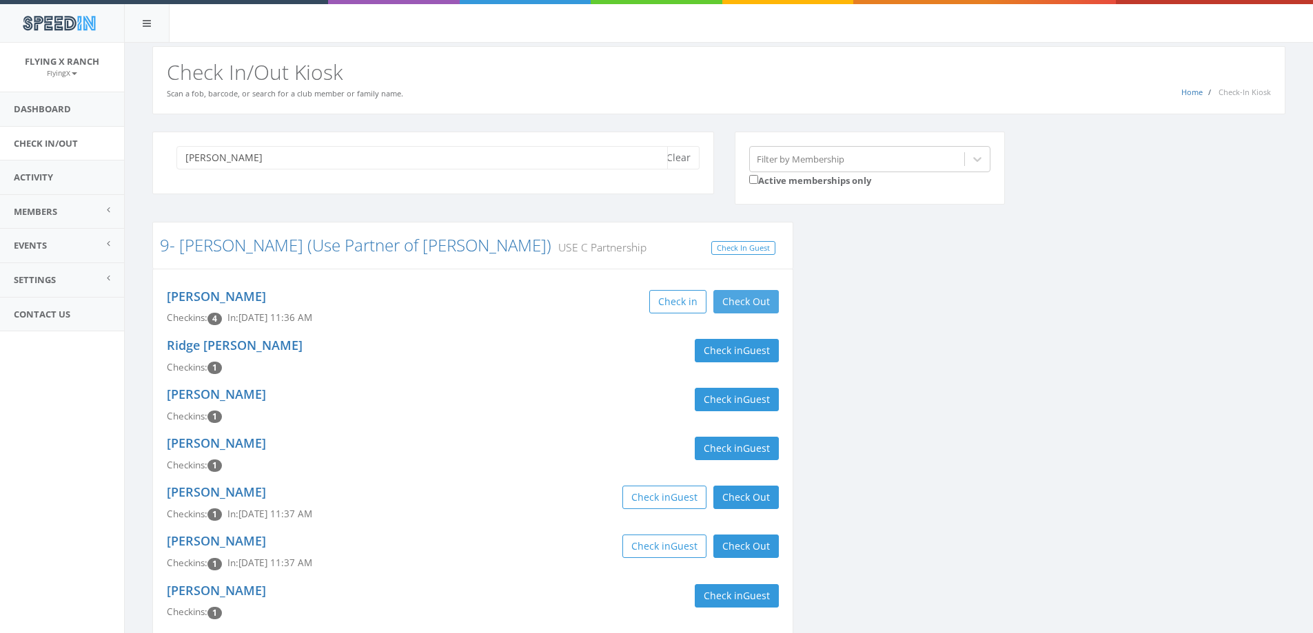
type input "anderson"
click at [737, 301] on button "Check Out" at bounding box center [745, 301] width 65 height 23
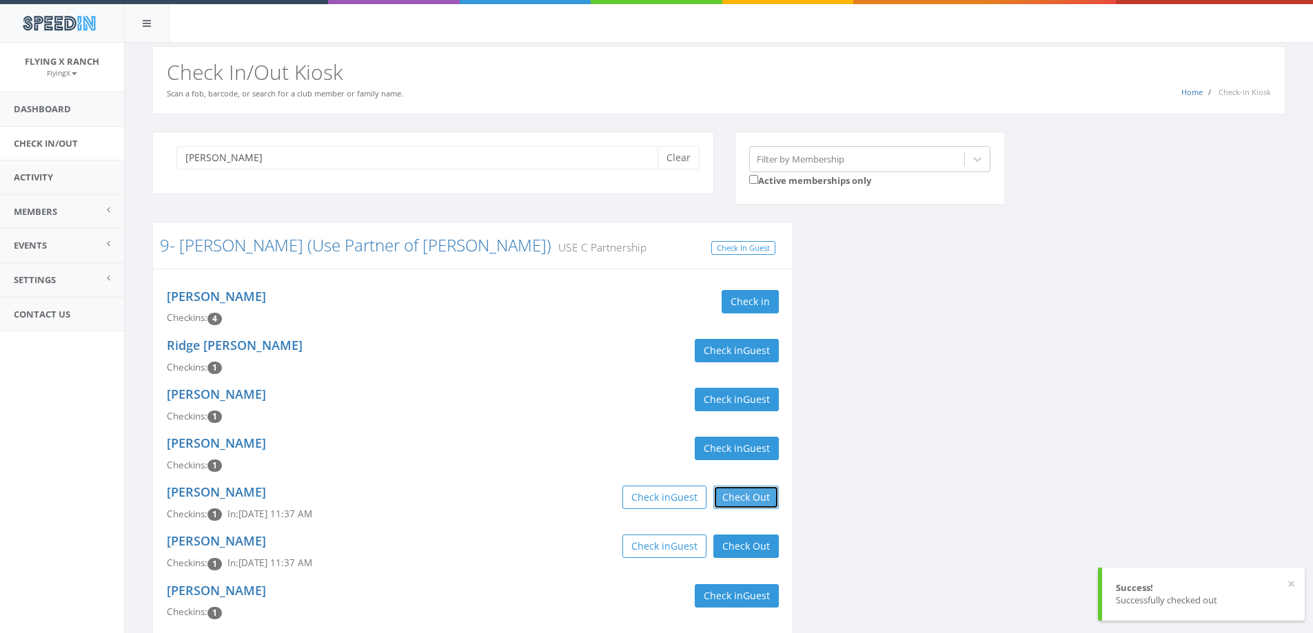
click at [765, 499] on button "Check Out" at bounding box center [745, 497] width 65 height 23
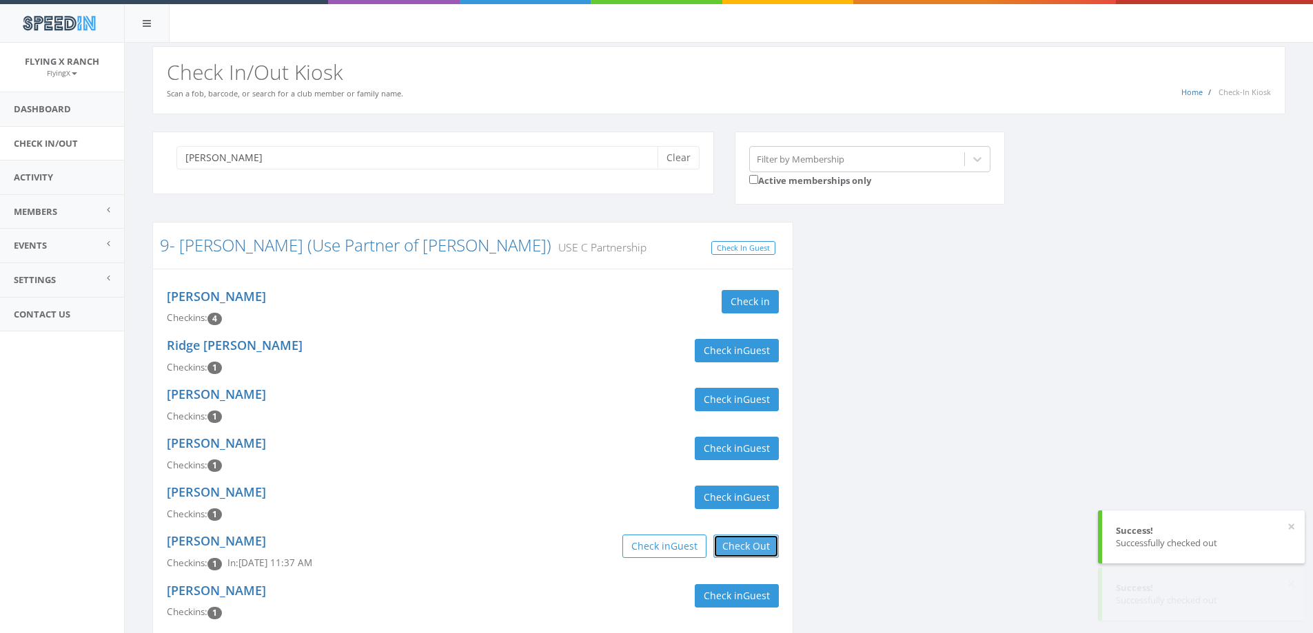
click at [746, 542] on button "Check Out" at bounding box center [745, 546] width 65 height 23
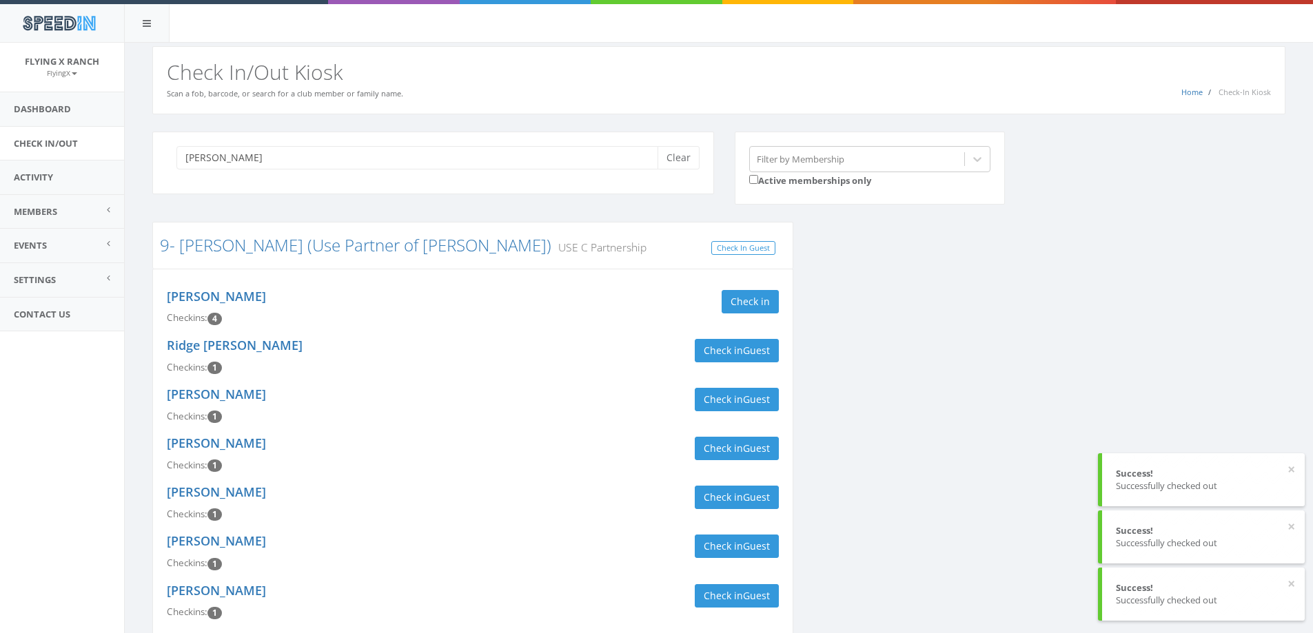
scroll to position [70, 0]
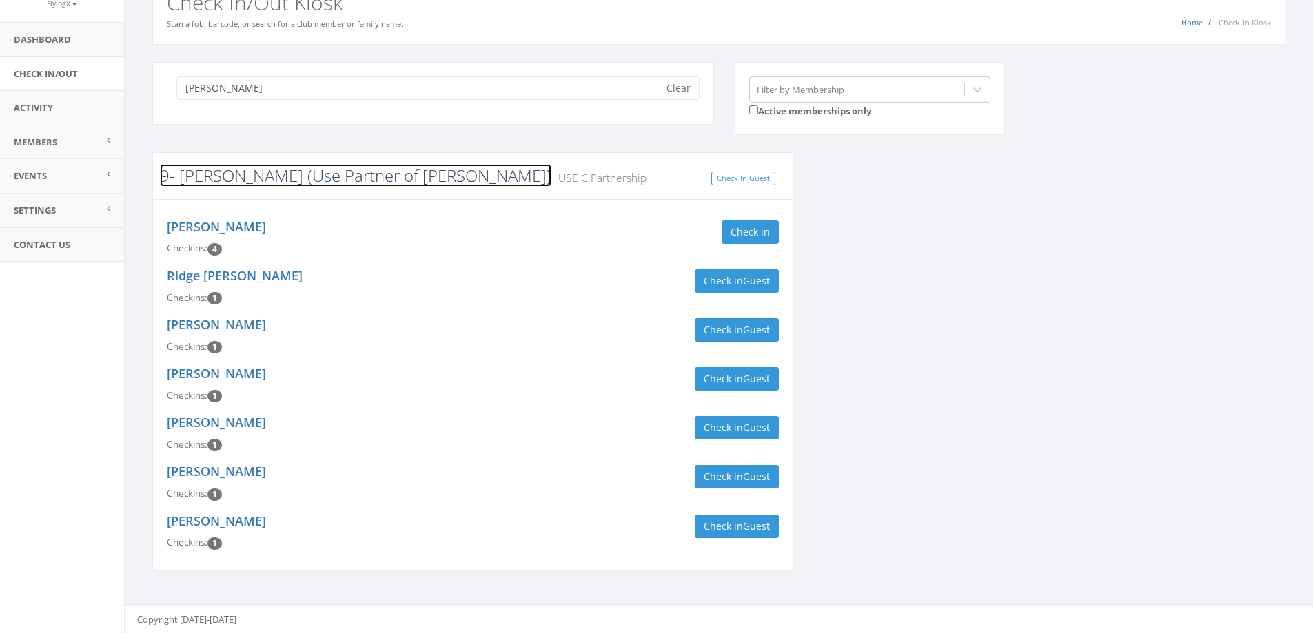
click at [234, 174] on link "9- Anderson (Use Partner of Rhoades)" at bounding box center [355, 175] width 391 height 23
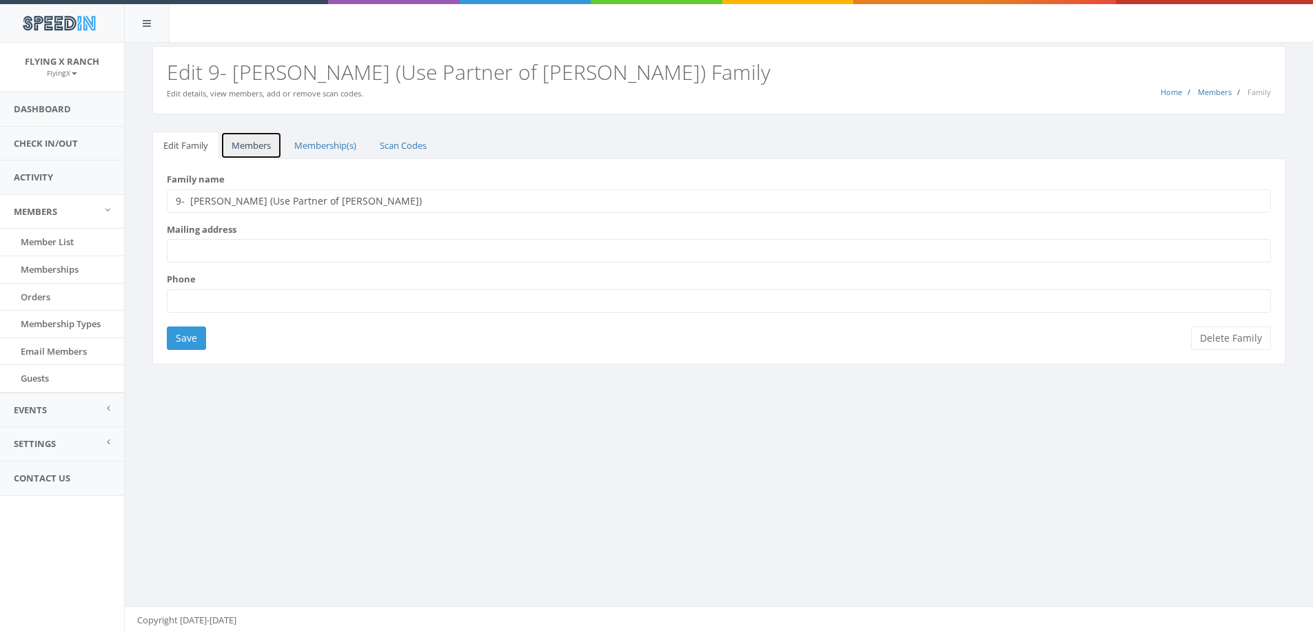
click at [249, 143] on link "Members" at bounding box center [250, 146] width 61 height 28
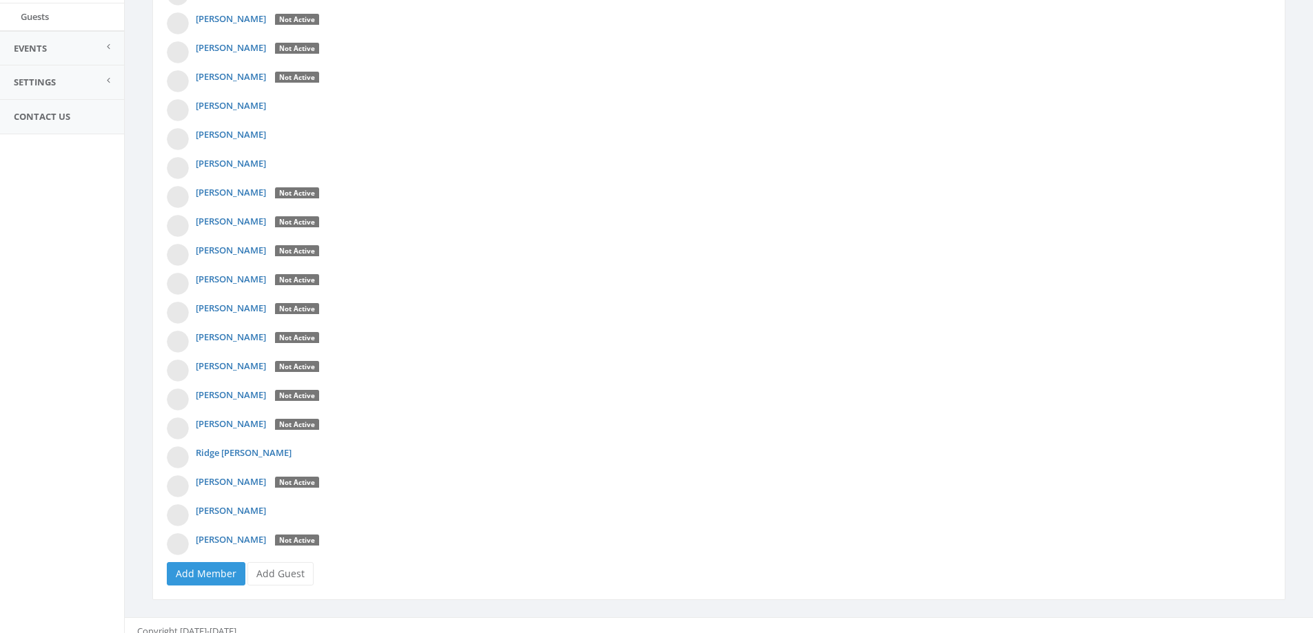
scroll to position [373, 0]
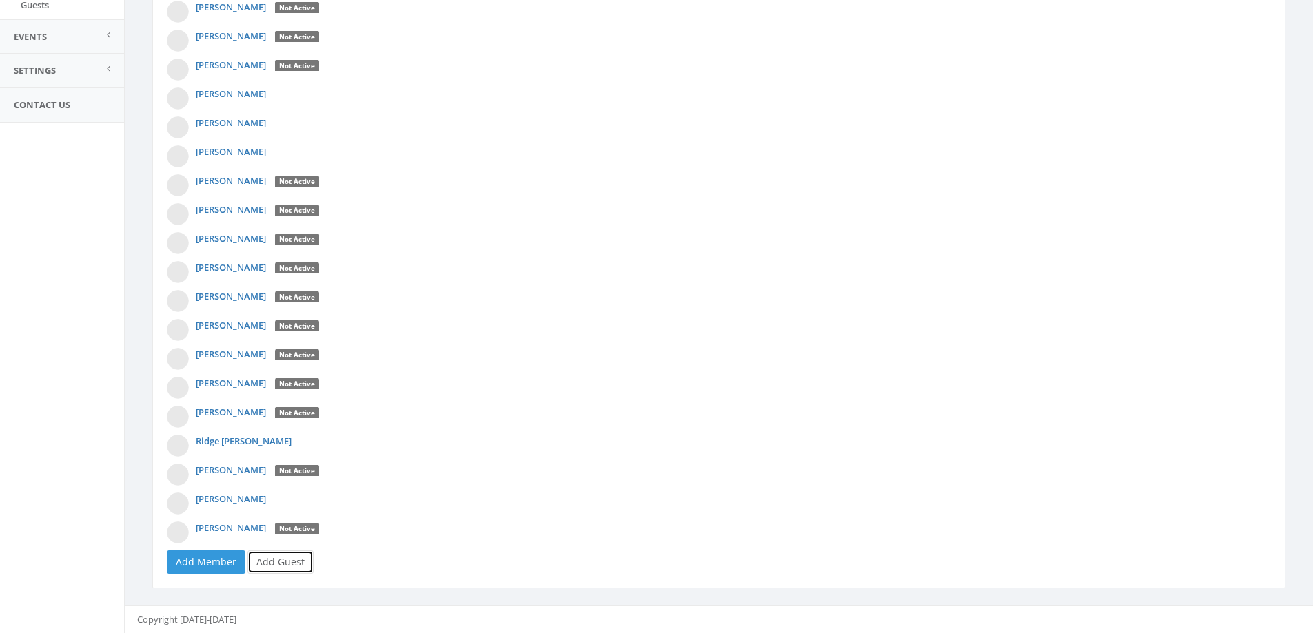
click at [268, 567] on link "Add Guest" at bounding box center [280, 561] width 66 height 23
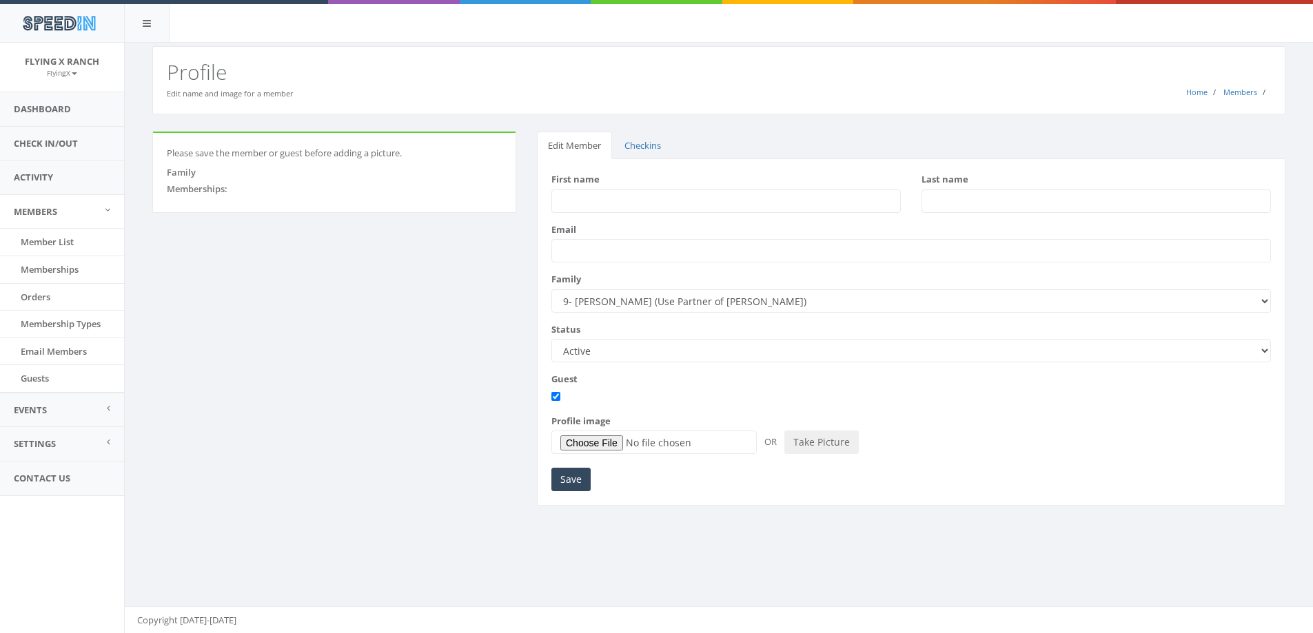
click at [593, 200] on input "First name" at bounding box center [725, 200] width 349 height 23
type input "Michaela"
type input "Anderson"
click at [549, 486] on div "First name Michaela Last name Anderson Email Family" at bounding box center [911, 332] width 748 height 347
click at [562, 484] on input "Save" at bounding box center [570, 479] width 39 height 23
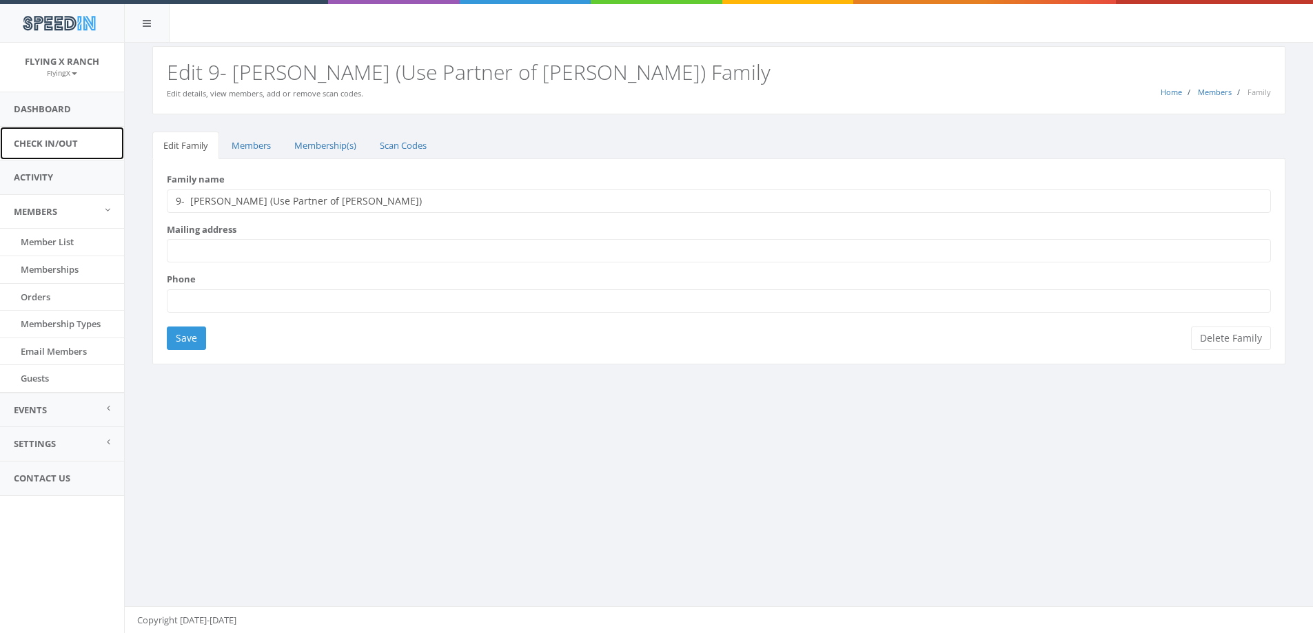
click at [59, 143] on link "Check In/Out" at bounding box center [62, 144] width 124 height 34
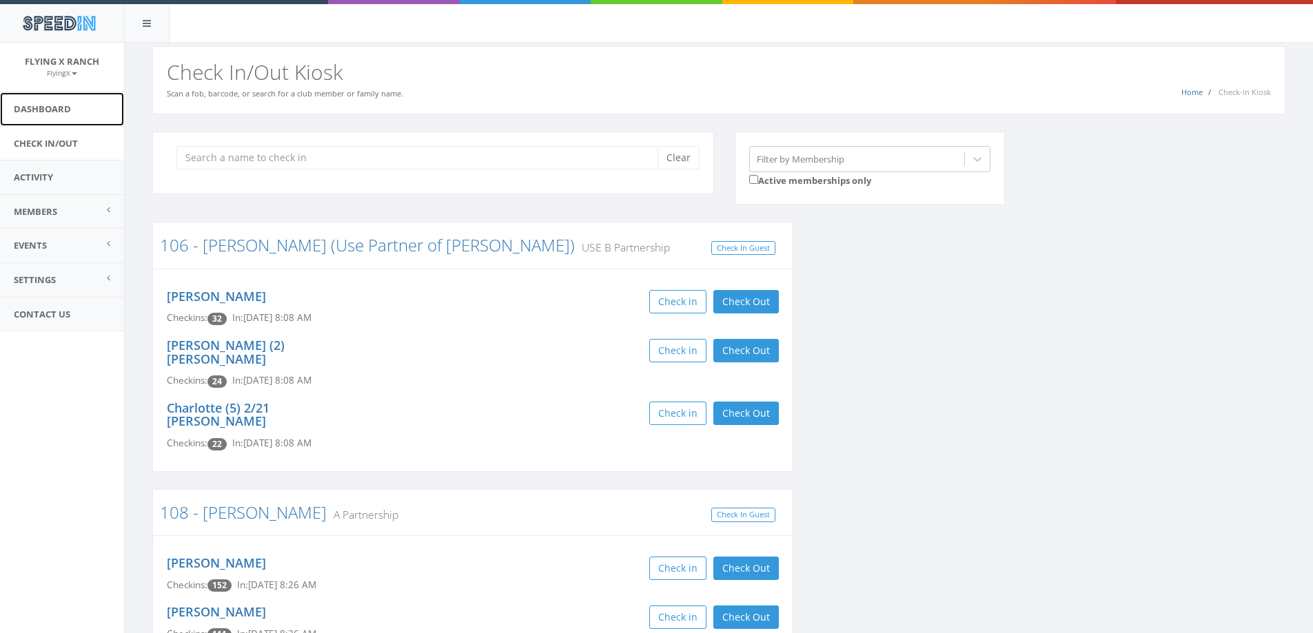
click at [69, 111] on link "Dashboard" at bounding box center [62, 109] width 124 height 34
